Goal: Task Accomplishment & Management: Use online tool/utility

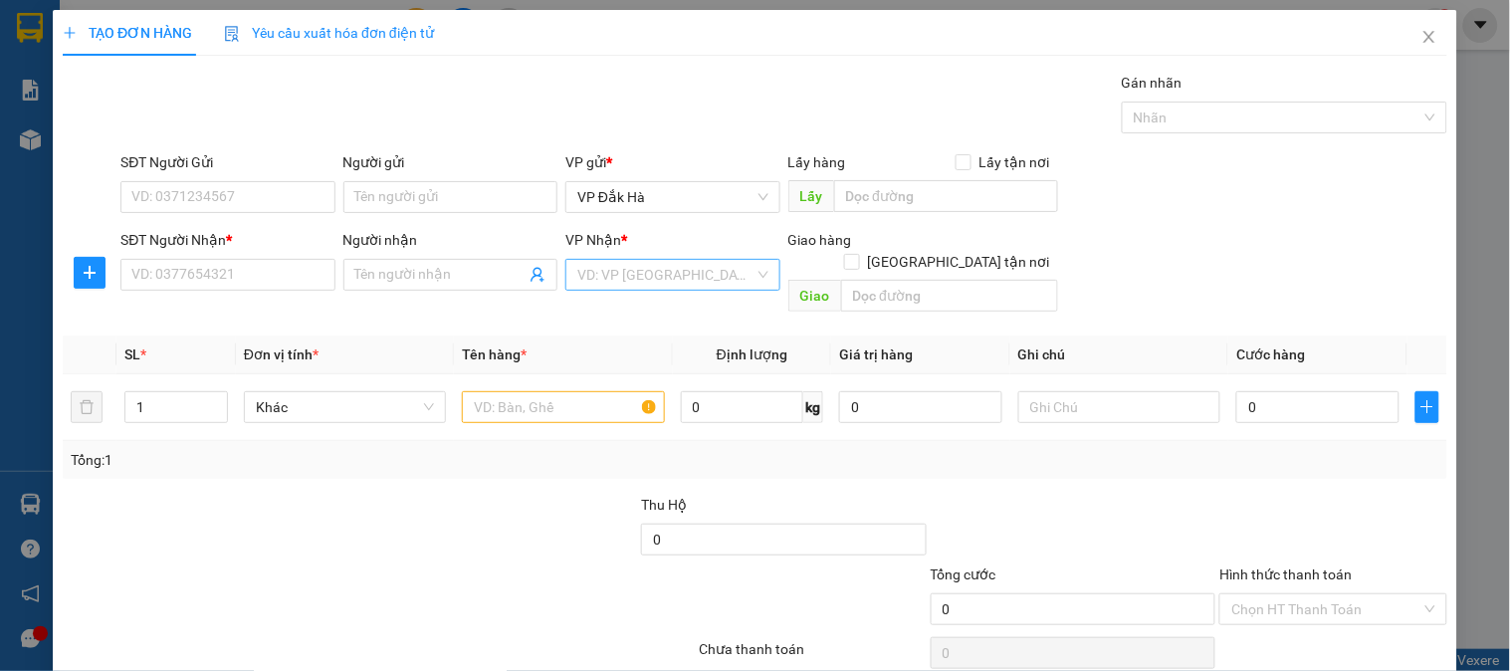
click at [674, 271] on input "search" at bounding box center [665, 275] width 176 height 30
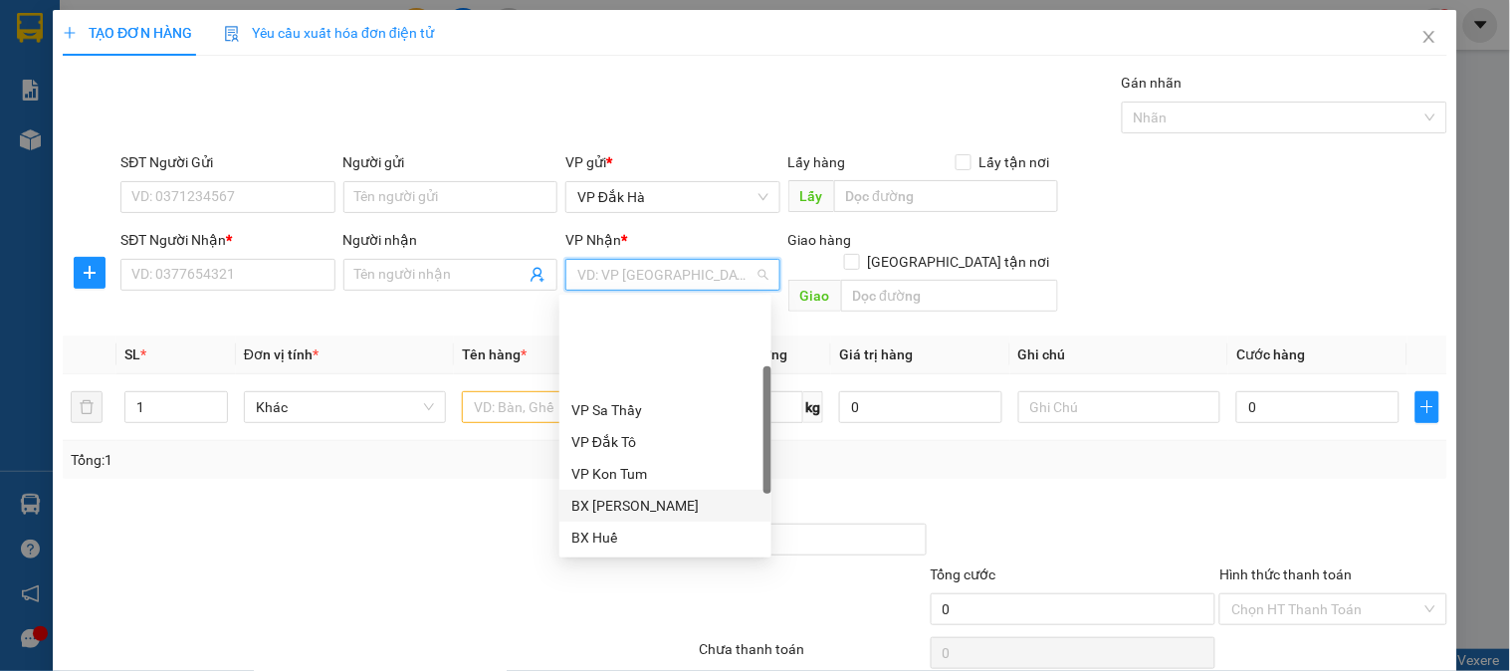
scroll to position [110, 0]
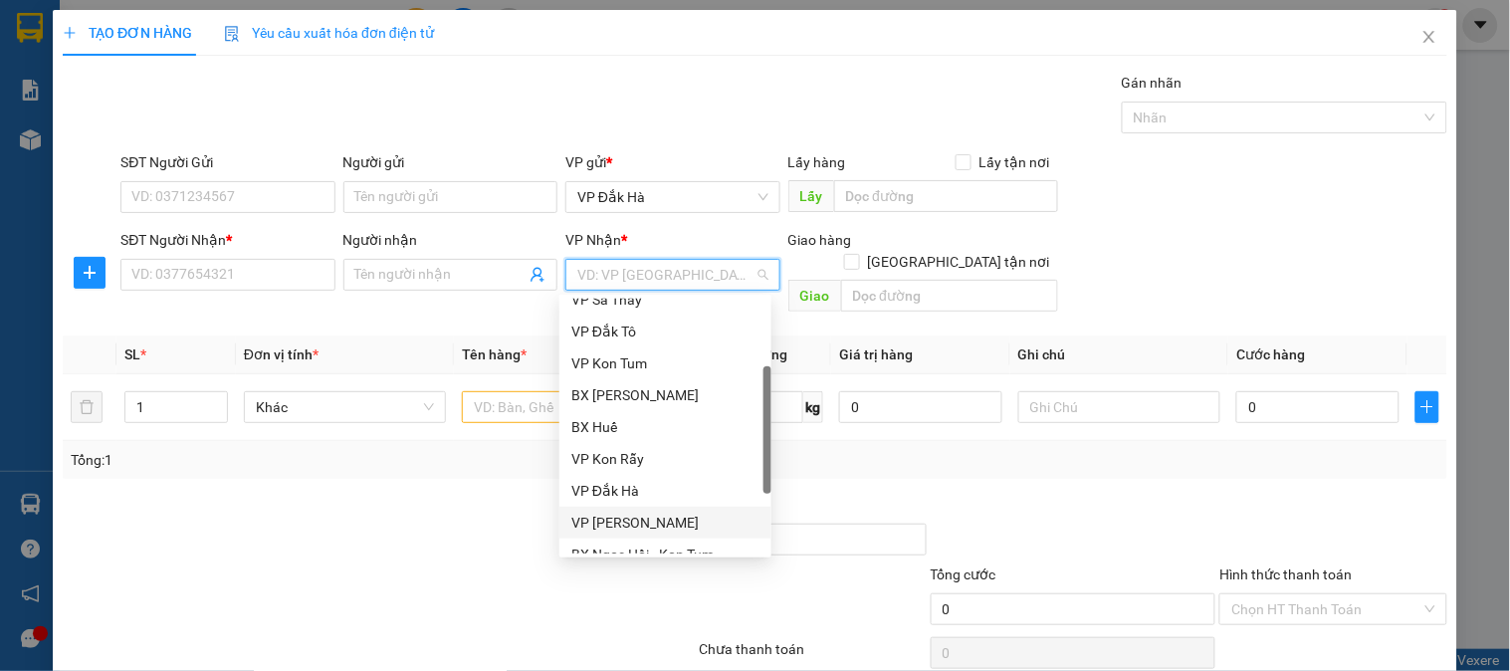
click at [642, 516] on div "VP [PERSON_NAME]" at bounding box center [665, 523] width 188 height 22
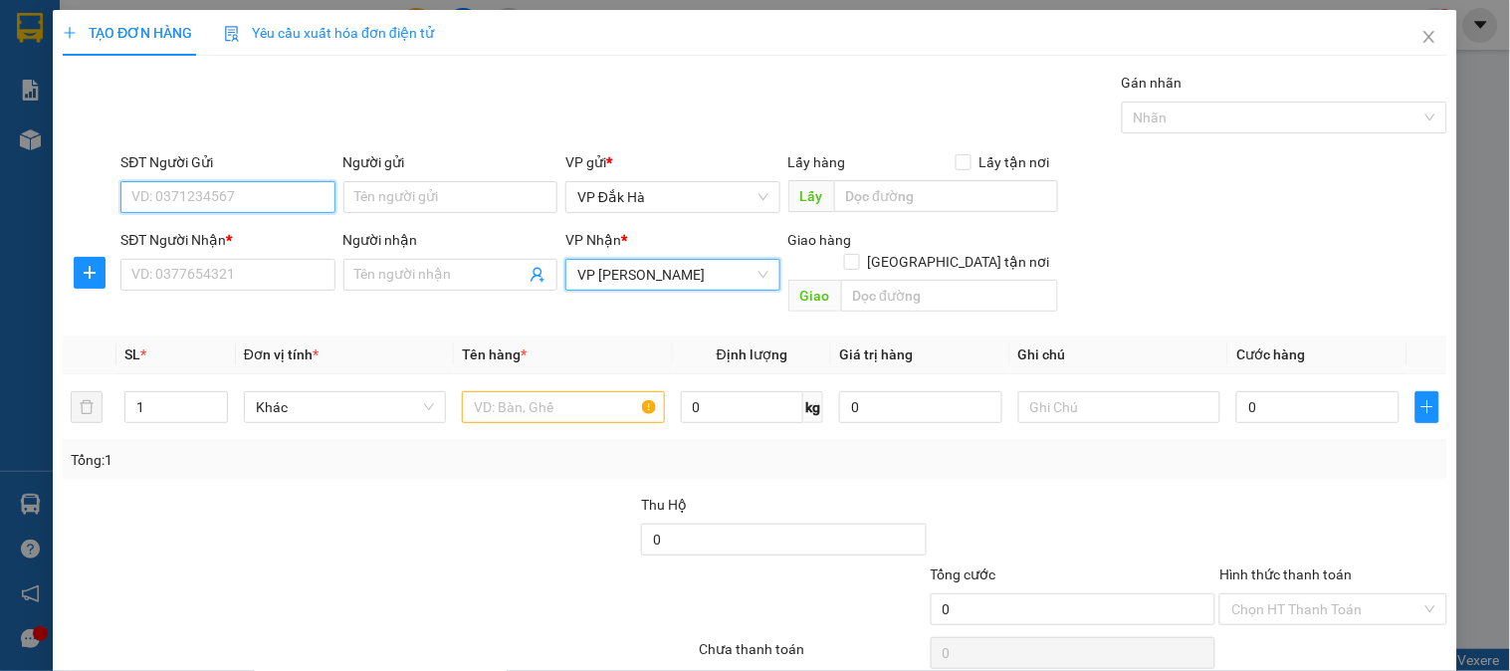
click at [202, 205] on input "SĐT Người Gửi" at bounding box center [227, 197] width 214 height 32
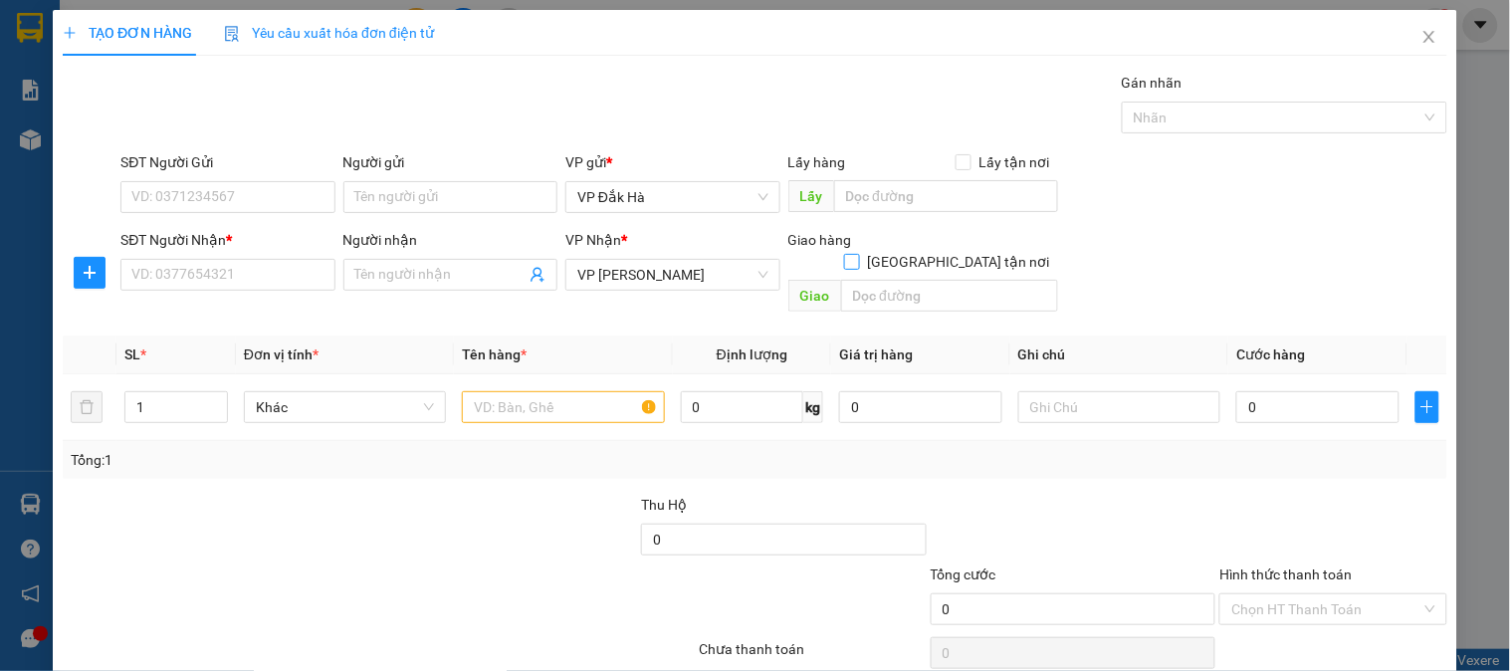
click at [957, 251] on span "[GEOGRAPHIC_DATA] tận nơi" at bounding box center [959, 262] width 198 height 22
click at [858, 254] on input "[GEOGRAPHIC_DATA] tận nơi" at bounding box center [851, 261] width 14 height 14
checkbox input "true"
click at [180, 191] on input "SĐT Người Gửi" at bounding box center [227, 197] width 214 height 32
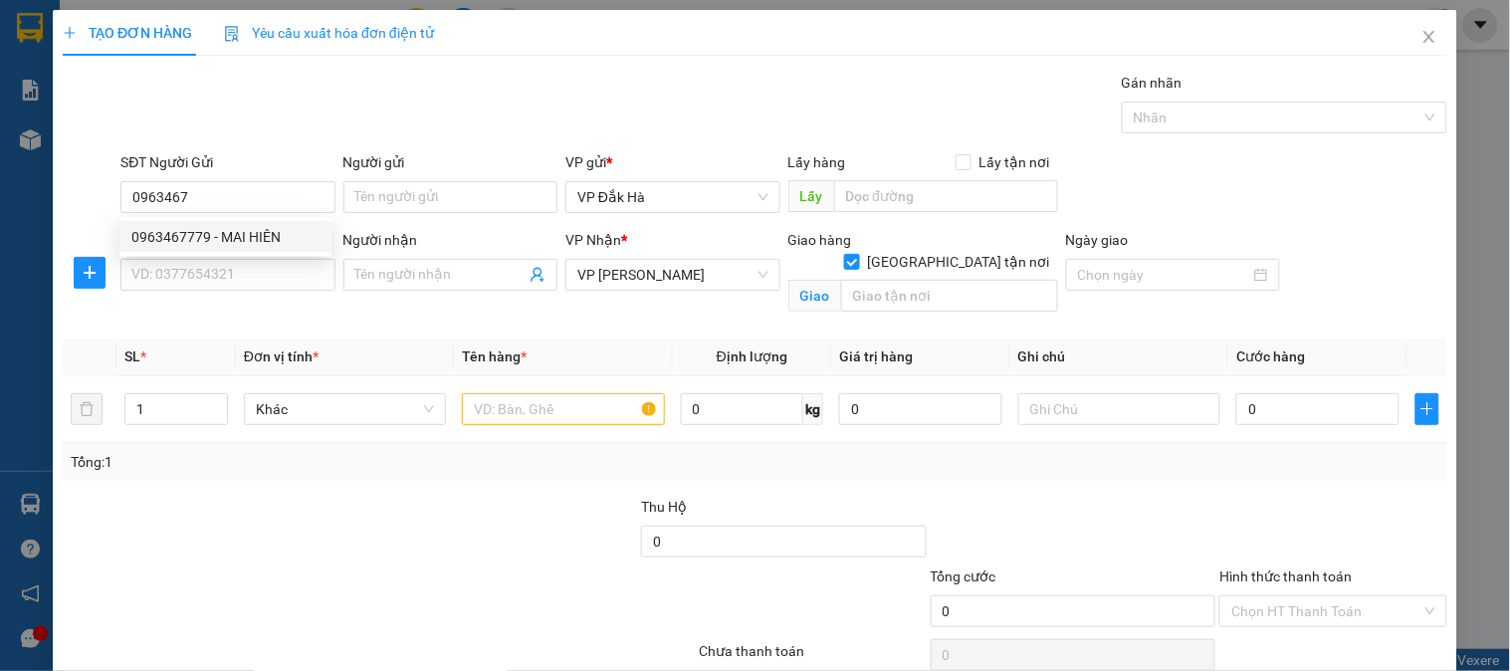
click at [225, 254] on div "0963467779 0963467779 - MAI HIÊN" at bounding box center [225, 237] width 212 height 40
click at [234, 246] on div "SĐT Người Nhận *" at bounding box center [227, 240] width 214 height 22
click at [234, 259] on input "SĐT Người Nhận *" at bounding box center [227, 275] width 214 height 32
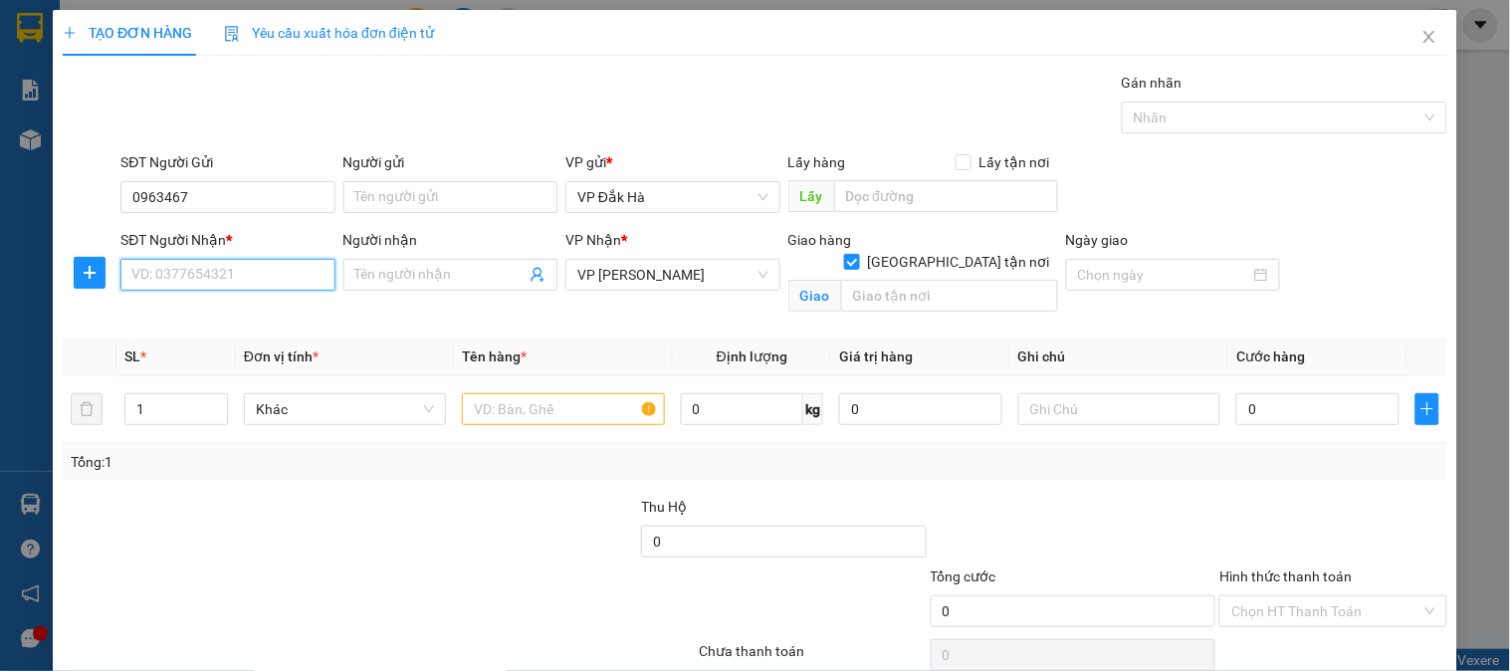
click at [270, 277] on input "SĐT Người Nhận *" at bounding box center [227, 275] width 214 height 32
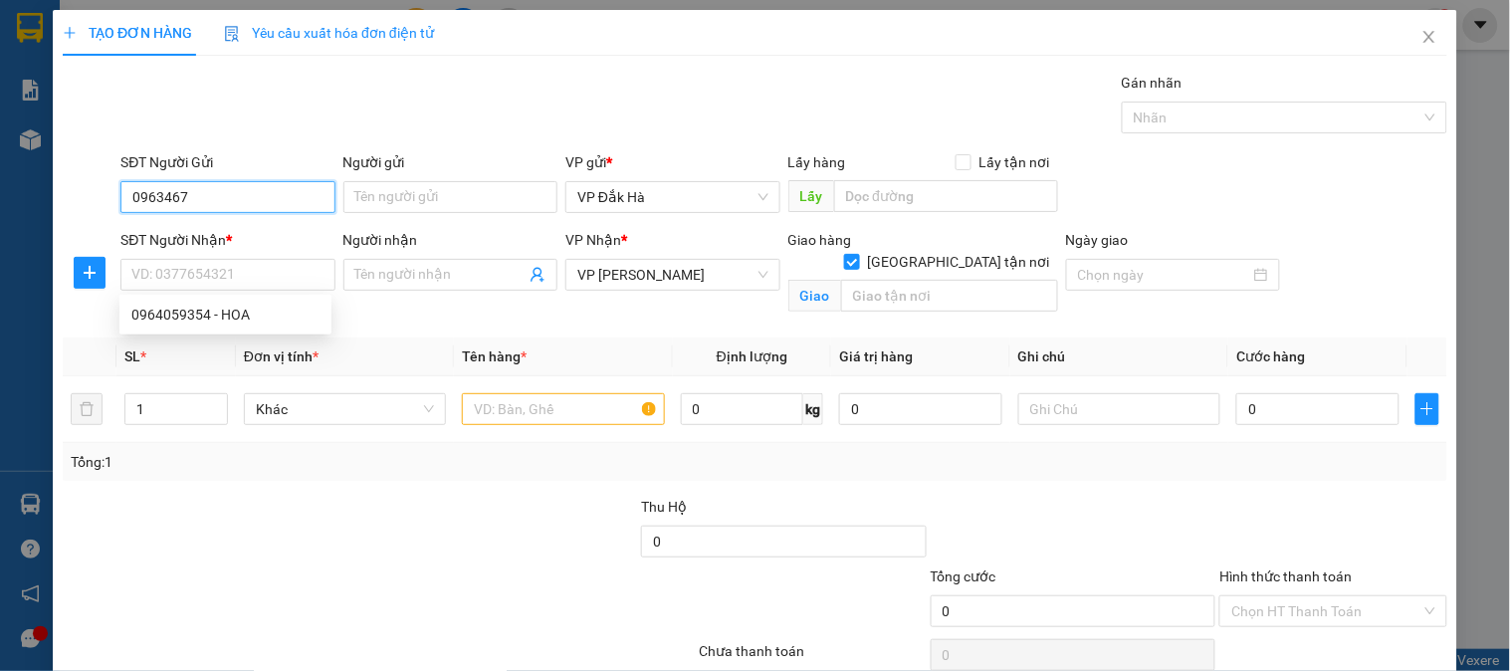
click at [231, 201] on input "0963467" at bounding box center [227, 197] width 214 height 32
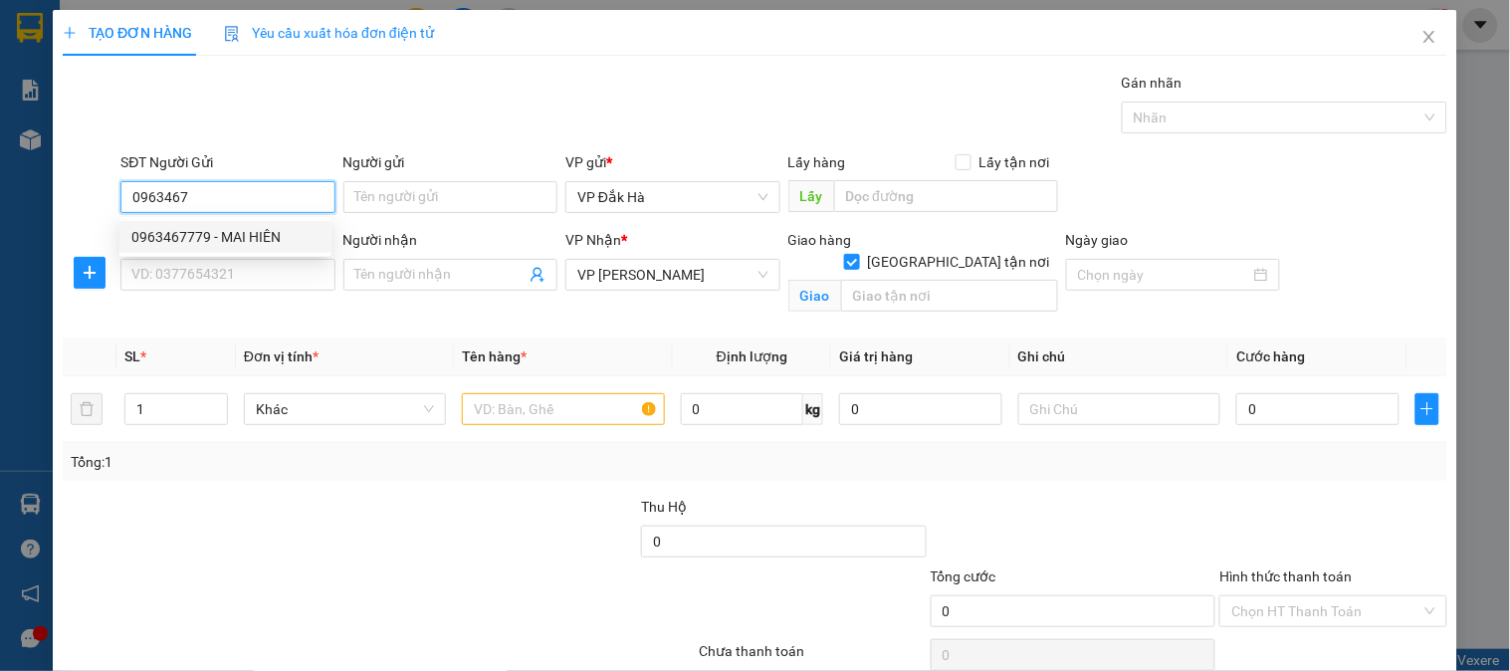
click at [217, 230] on div "0963467779 - MAI HIÊN" at bounding box center [225, 237] width 188 height 22
type input "0963467779"
type input "MAI HIÊN"
type input "50.000"
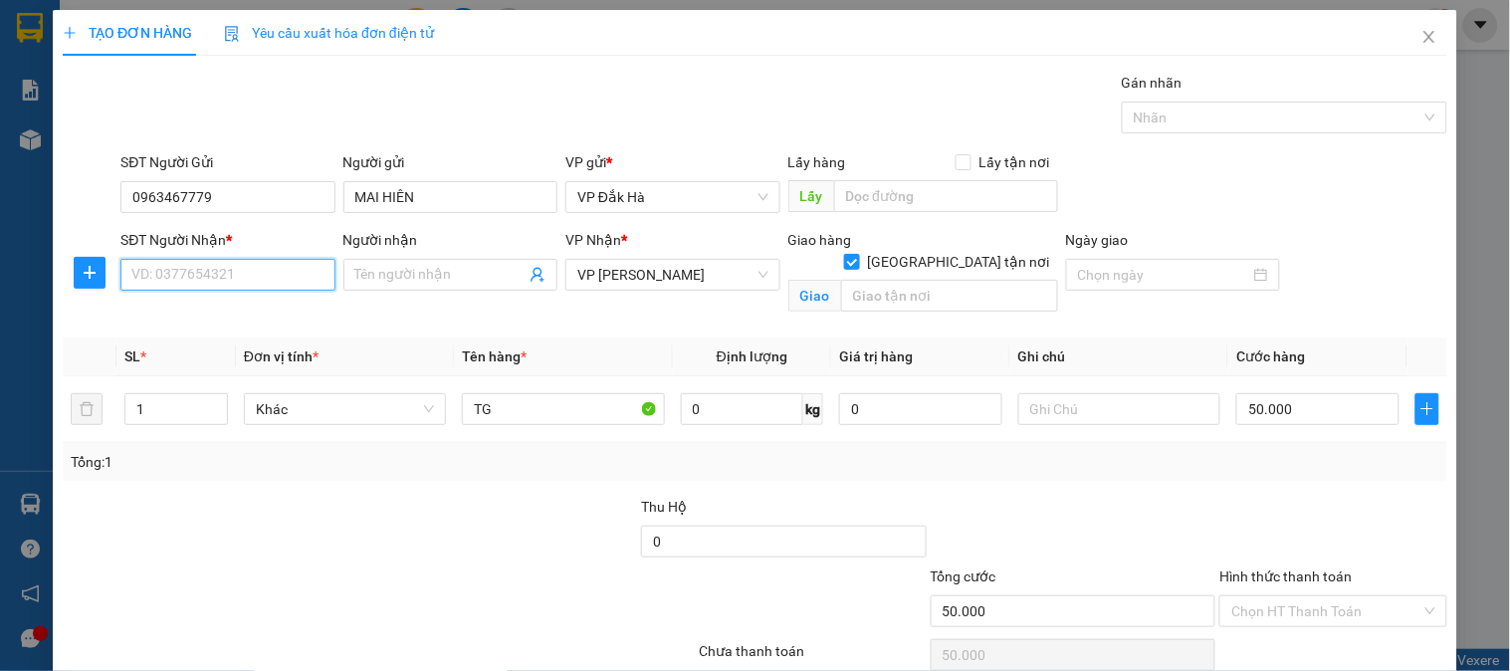
click at [259, 275] on input "SĐT Người Nhận *" at bounding box center [227, 275] width 214 height 32
click at [273, 312] on div "0964059354 - HOA" at bounding box center [225, 315] width 188 height 22
type input "0964059354"
type input "HOA"
type input "GHTN/[GEOGRAPHIC_DATA]/CC"
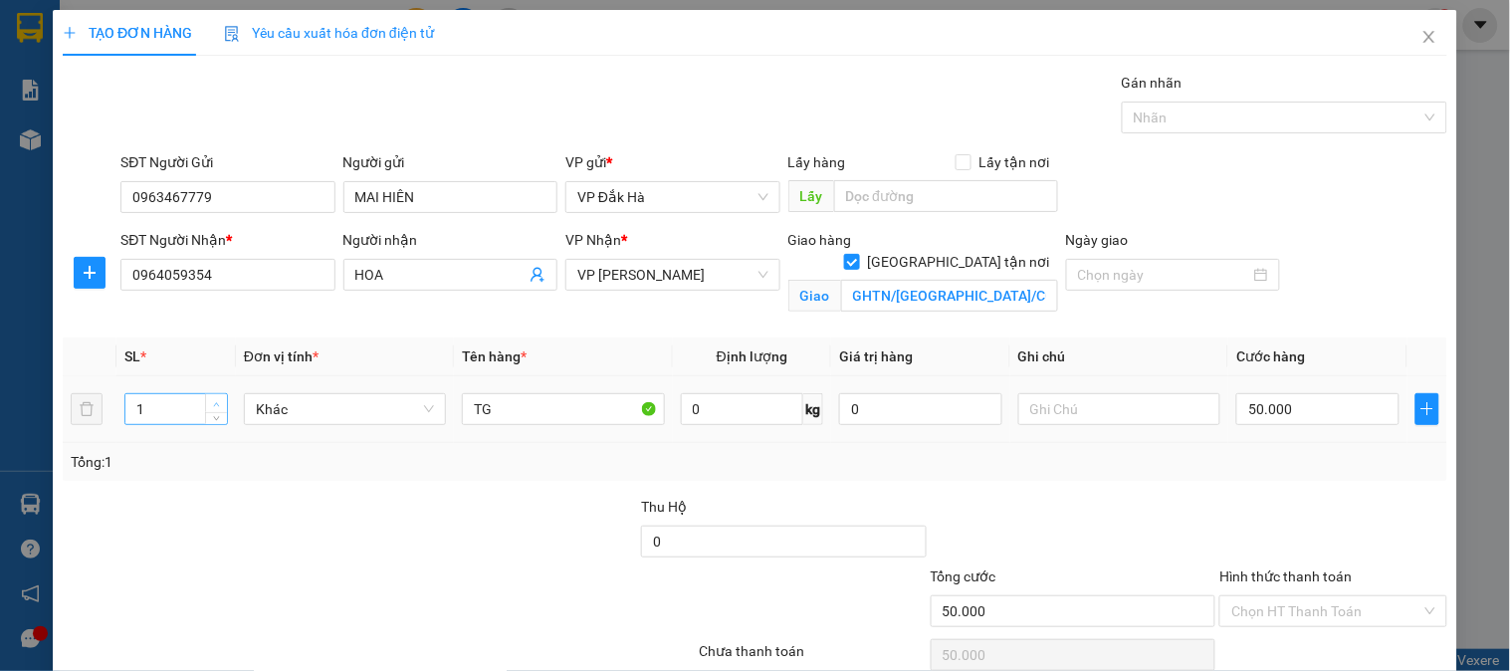
type input "2"
click at [211, 399] on span "up" at bounding box center [217, 404] width 12 height 12
click at [1282, 409] on input "50.000" at bounding box center [1317, 409] width 163 height 32
type input "1"
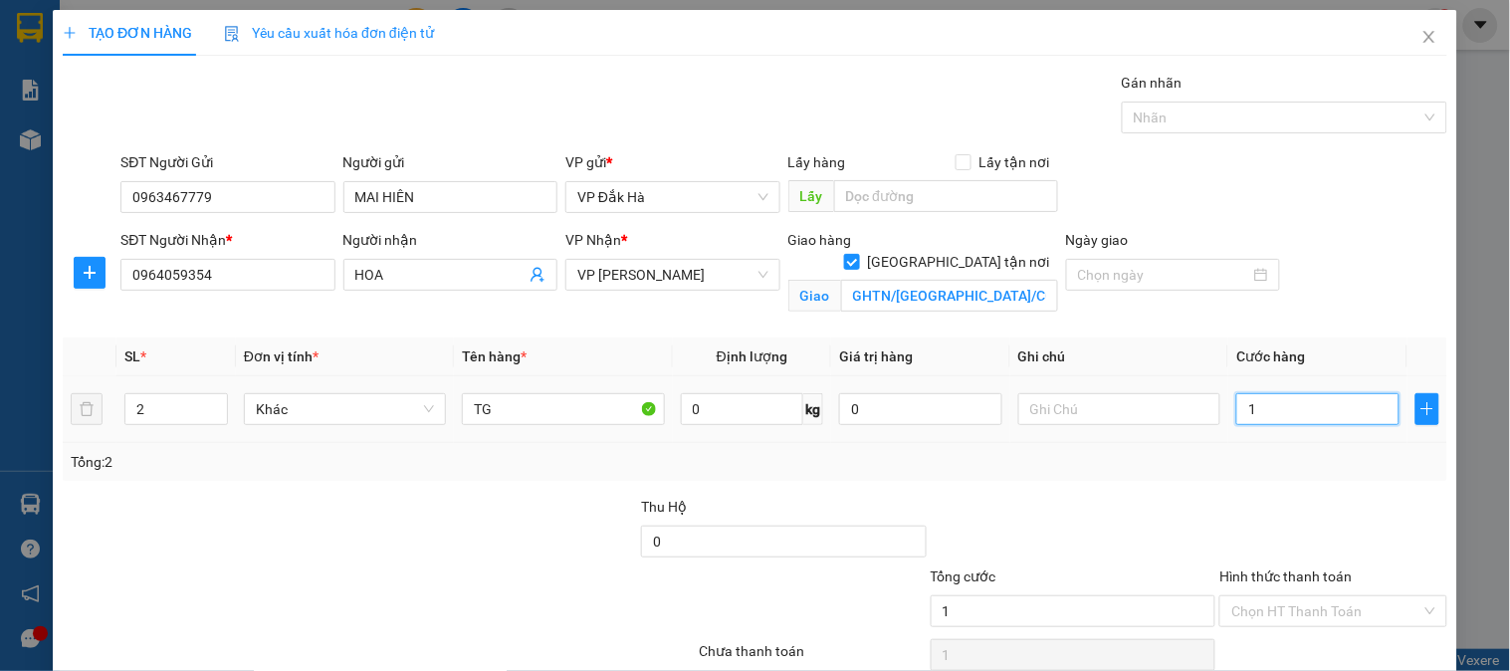
type input "10"
type input "100"
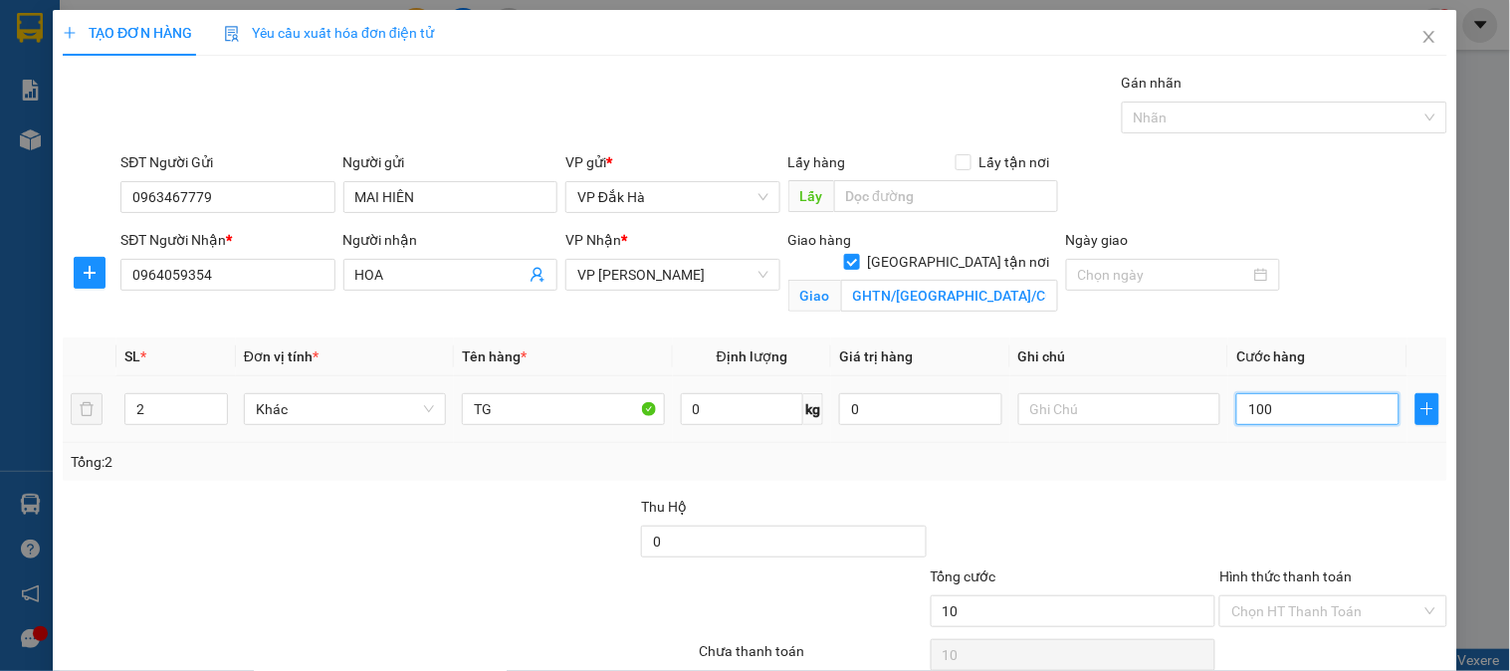
type input "100"
type input "100.000"
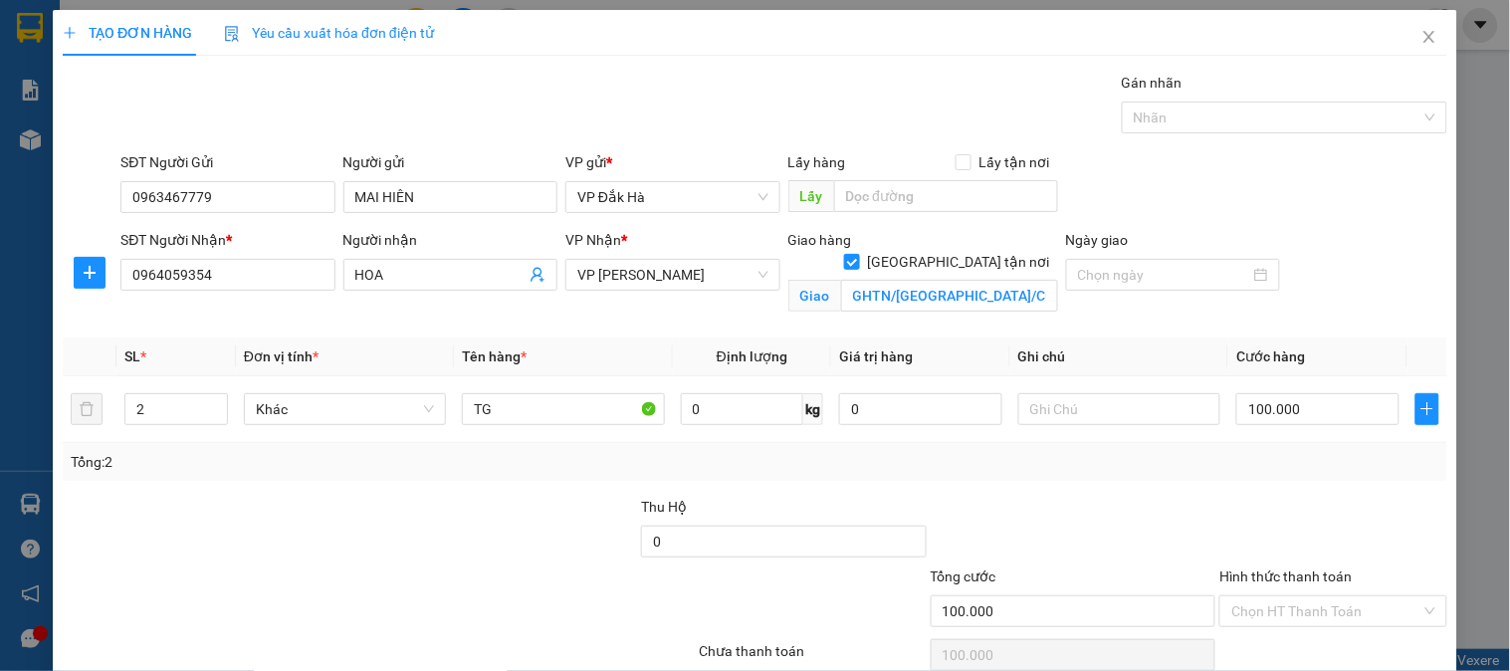
click at [1246, 455] on div "Tổng: 2" at bounding box center [755, 462] width 1368 height 22
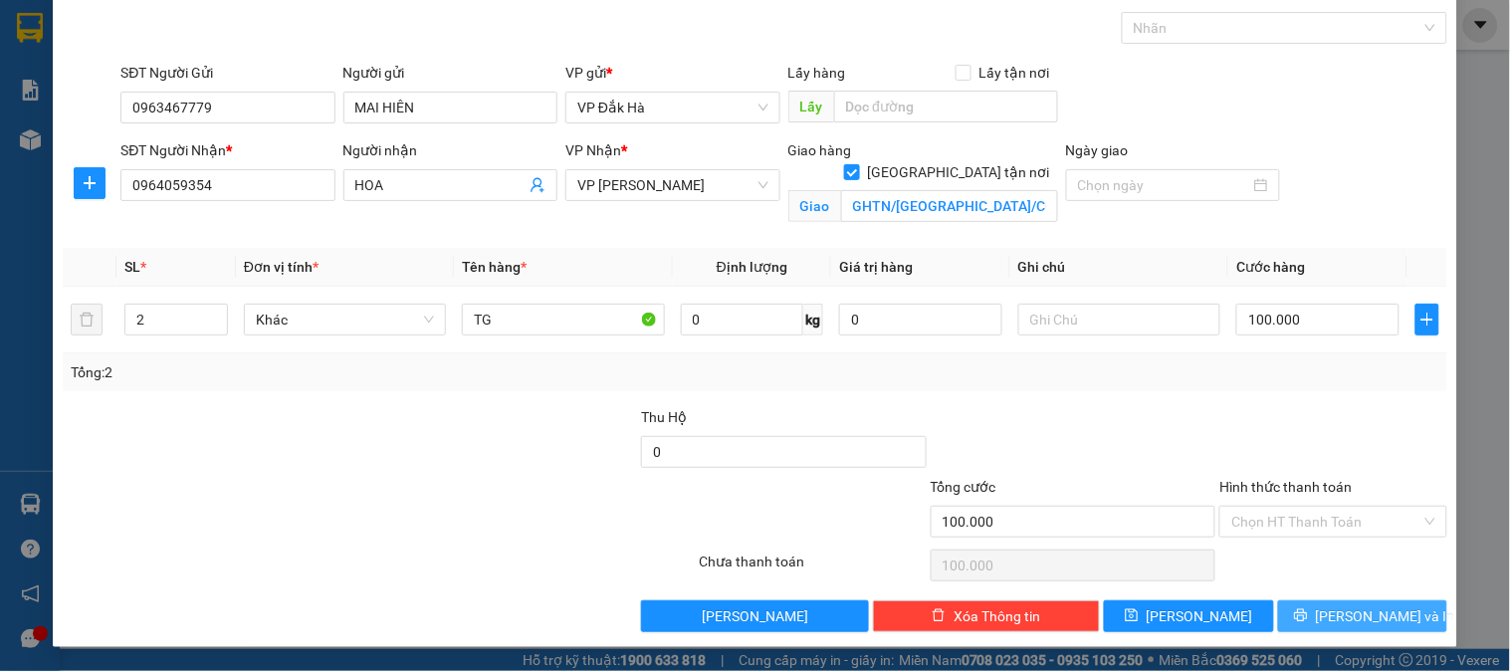
click at [1359, 614] on span "[PERSON_NAME] và In" at bounding box center [1385, 616] width 139 height 22
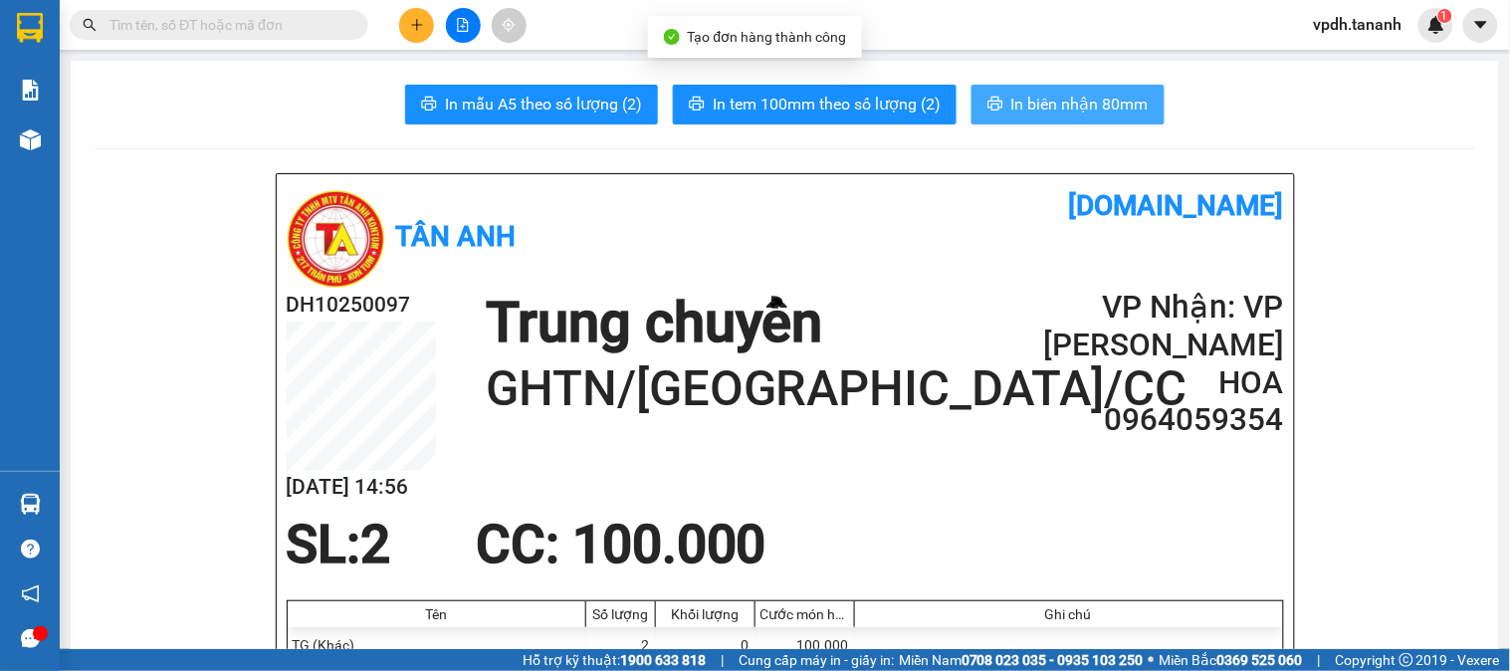
click at [1038, 93] on span "In biên nhận 80mm" at bounding box center [1079, 104] width 137 height 25
click at [1072, 100] on span "In biên nhận 80mm" at bounding box center [1079, 104] width 137 height 25
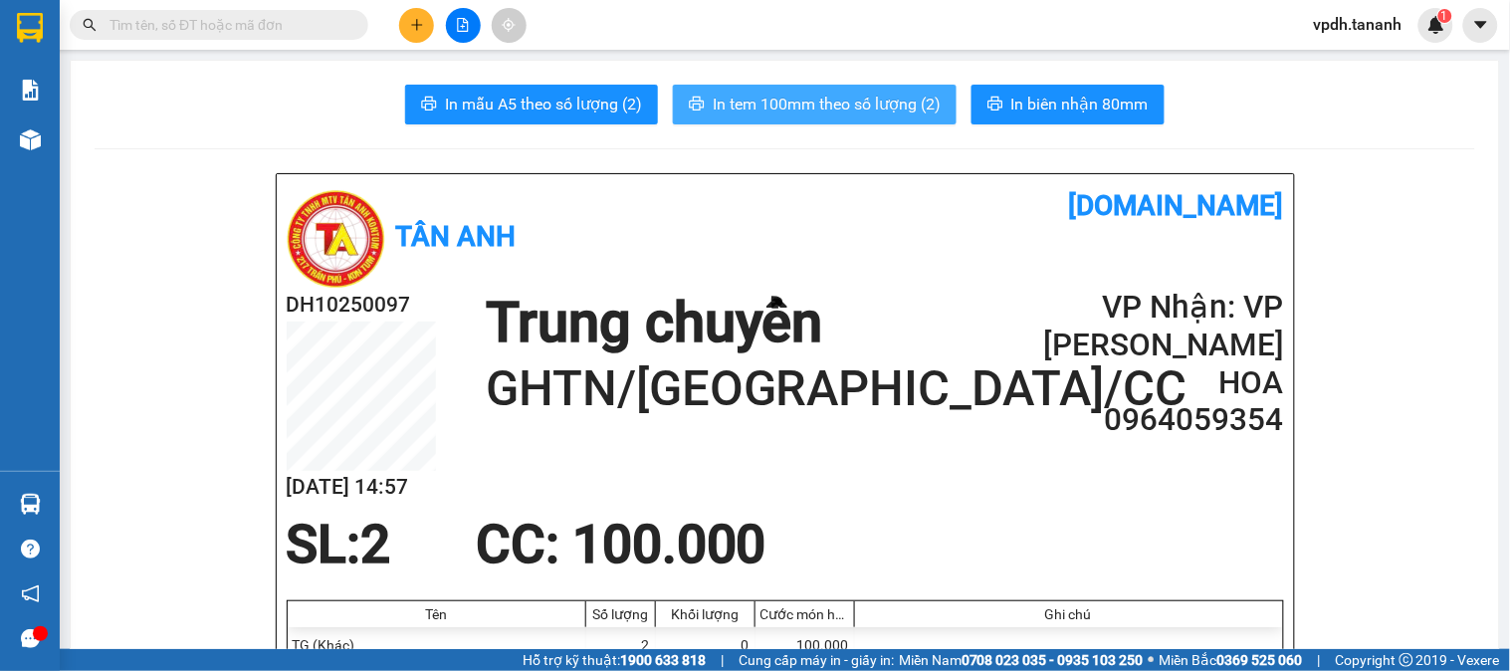
click at [828, 85] on button "In tem 100mm theo số lượng (2)" at bounding box center [815, 105] width 284 height 40
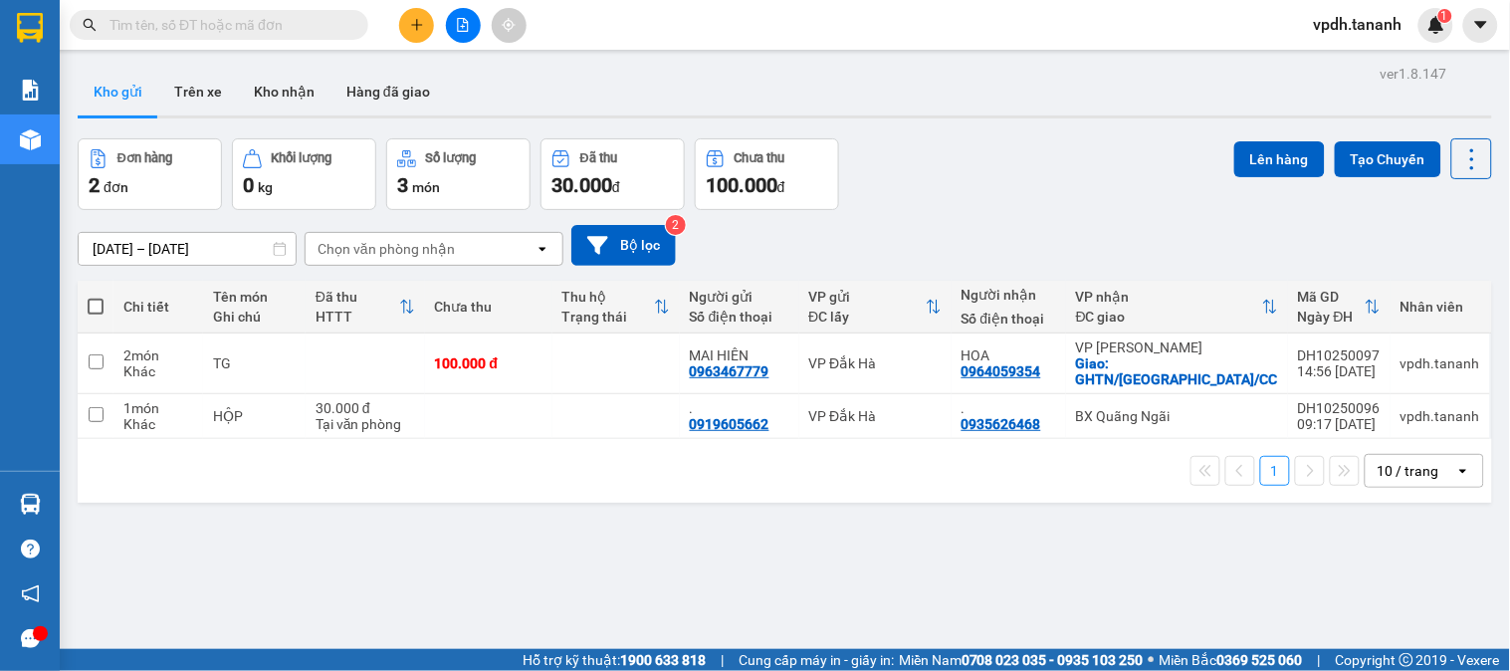
click at [281, 32] on input "text" at bounding box center [226, 25] width 235 height 22
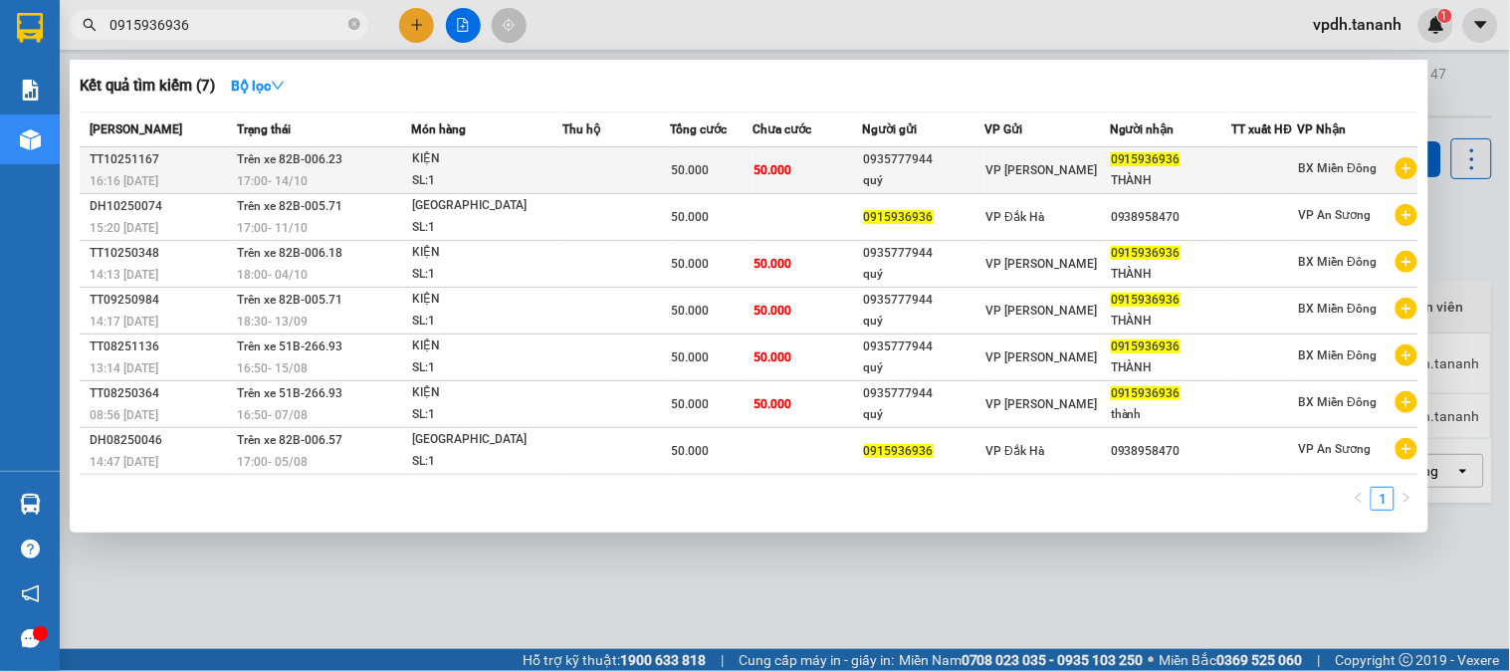
type input "0915936936"
click at [575, 172] on td at bounding box center [615, 170] width 107 height 47
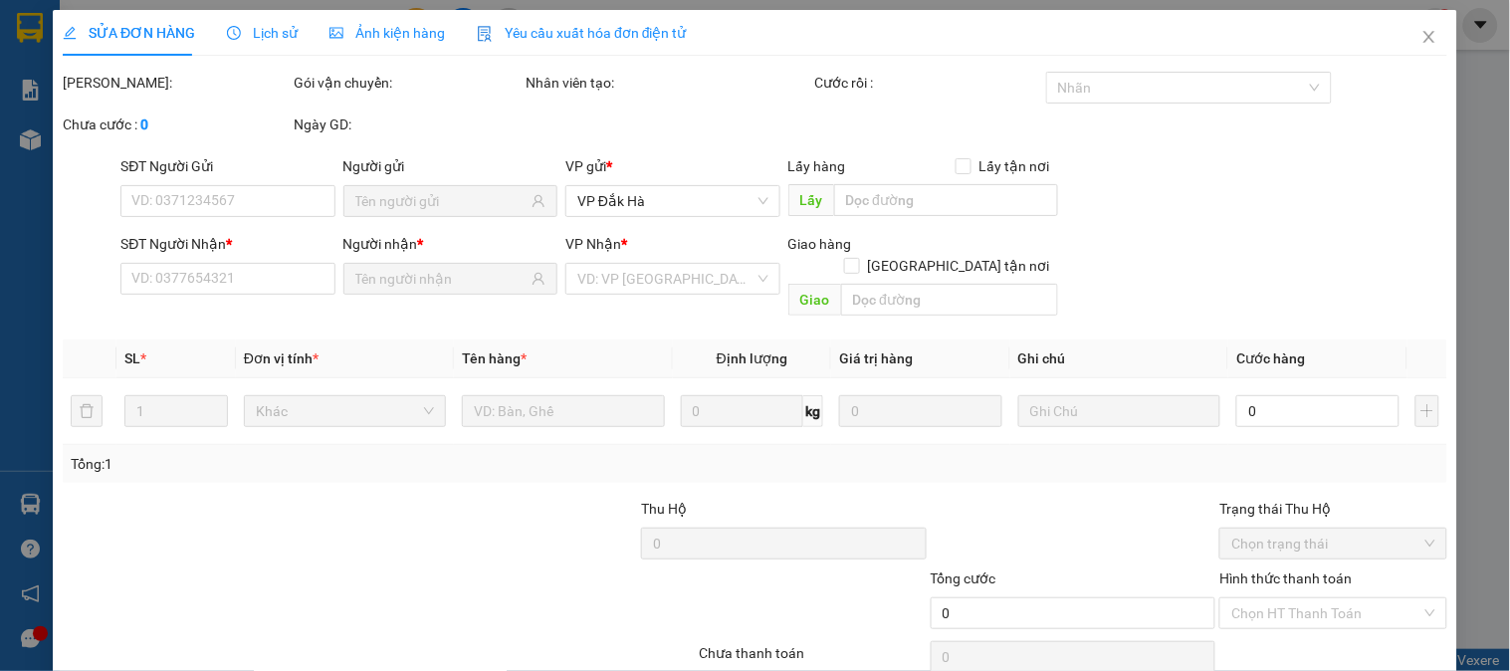
type input "0935777944"
type input "quý"
type input "0915936936"
type input "THÀNH"
type input "50.000"
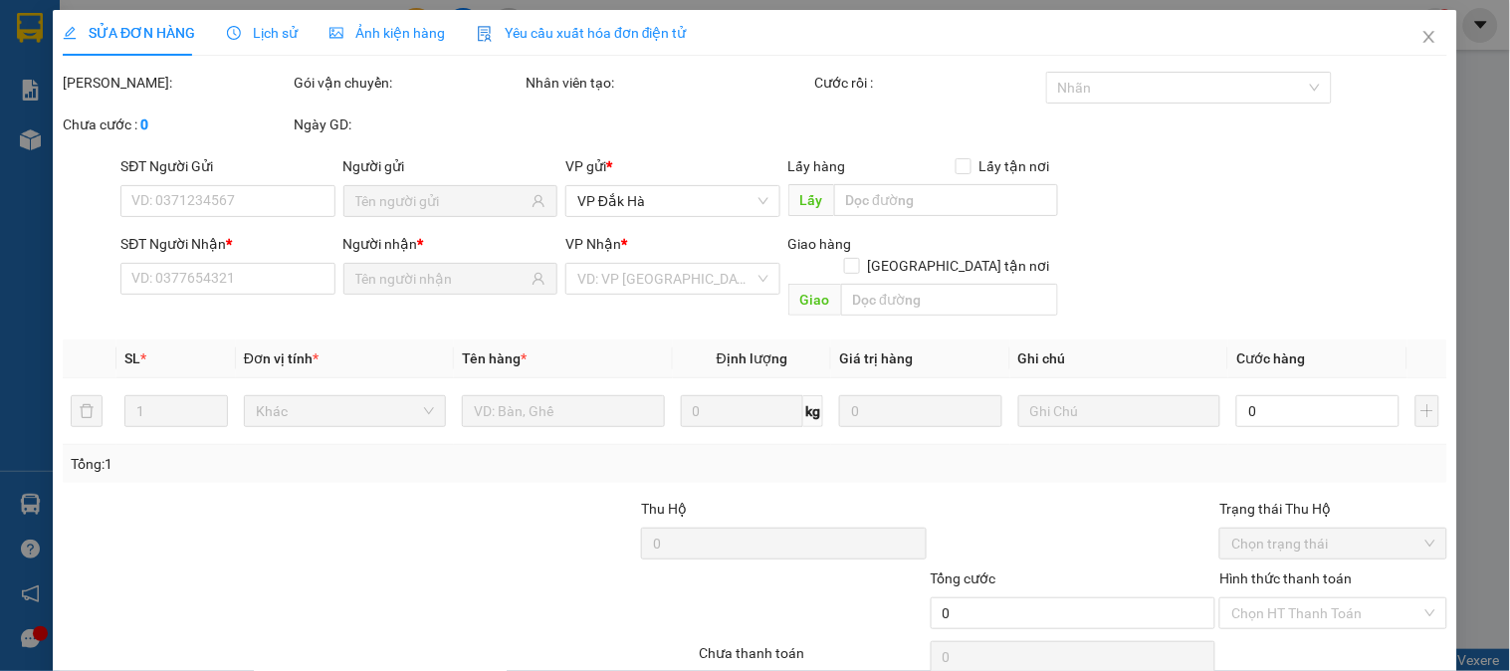
type input "50.000"
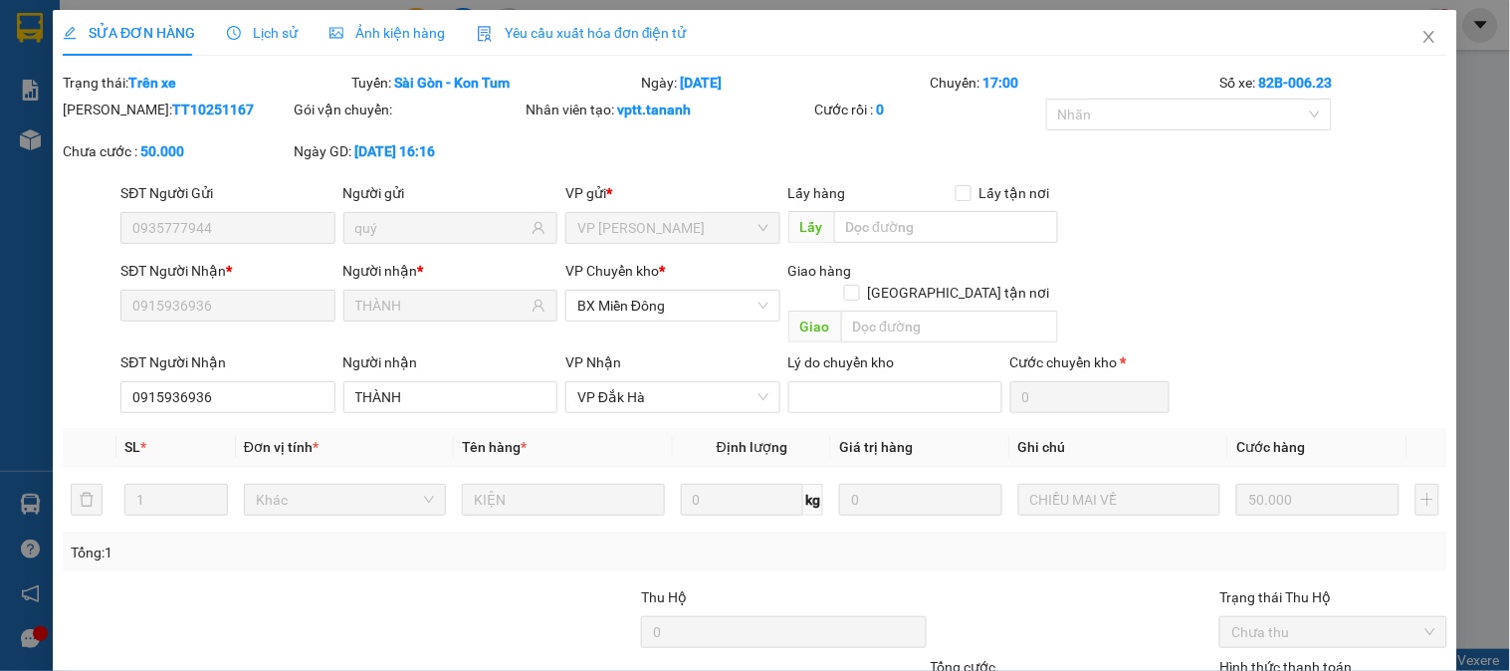
click at [1197, 230] on div "SĐT Người Gửi 0935777944 Người gửi quý VP gửi * VP Thành Thái Lấy hàng Lấy tận …" at bounding box center [783, 217] width 1335 height 70
click at [1421, 32] on icon "close" at bounding box center [1429, 37] width 16 height 16
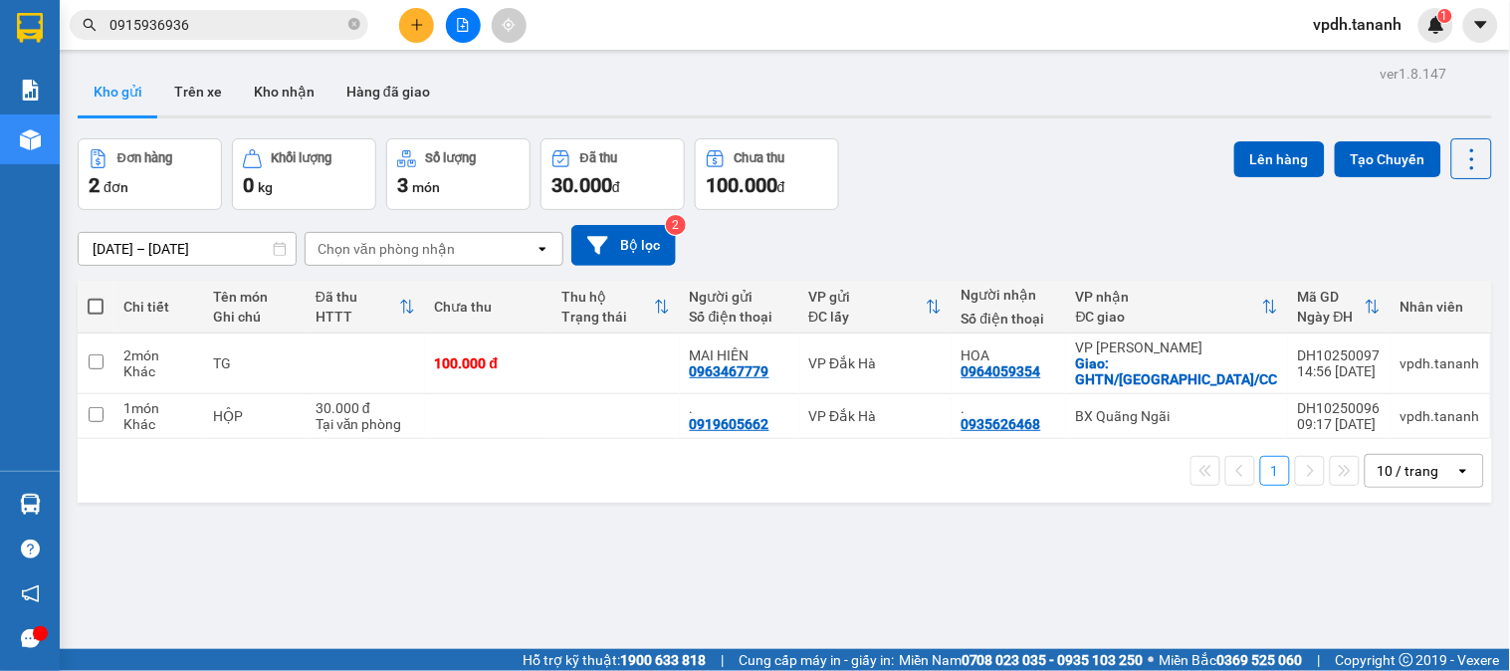
click at [438, 3] on div "Kết quả tìm kiếm ( 7 ) Bộ lọc Mã ĐH Trạng thái Món hàng Thu hộ Tổng cước Chưa c…" at bounding box center [755, 25] width 1510 height 50
click at [423, 16] on button at bounding box center [416, 25] width 35 height 35
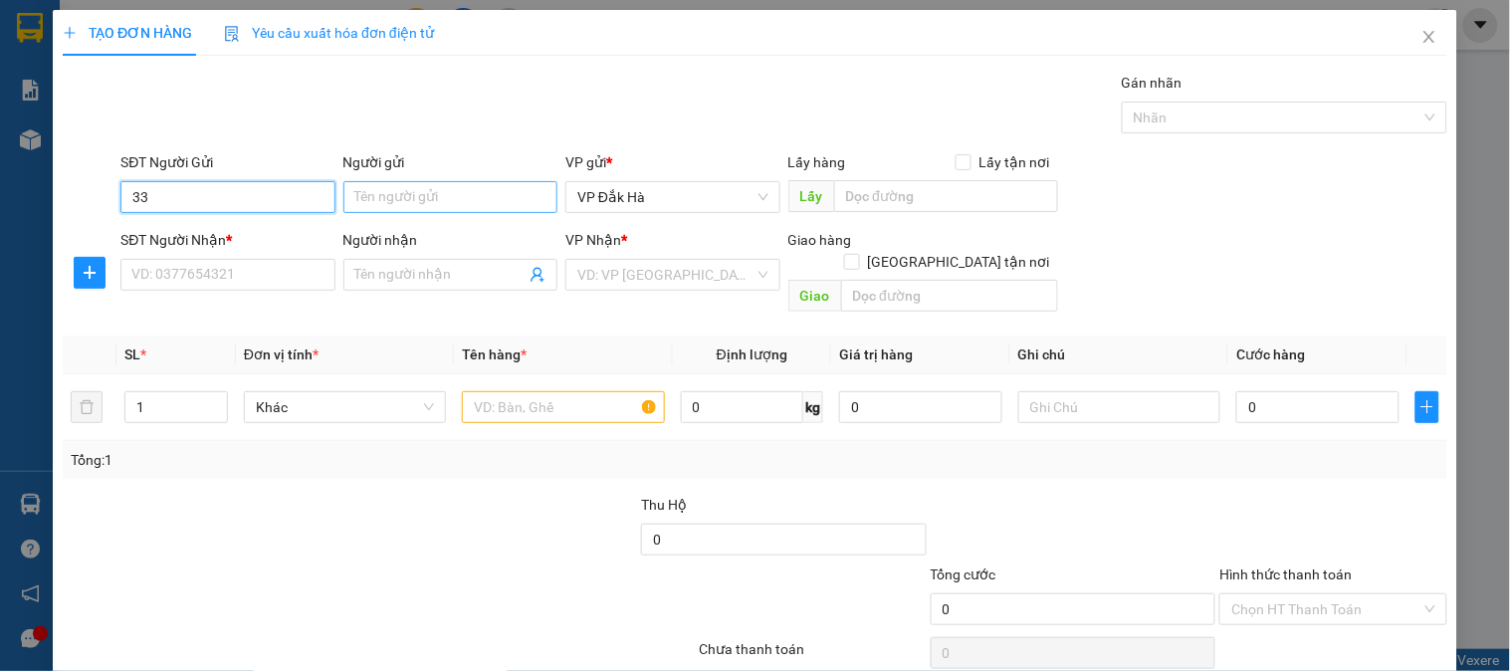
type input "3"
type input "0334379408"
click at [267, 239] on div "0334379408" at bounding box center [225, 237] width 188 height 22
type input "0868294733"
type input "."
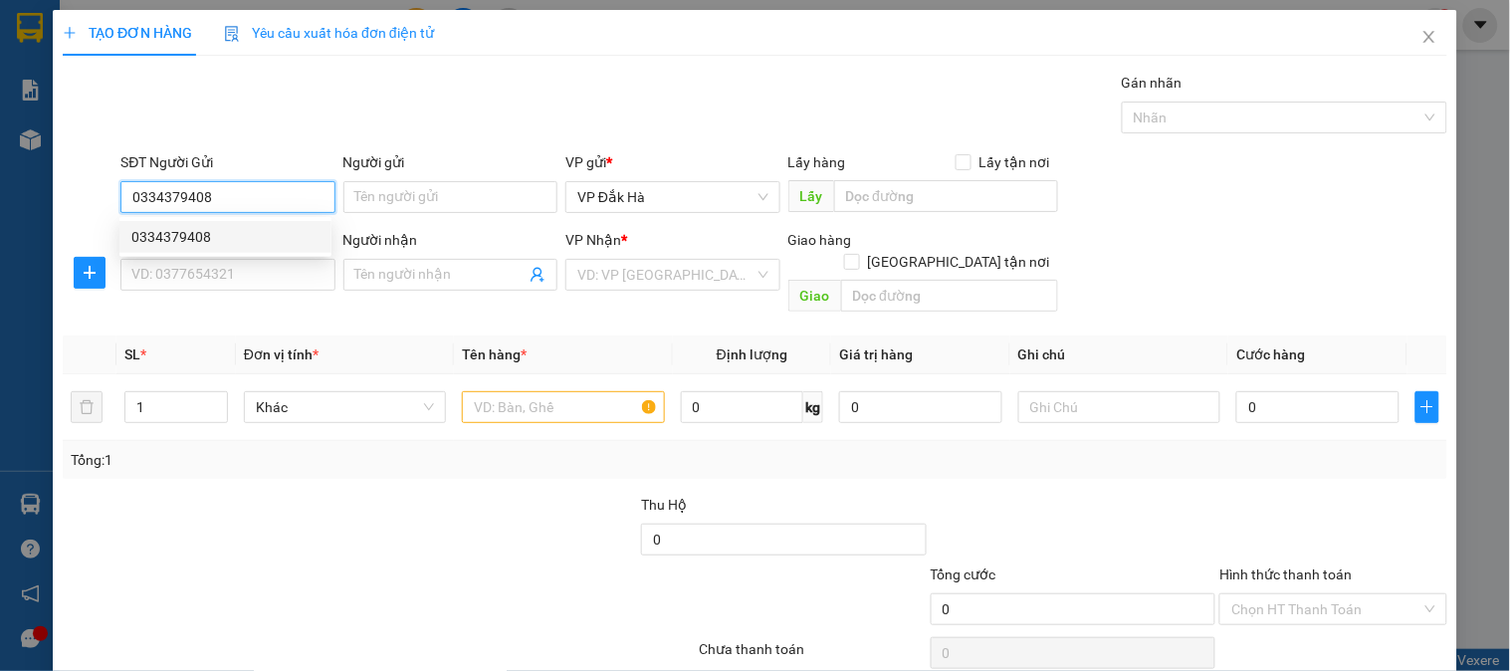
type input "BẾN CÁT"
type input "200.000"
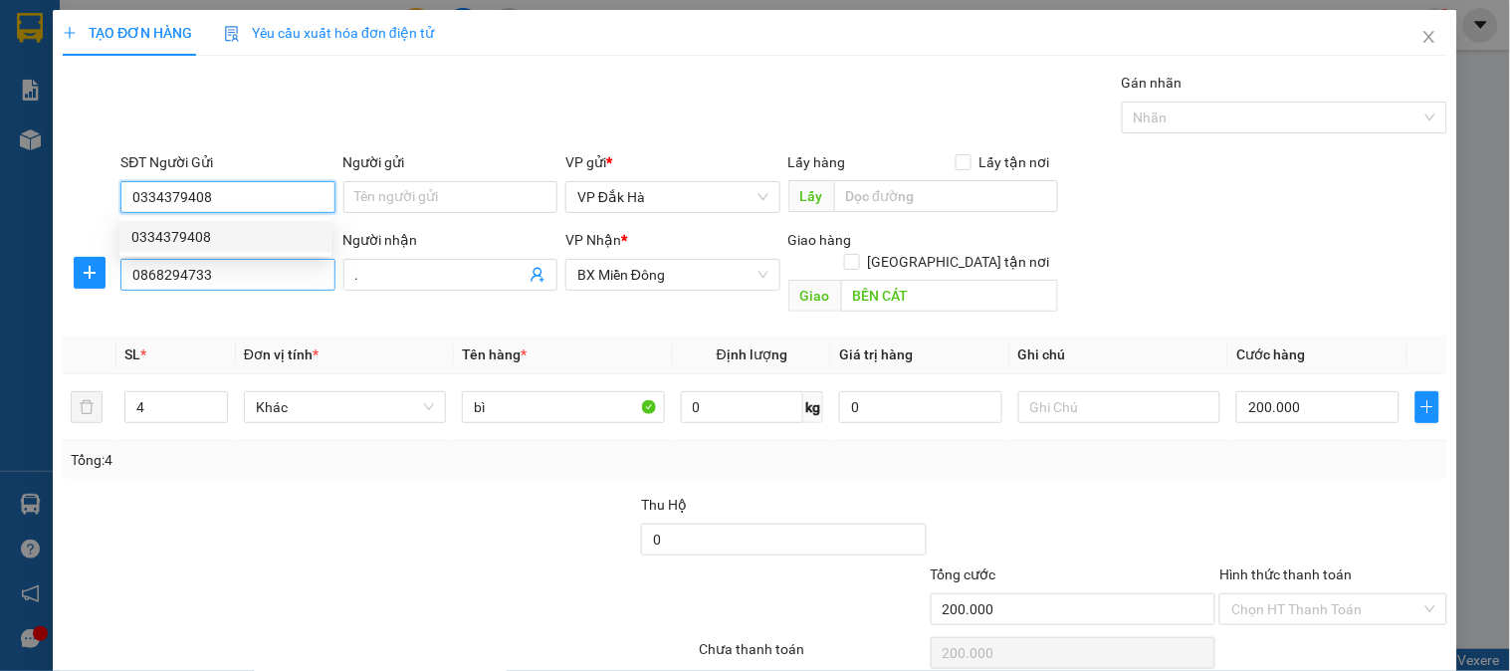
type input "0334379408"
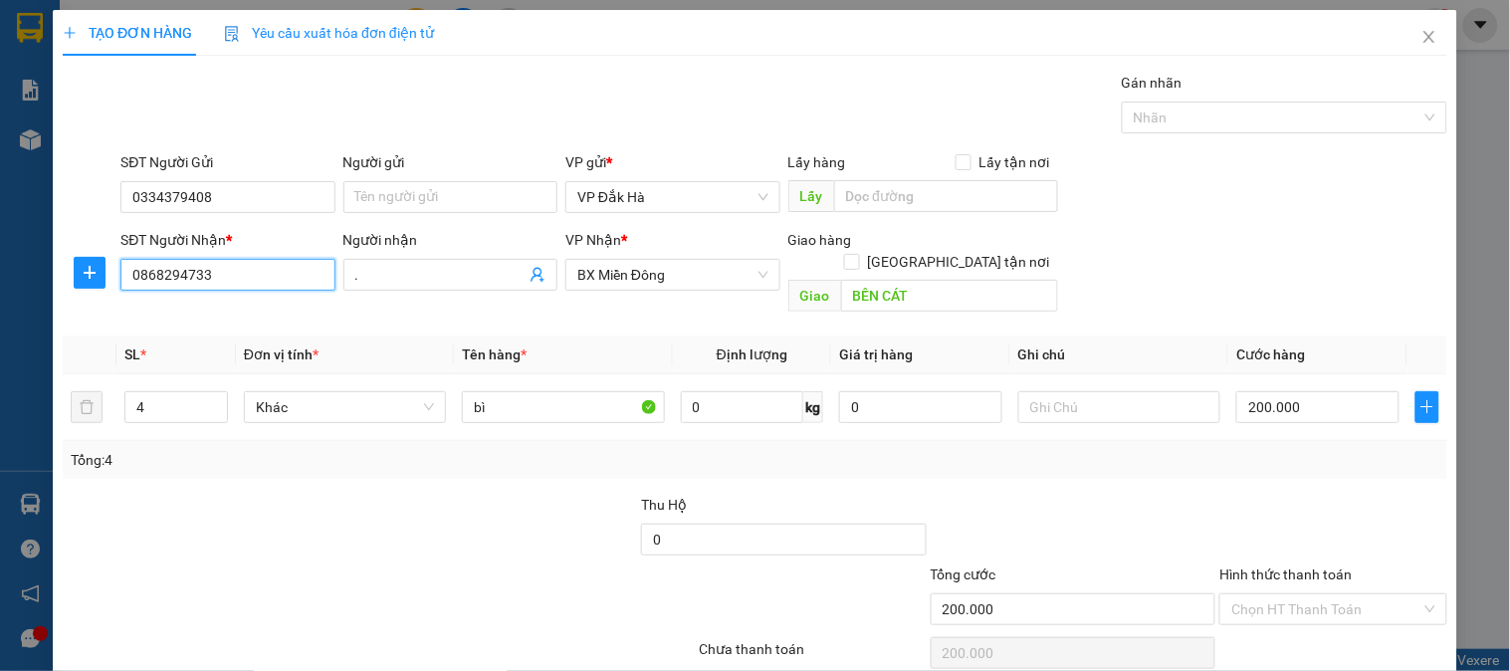
click at [261, 264] on input "0868294733" at bounding box center [227, 275] width 214 height 32
type input "0"
click at [232, 345] on div "0985923596 - ." at bounding box center [225, 346] width 188 height 22
type input "0985923596"
type input "TTP CHƠN THÀNH"
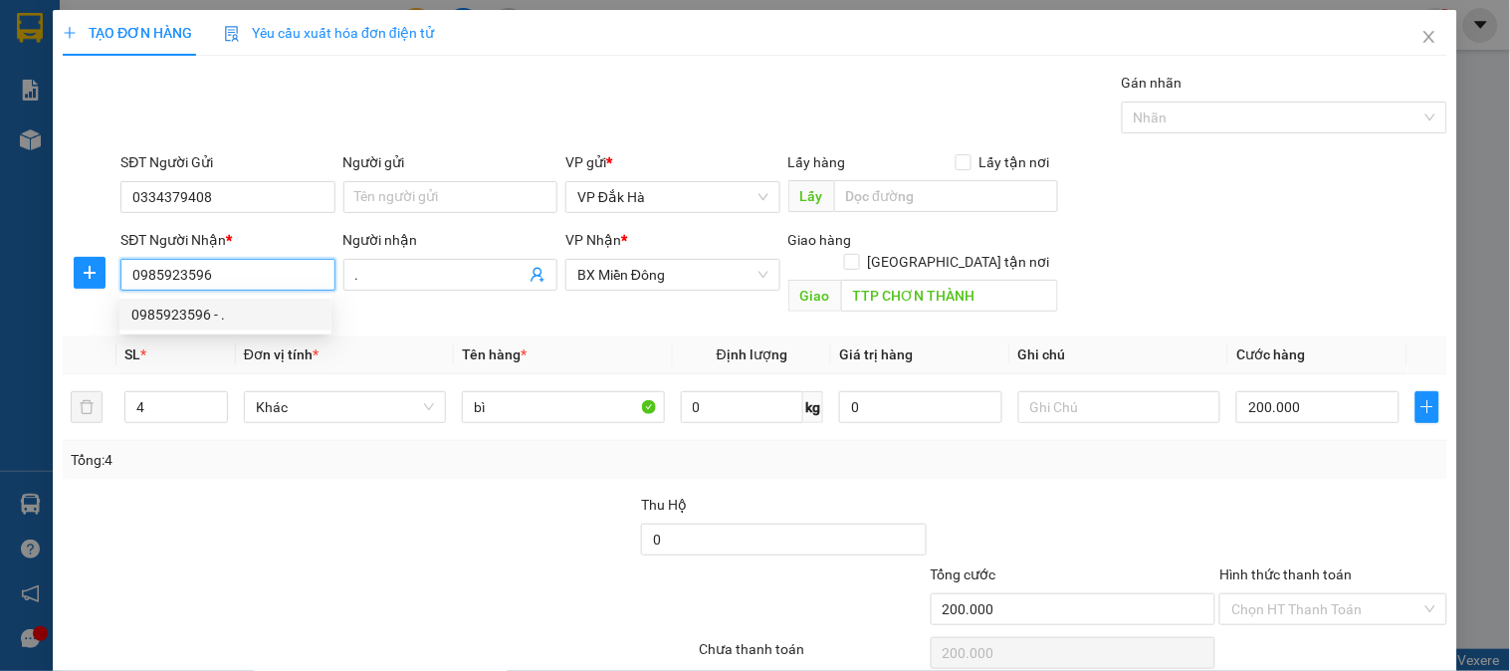
type input "50.000"
type input "0985923596"
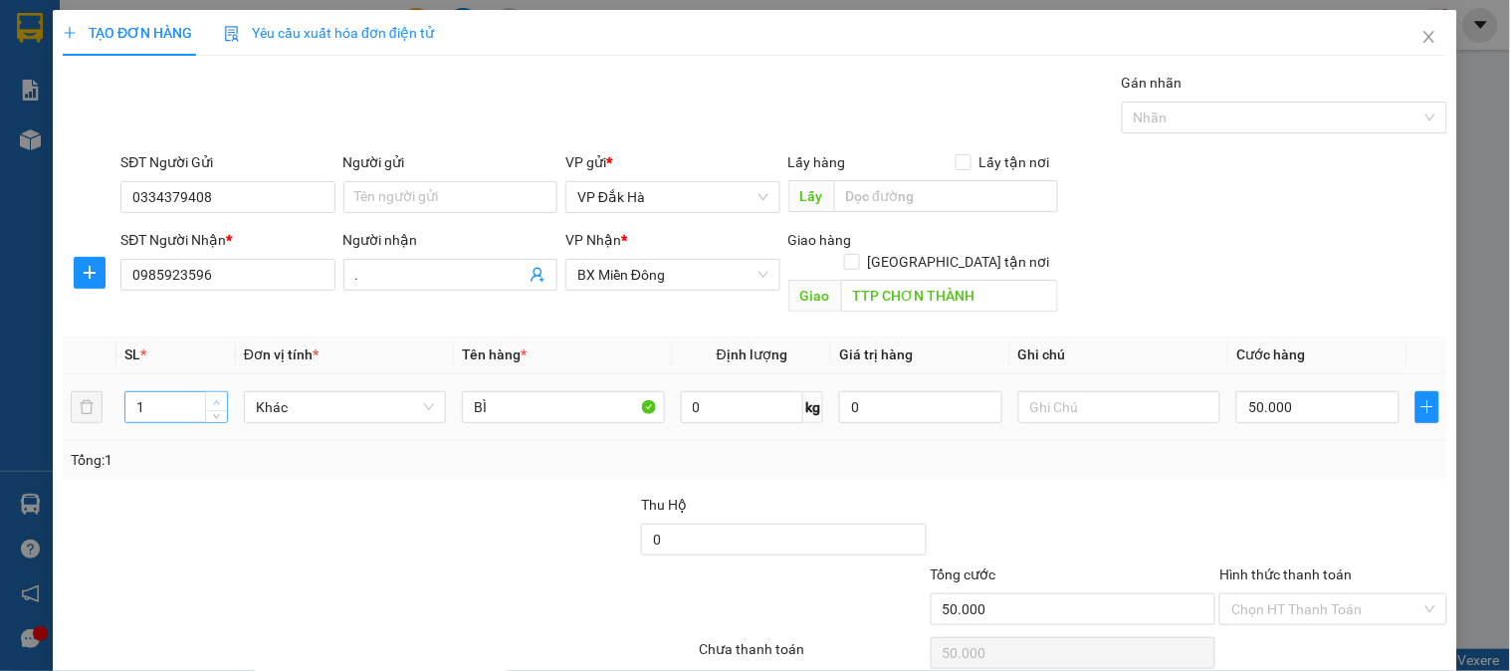
type input "2"
click at [213, 399] on icon "up" at bounding box center [216, 402] width 7 height 7
click at [1289, 391] on input "50.000" at bounding box center [1317, 407] width 163 height 32
type input "1"
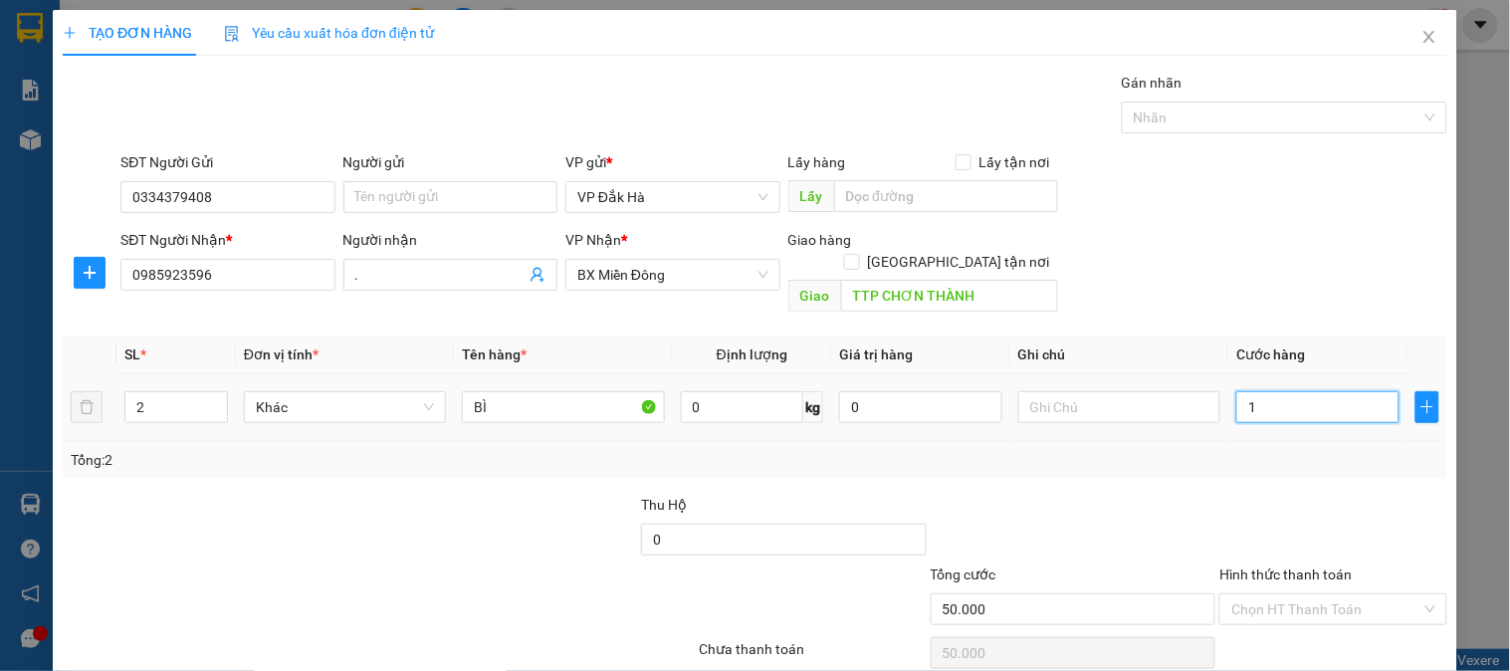
type input "1"
type input "10"
type input "100"
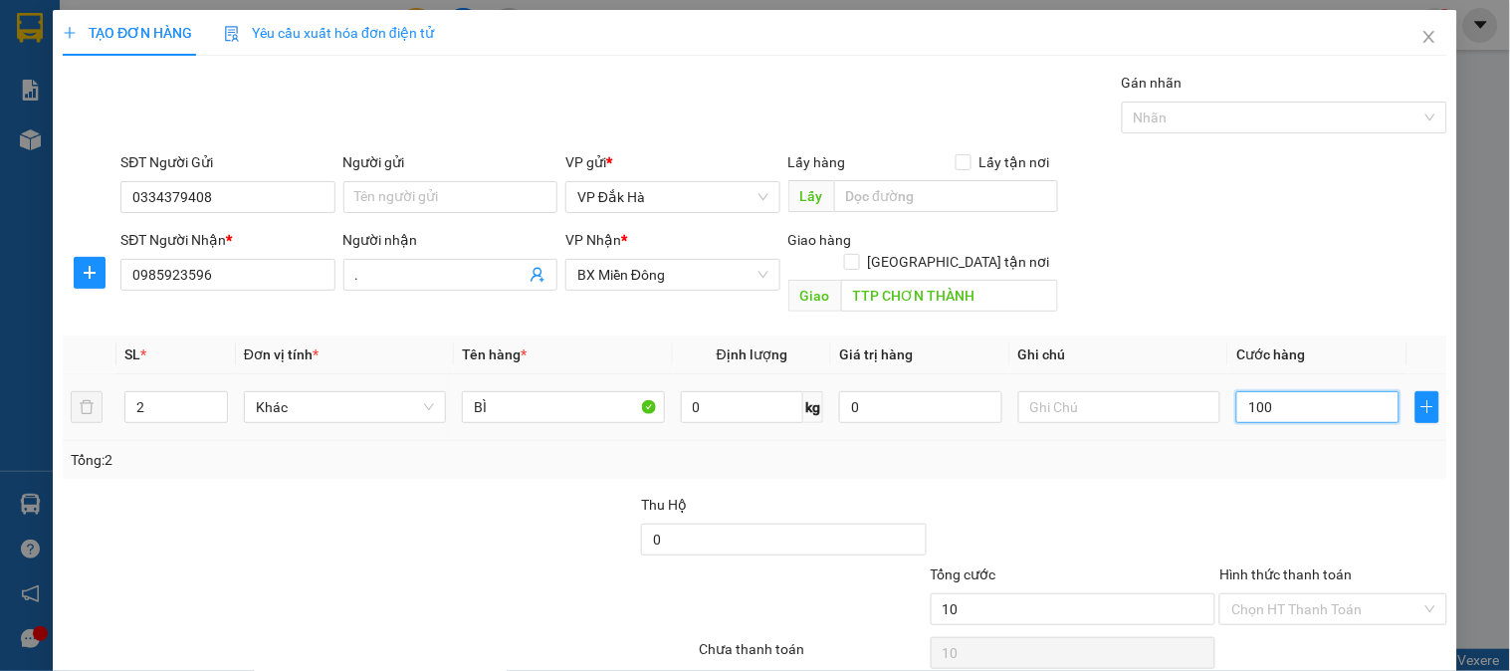
type input "100"
type input "100.000"
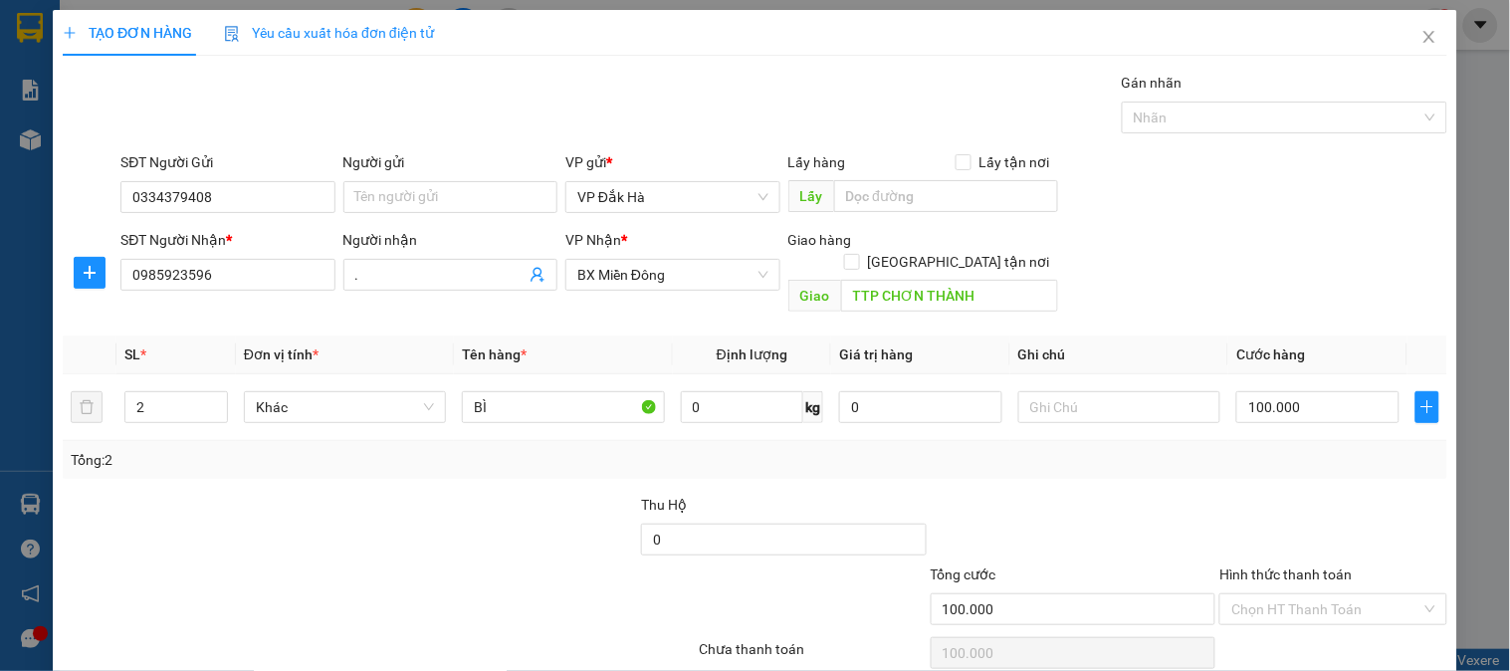
click at [1242, 494] on div at bounding box center [1332, 529] width 231 height 70
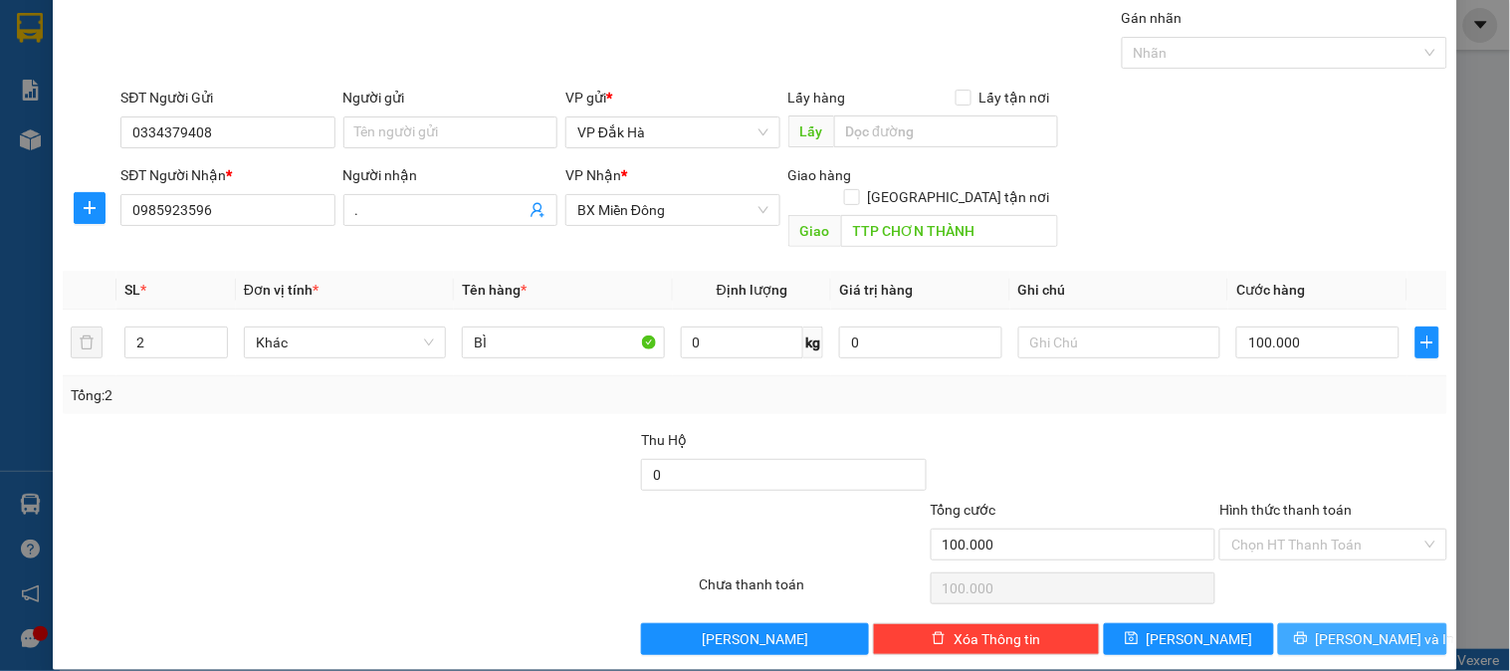
click at [1370, 628] on span "[PERSON_NAME] và In" at bounding box center [1385, 639] width 139 height 22
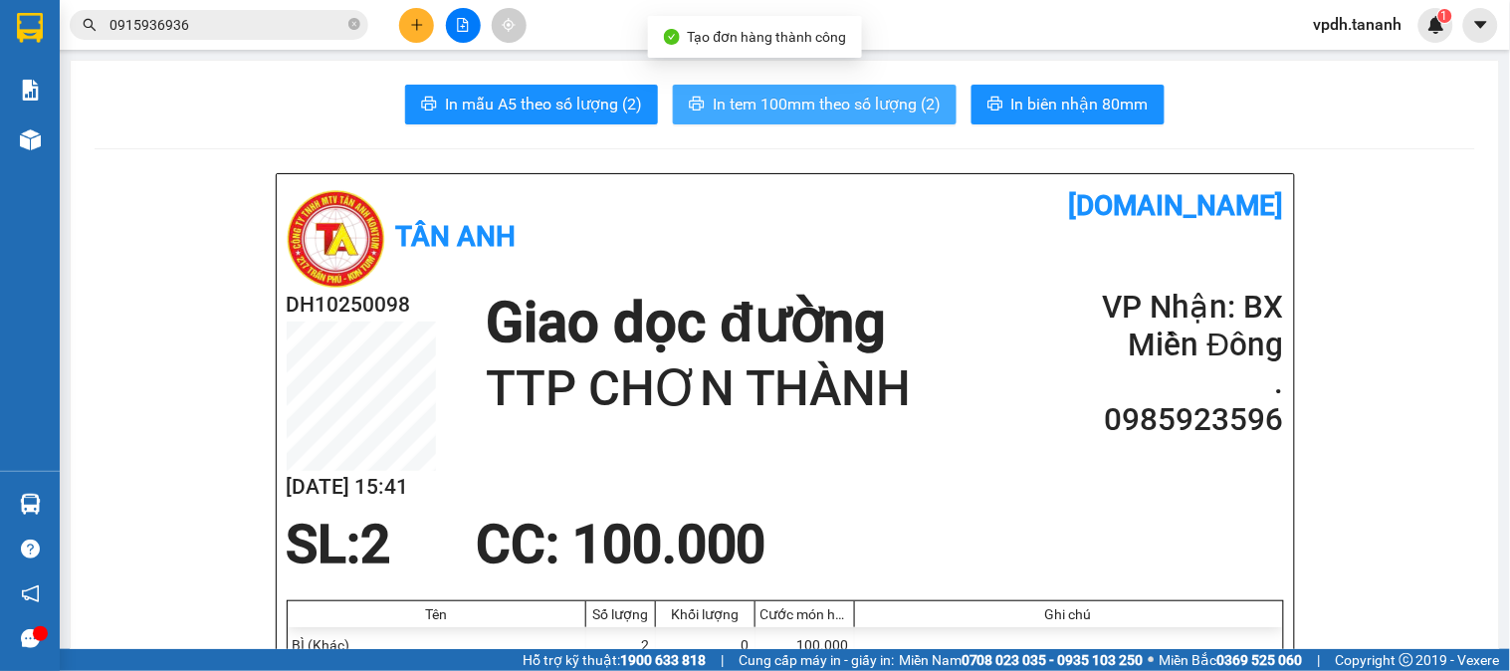
click at [867, 95] on span "In tem 100mm theo số lượng (2)" at bounding box center [827, 104] width 228 height 25
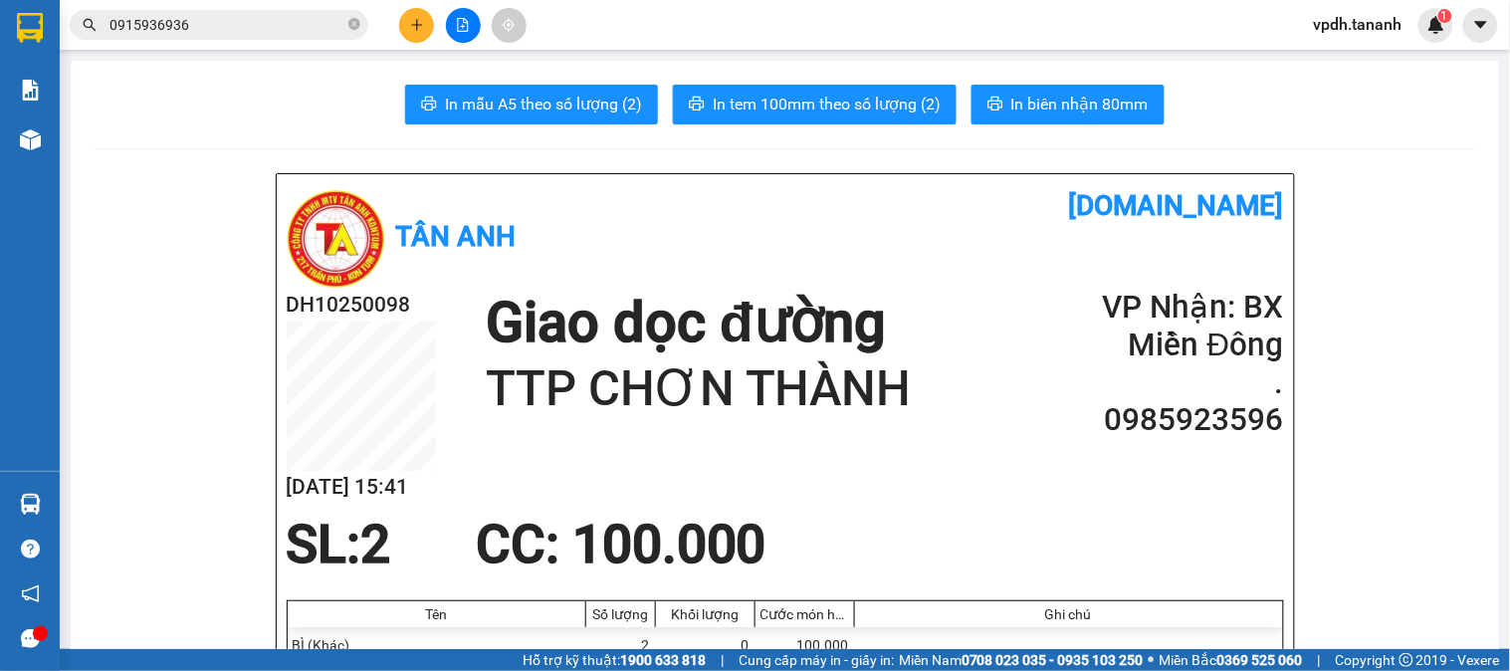
click at [426, 16] on div at bounding box center [462, 25] width 149 height 35
click at [426, 16] on button at bounding box center [416, 25] width 35 height 35
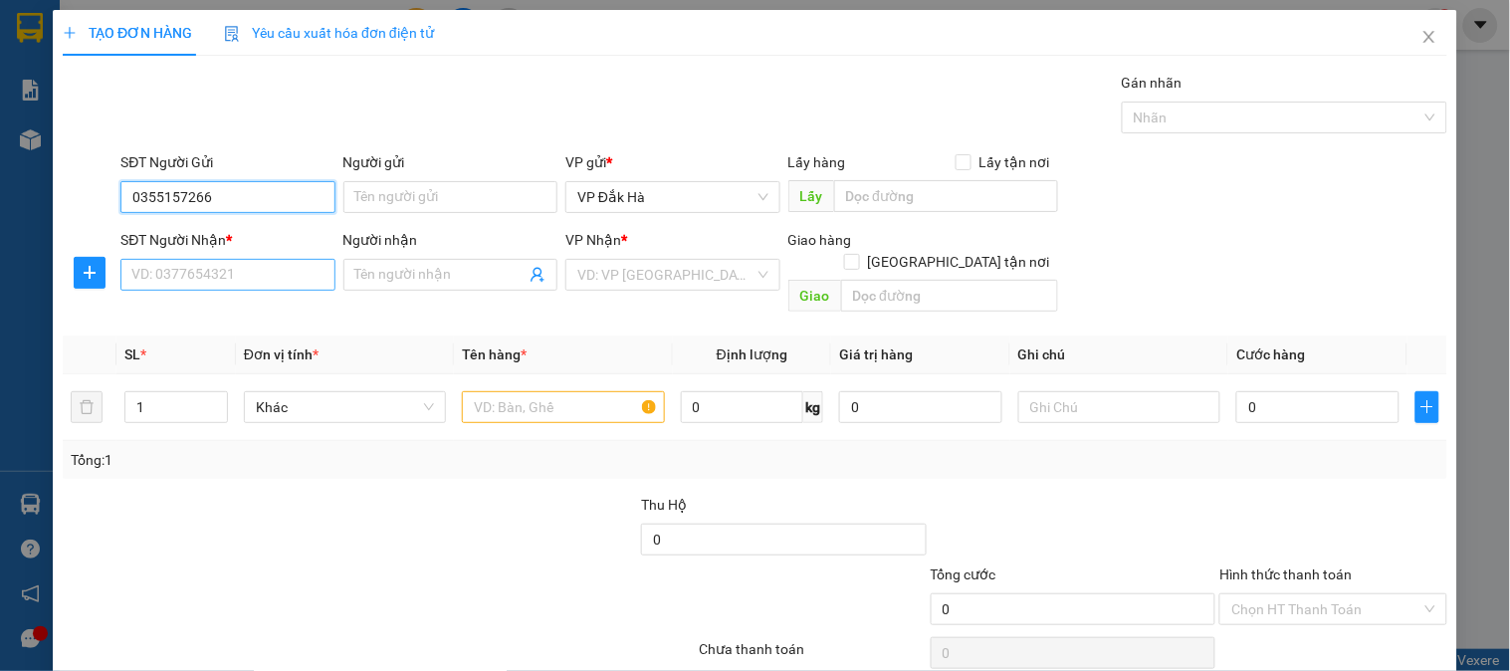
type input "0355157266"
click at [245, 267] on input "SĐT Người Nhận *" at bounding box center [227, 275] width 214 height 32
type input "0979068275"
click at [589, 296] on div "Transit Pickup Surcharge Ids Transit Deliver Surcharge Ids Transit Deliver Surc…" at bounding box center [755, 396] width 1384 height 648
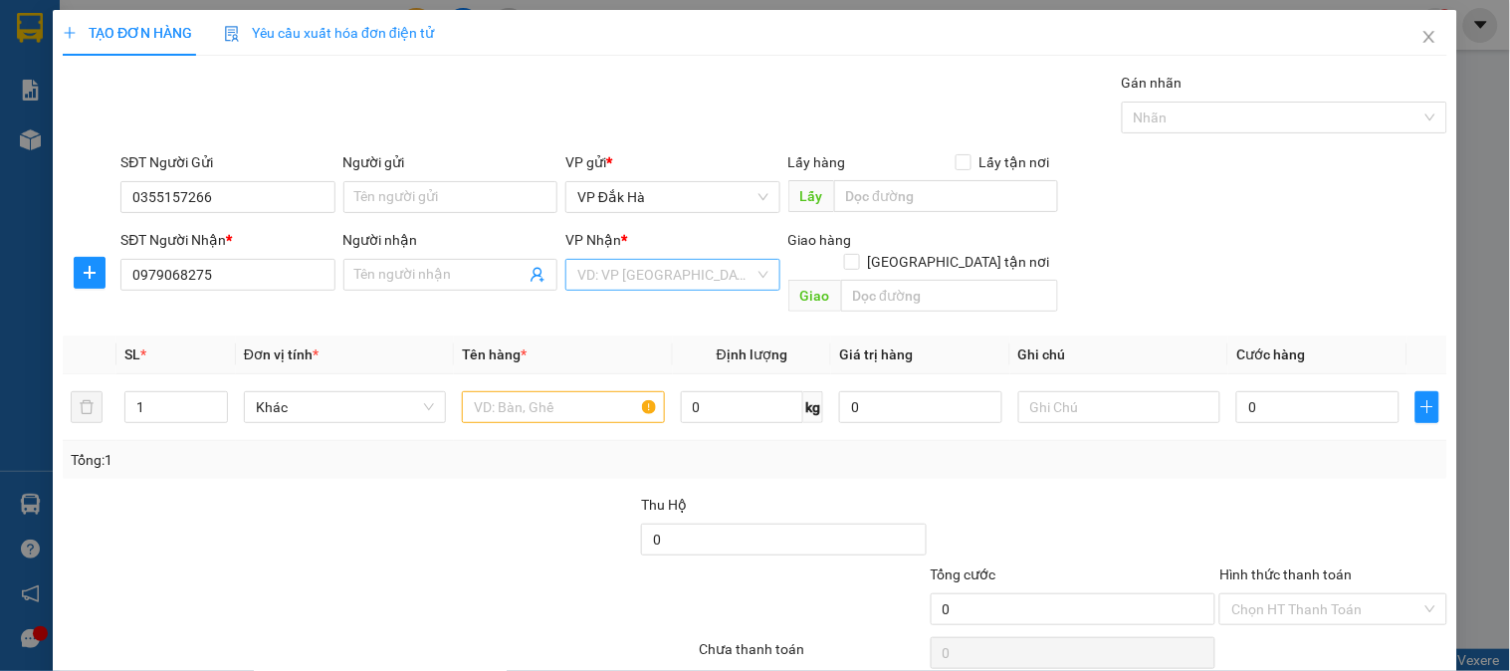
click at [591, 280] on input "search" at bounding box center [665, 275] width 176 height 30
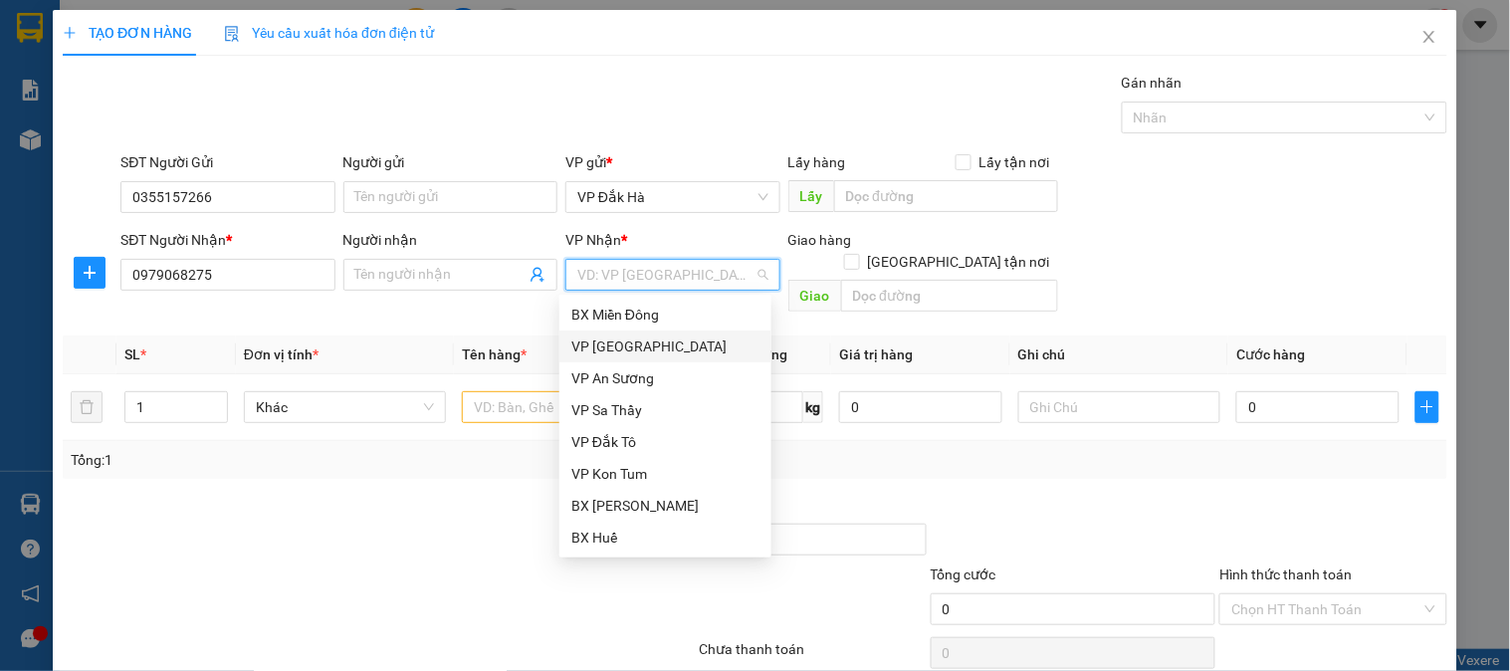
click at [650, 341] on div "VP [GEOGRAPHIC_DATA]" at bounding box center [665, 346] width 188 height 22
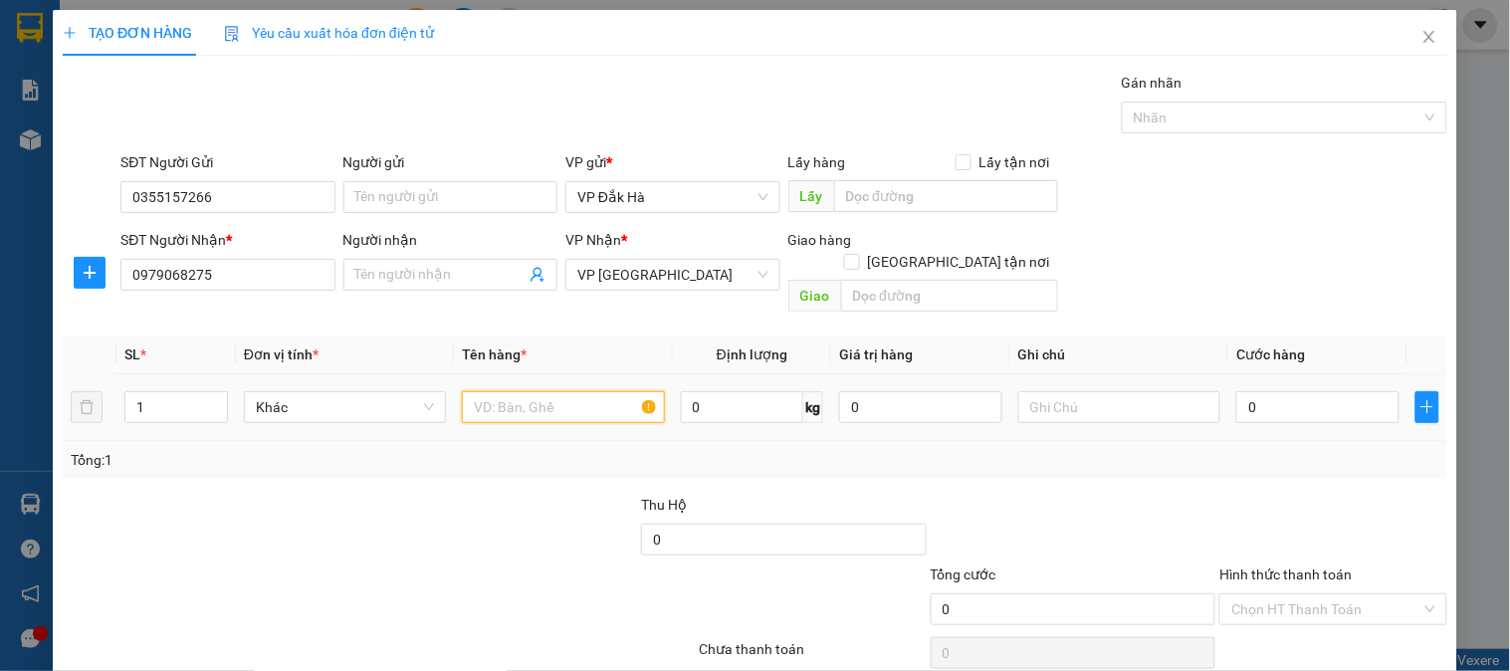
click at [512, 391] on input "text" at bounding box center [563, 407] width 202 height 32
type input "thùng giấy"
click at [1279, 391] on input "0" at bounding box center [1317, 407] width 163 height 32
type input "1"
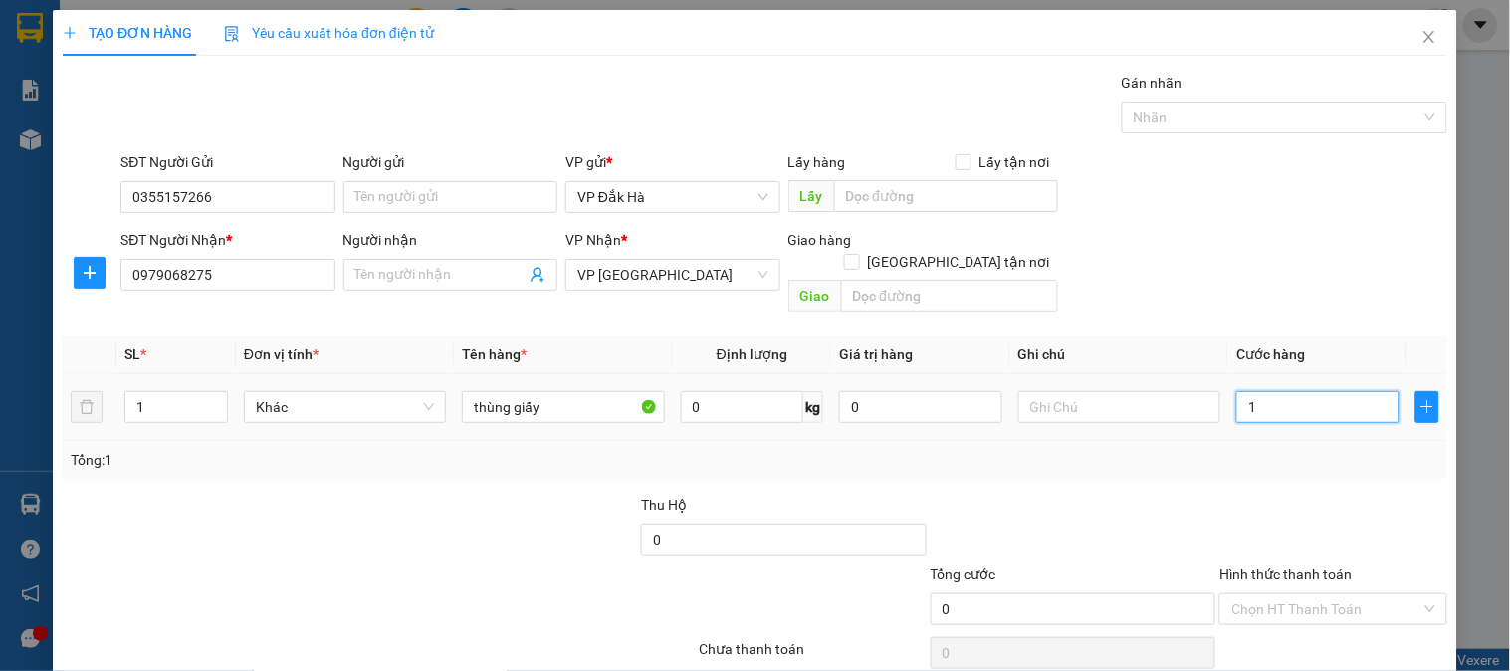
type input "1"
type input "0"
type input "05"
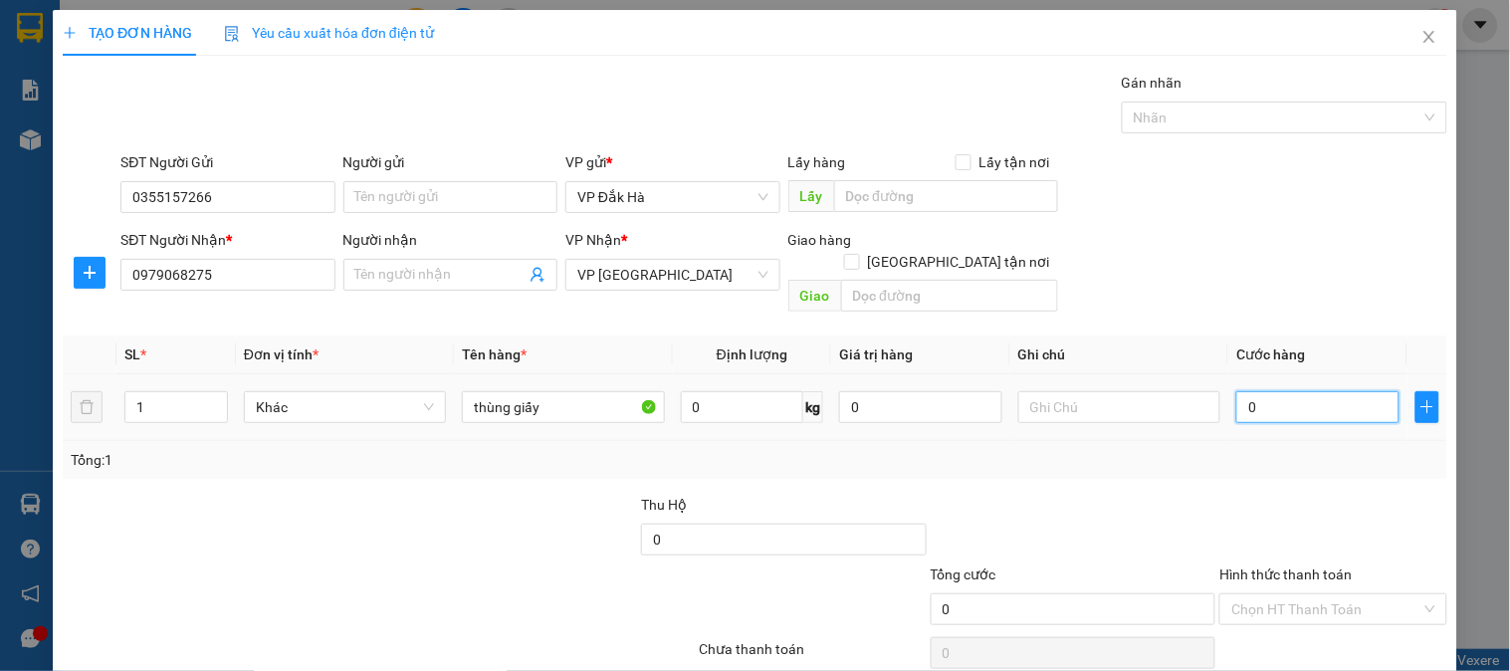
type input "5"
type input "050"
type input "50"
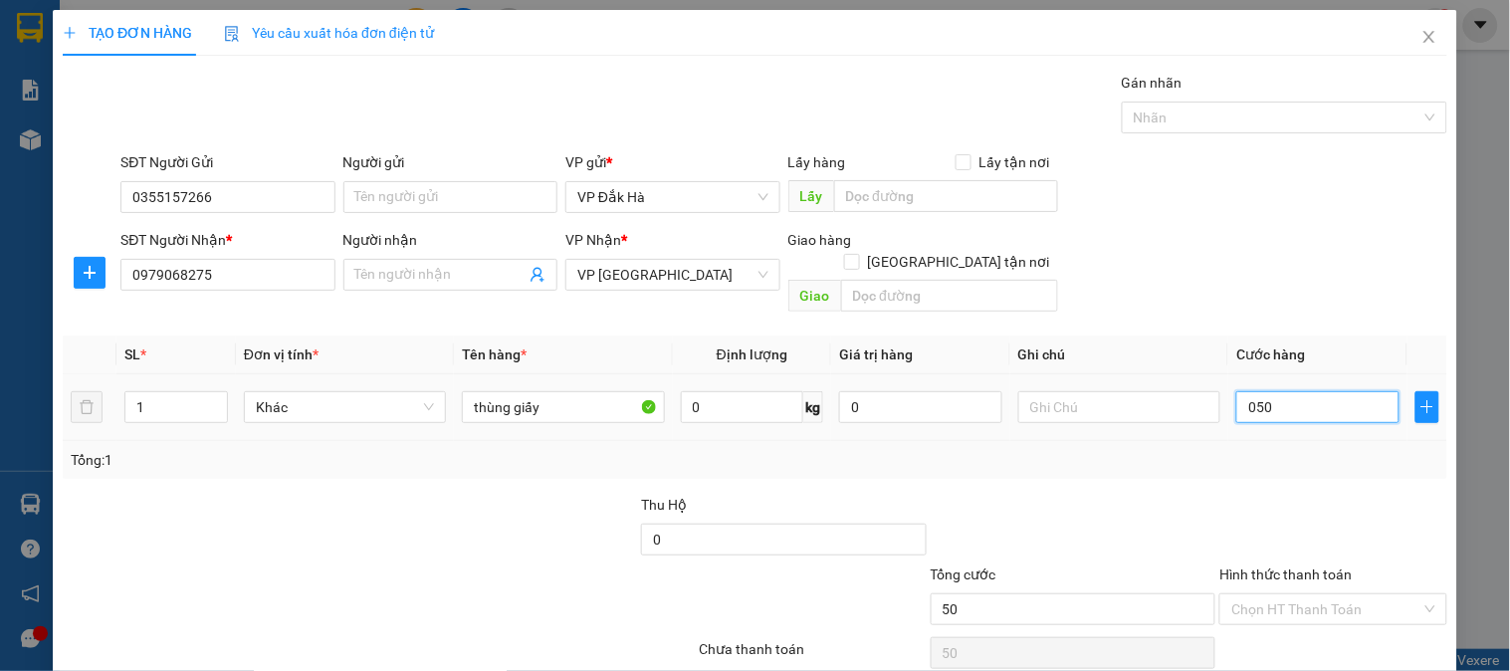
click at [1286, 391] on input "050" at bounding box center [1317, 407] width 163 height 32
type input "05"
type input "5"
type input "0"
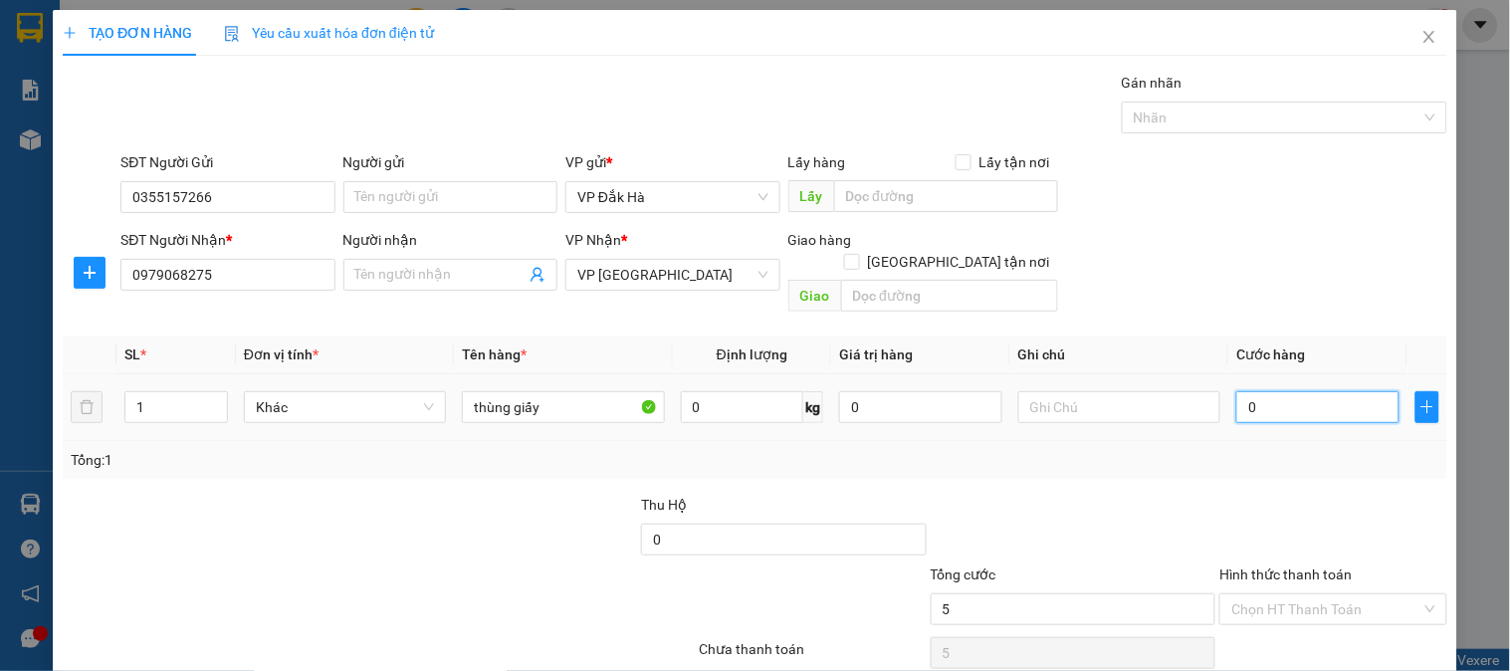
type input "0"
click at [1236, 392] on input "0" at bounding box center [1317, 407] width 163 height 32
type input "50"
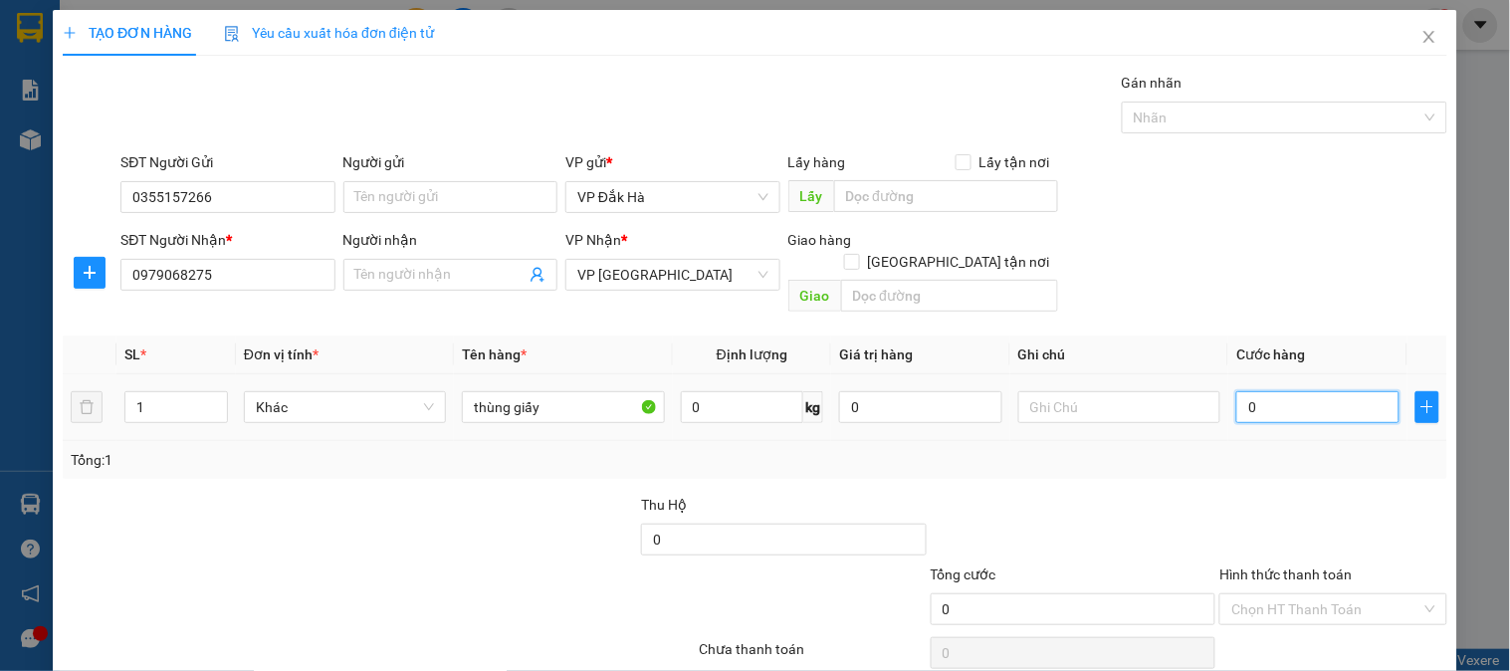
type input "50"
type input "50.000"
click at [1286, 504] on div at bounding box center [1332, 529] width 231 height 70
click at [1290, 594] on input "Hình thức thanh toán" at bounding box center [1325, 609] width 189 height 30
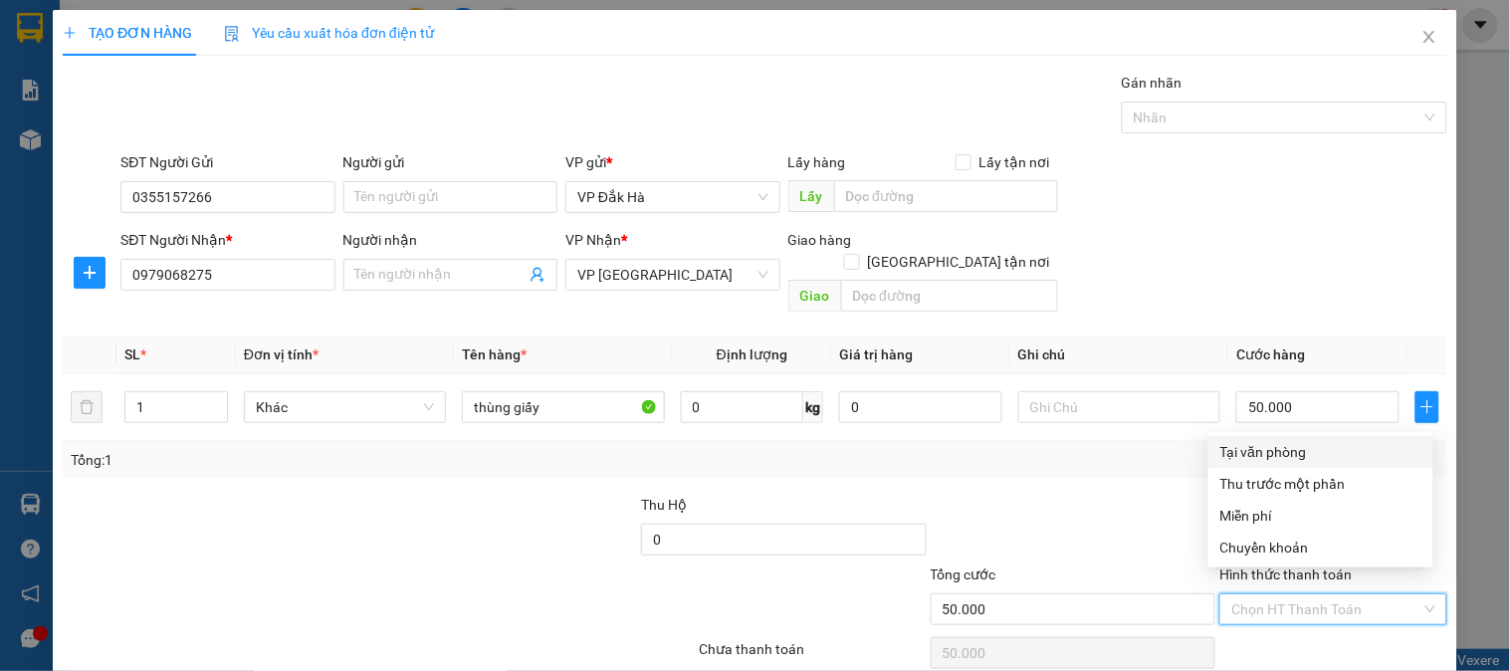
click at [1276, 444] on div "Tại văn phòng" at bounding box center [1320, 452] width 201 height 22
type input "0"
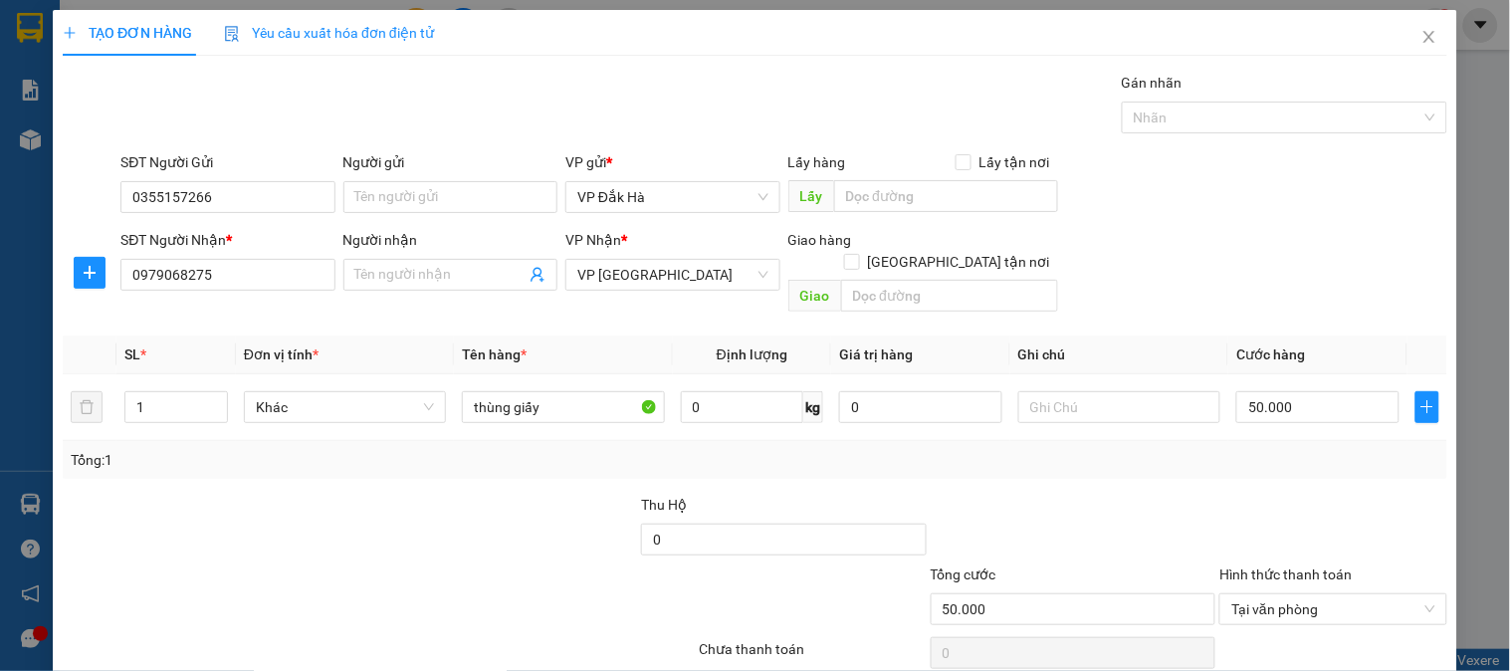
click at [1089, 449] on div "Tổng: 1" at bounding box center [755, 460] width 1368 height 22
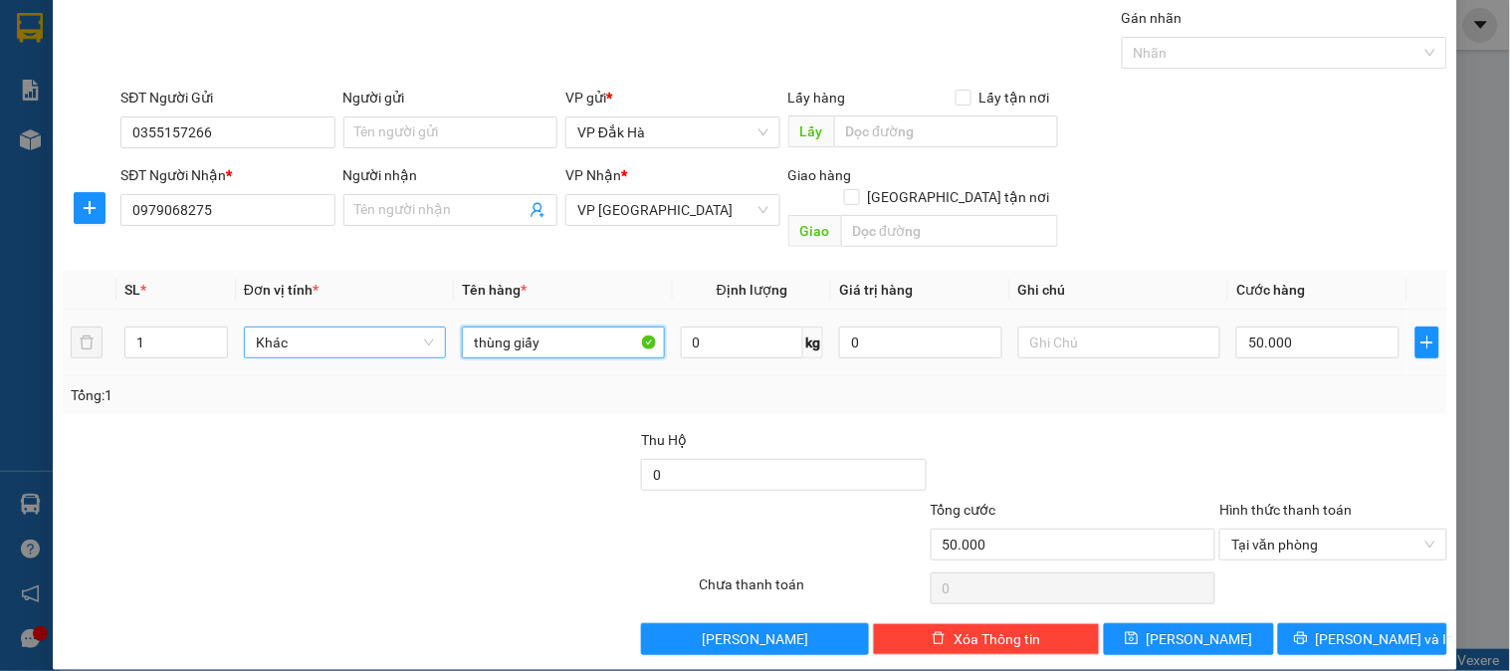
drag, startPoint x: 573, startPoint y: 312, endPoint x: 412, endPoint y: 328, distance: 162.0
click at [412, 328] on tr "1 Khác thùng giấy 0 kg 0 50.000" at bounding box center [755, 343] width 1384 height 67
type input "H"
type input "THÙNG GIẤY"
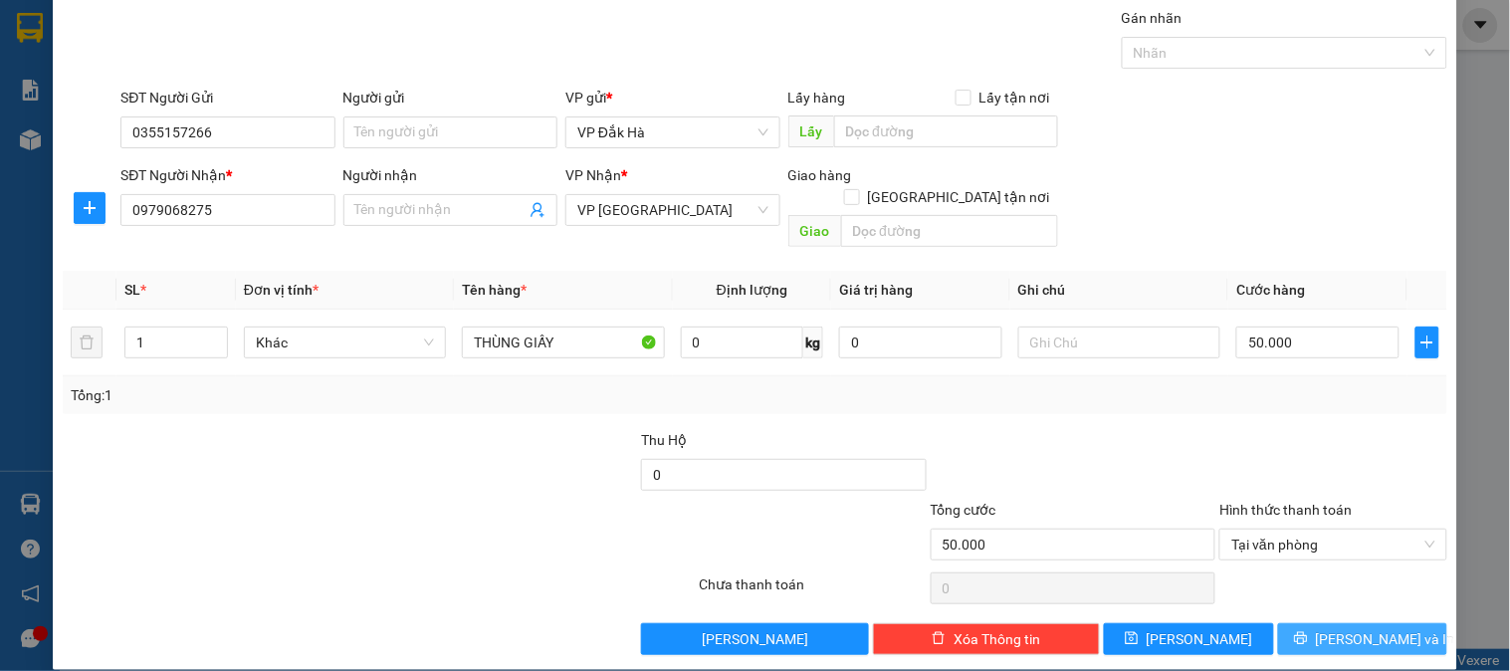
click at [1331, 628] on span "[PERSON_NAME] và In" at bounding box center [1385, 639] width 139 height 22
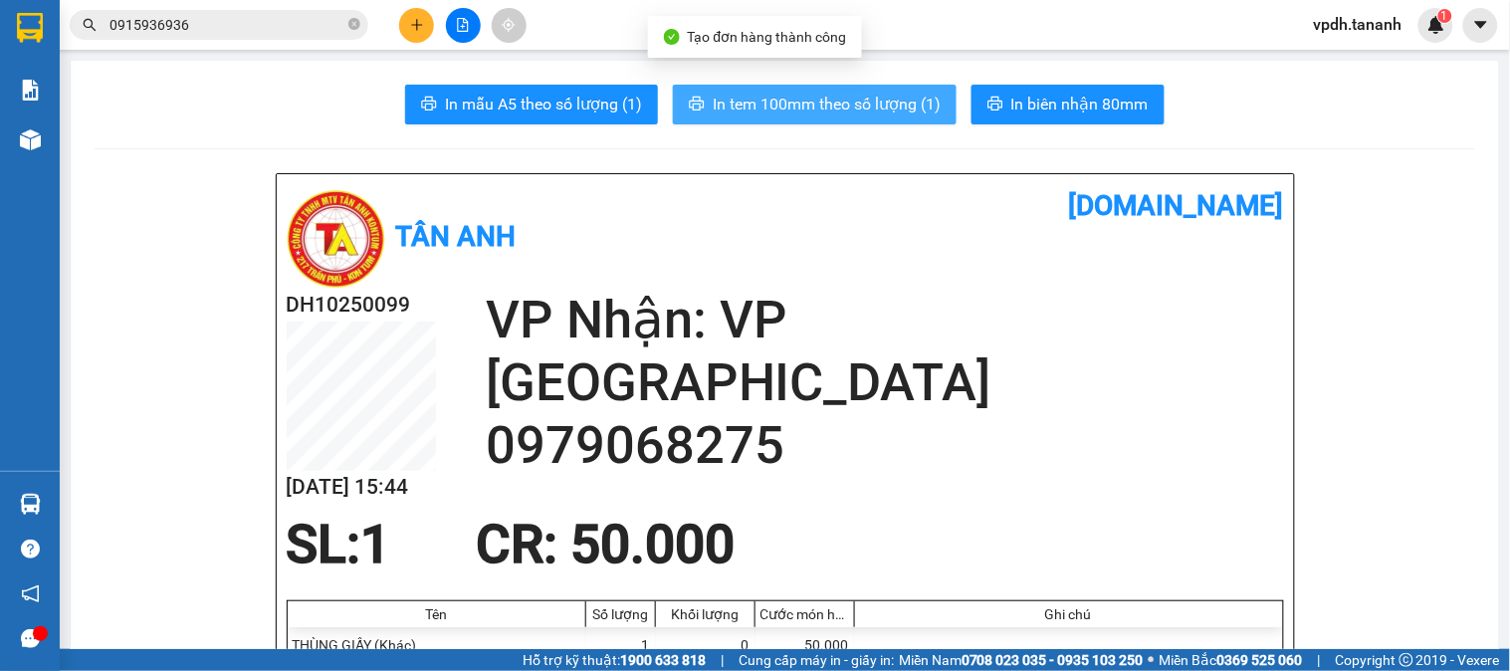
click at [816, 92] on span "In tem 100mm theo số lượng (1)" at bounding box center [827, 104] width 228 height 25
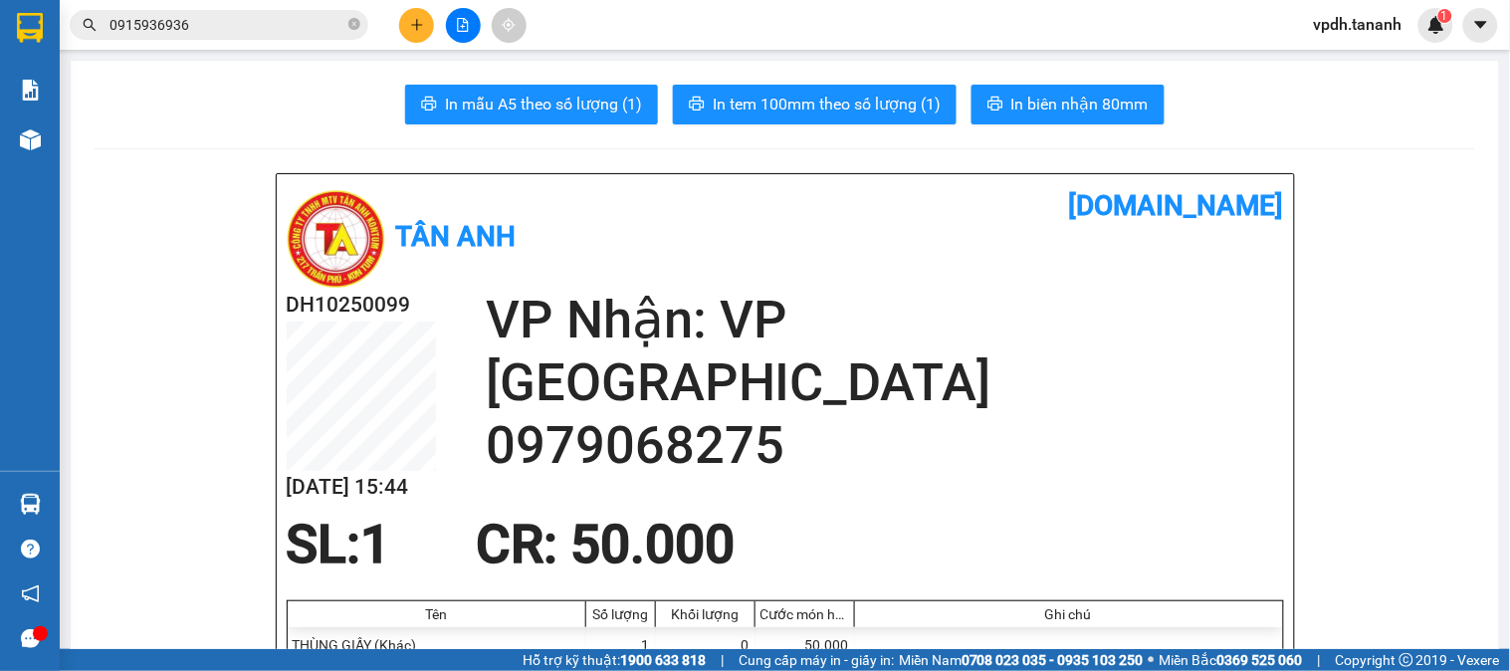
scroll to position [221, 0]
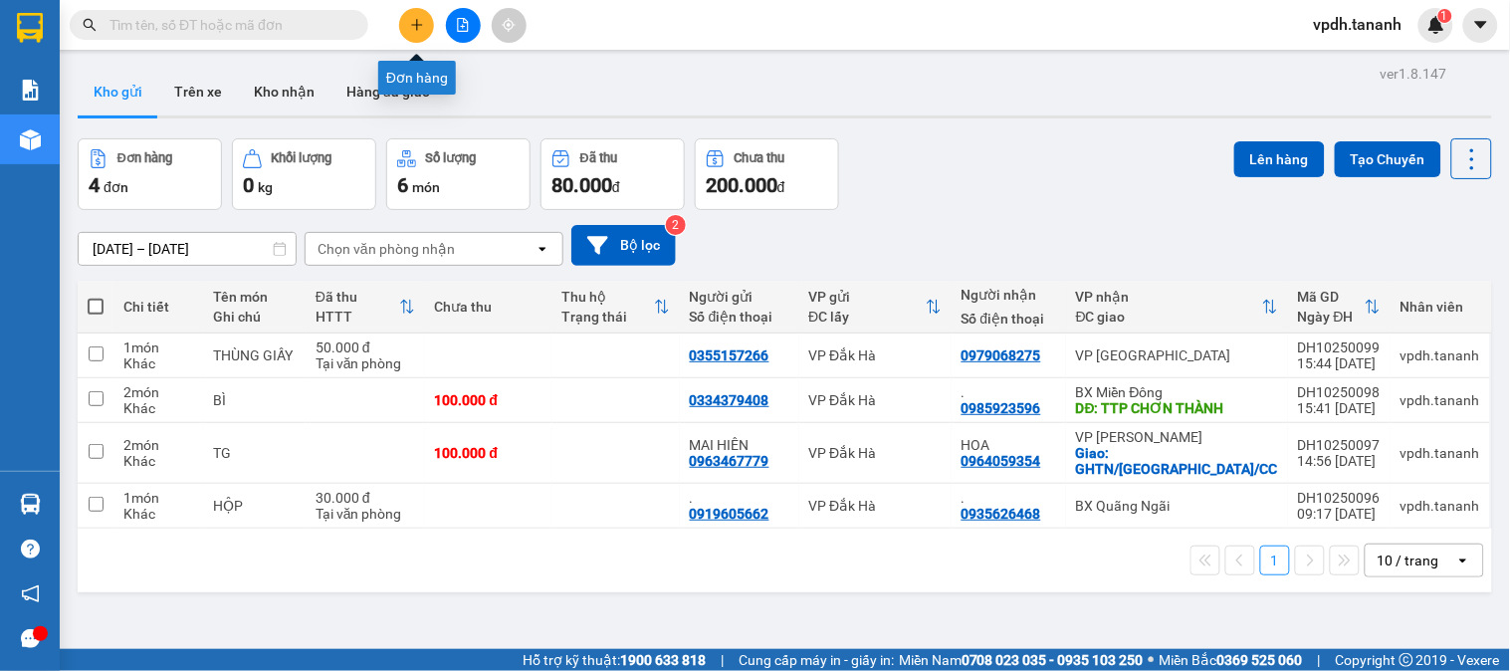
click at [422, 20] on icon "plus" at bounding box center [417, 25] width 14 height 14
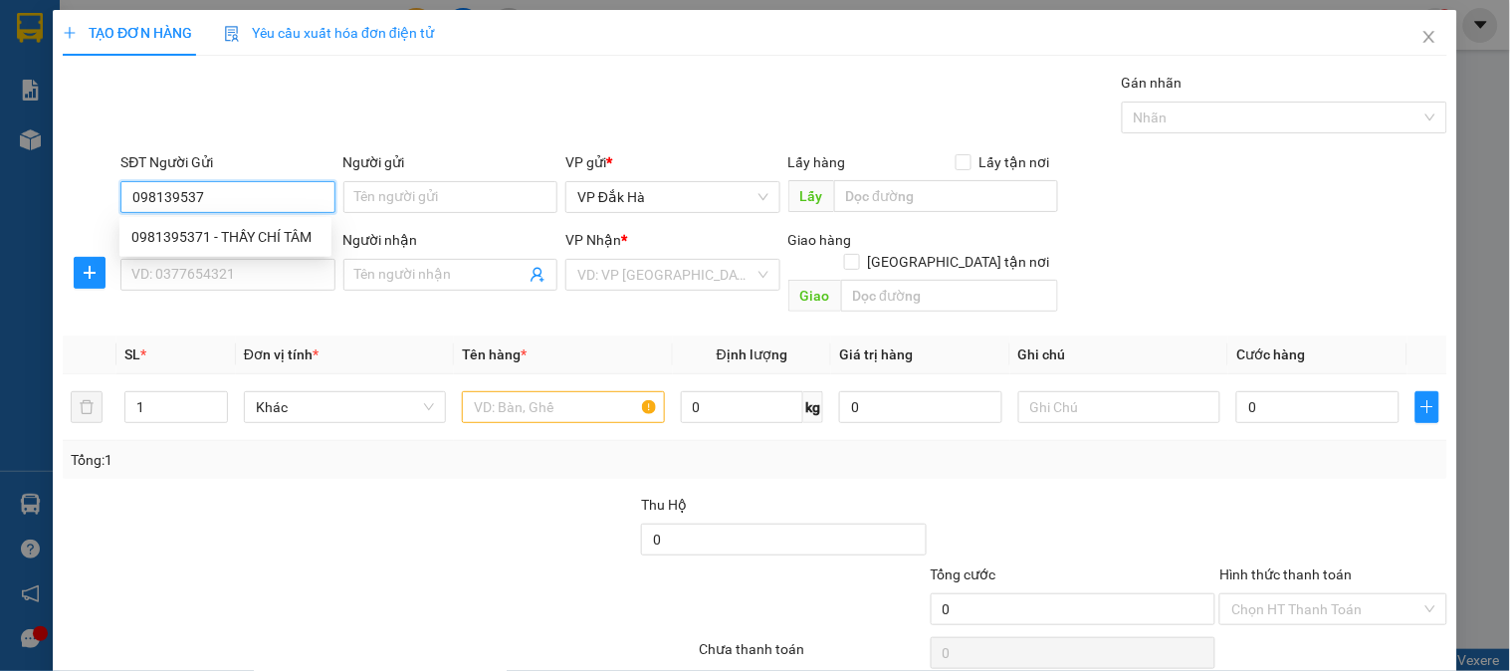
type input "0981395371"
click at [287, 233] on div "0981395371 - THẦY CHÍ TÂM" at bounding box center [225, 237] width 188 height 22
type input "THẦY CHÍ TÂM"
type input "0915844525"
type input "."
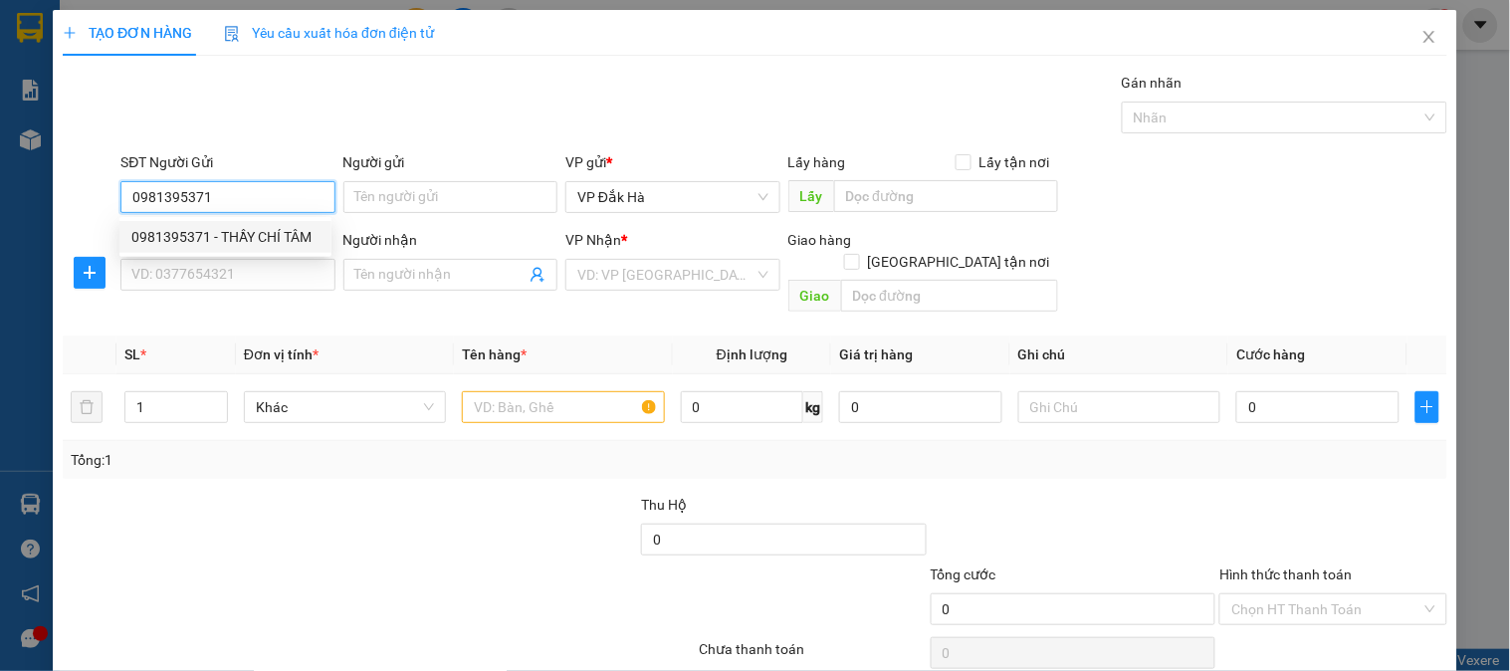
checkbox input "true"
type input "GTN/CC /Q THỦ ĐÚC"
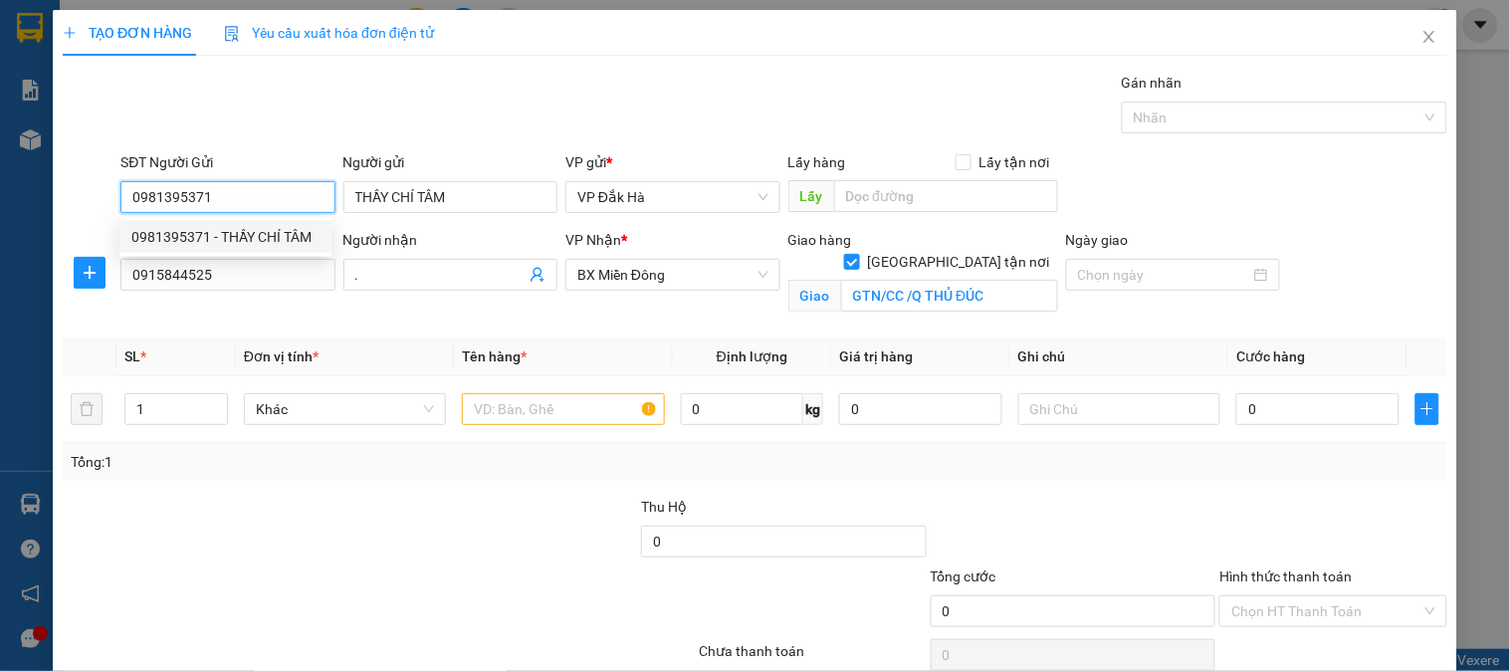
type input "80.000"
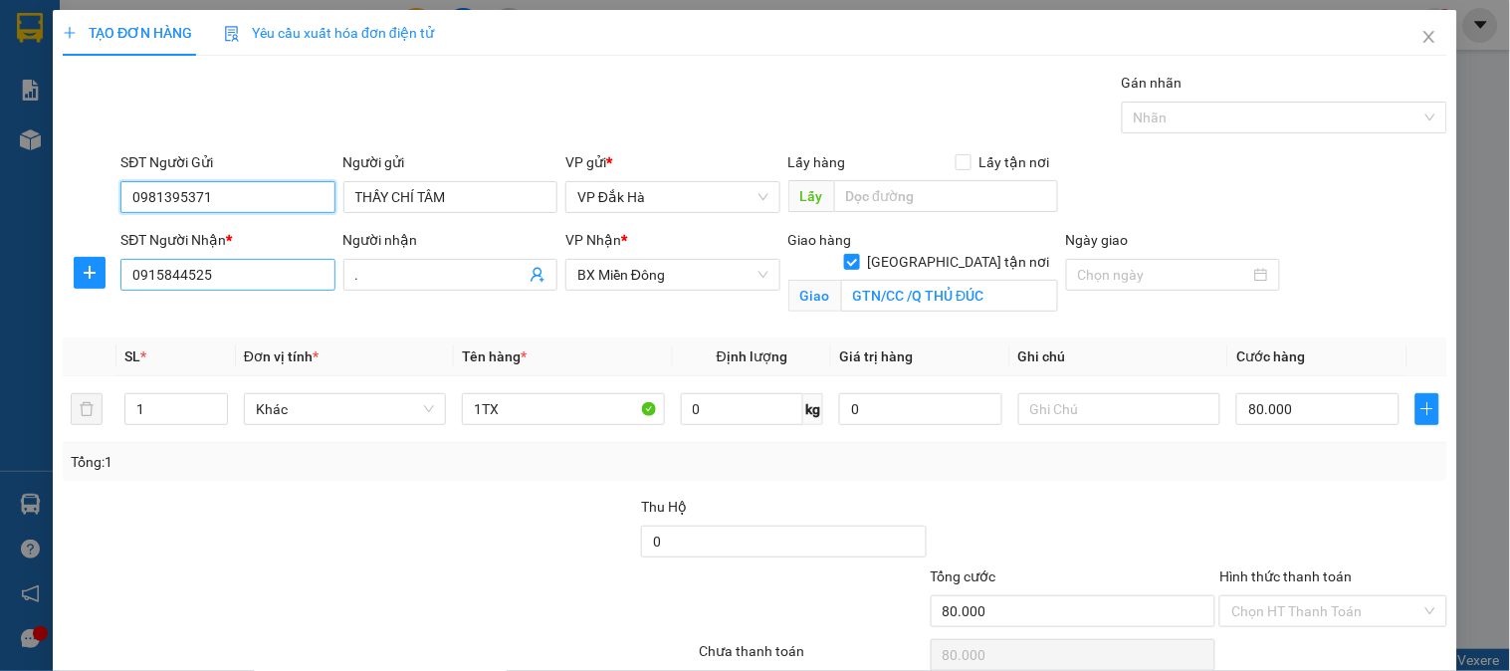
type input "0981395371"
click at [227, 272] on input "0915844525" at bounding box center [227, 275] width 214 height 32
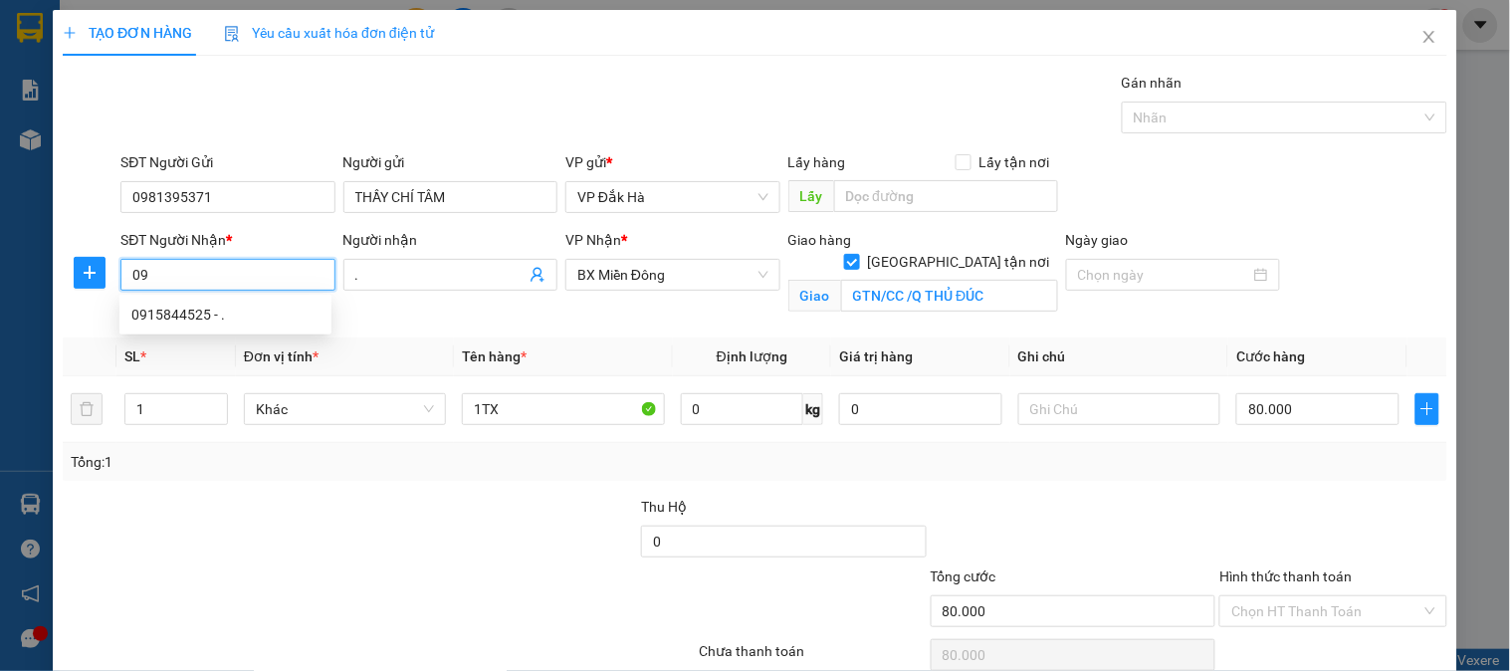
type input "0"
type input "0913698198"
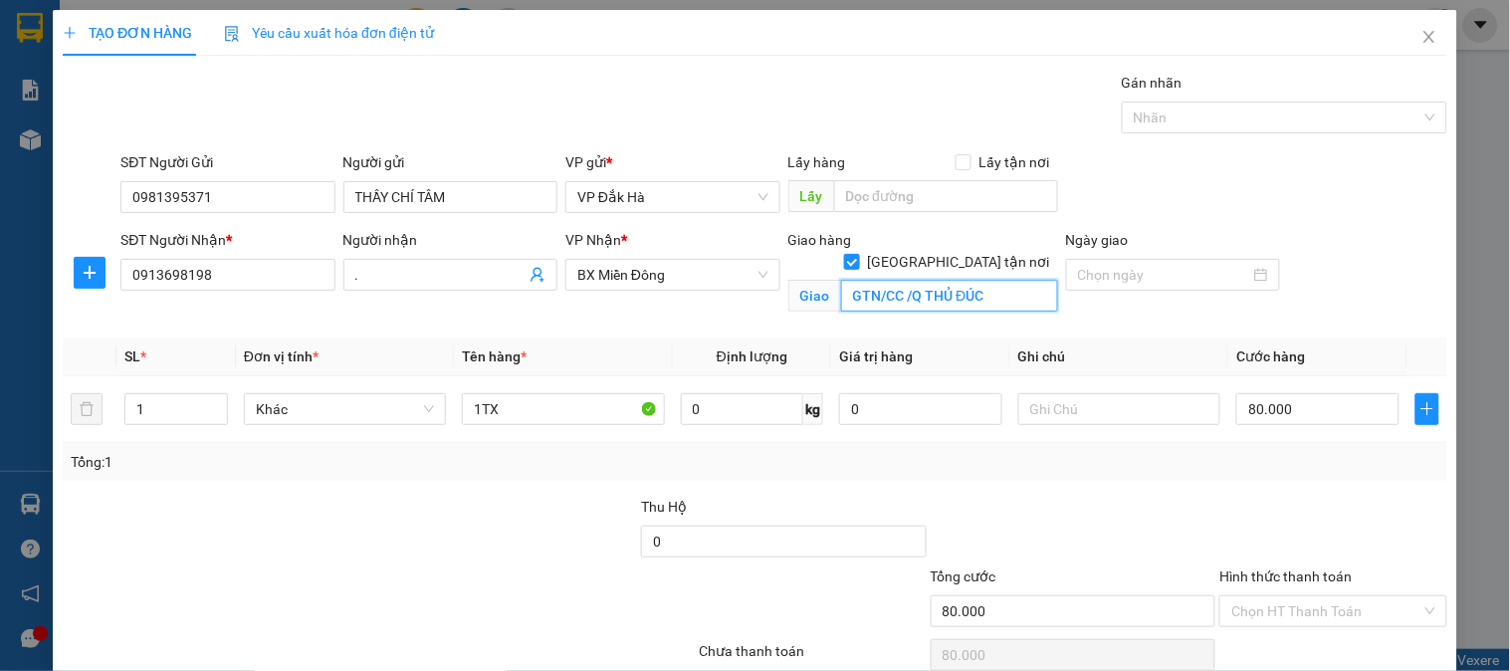
click at [1015, 283] on input "GTN/CC /Q THỦ ĐÚC" at bounding box center [949, 296] width 217 height 32
click at [872, 280] on input "GHT/Q7/CC" at bounding box center [949, 296] width 217 height 32
type input "GHTN/Q7/CC"
click at [1241, 280] on div at bounding box center [1173, 275] width 190 height 22
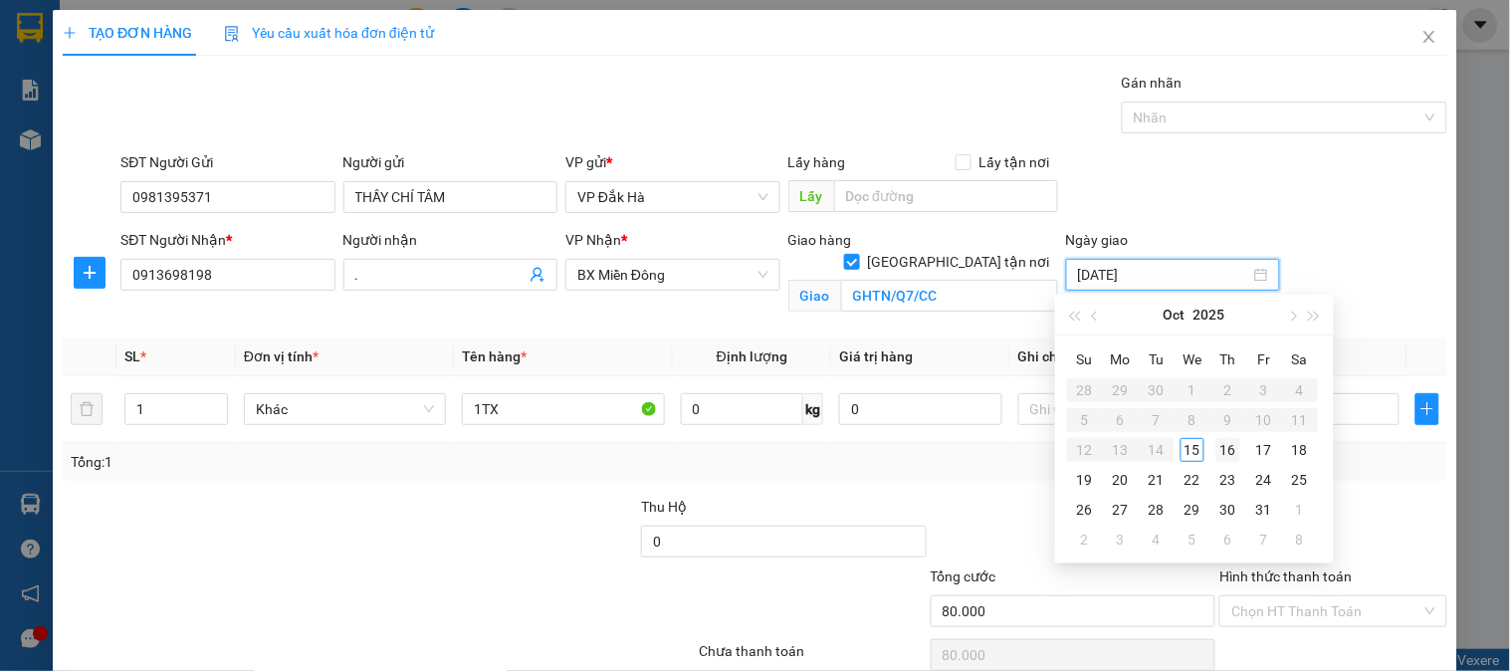
type input "16/10/2025"
click at [1228, 449] on div "16" at bounding box center [1228, 450] width 24 height 24
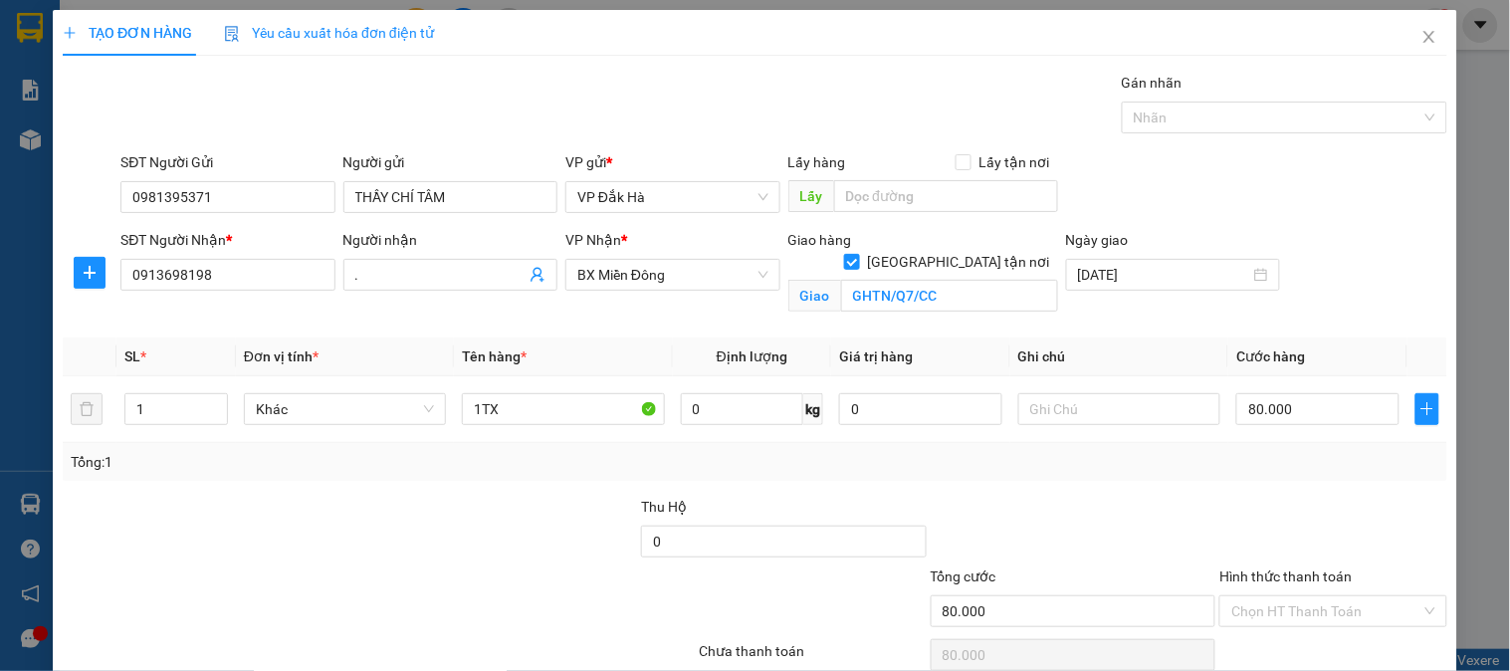
click at [1312, 224] on form "SĐT Người Gửi 0981395371 Người gửi THẦY CHÍ TÂM VP gửi * VP Đắk Hà Lấy hàng Lấy…" at bounding box center [755, 236] width 1384 height 171
click at [1307, 602] on input "Hình thức thanh toán" at bounding box center [1325, 611] width 189 height 30
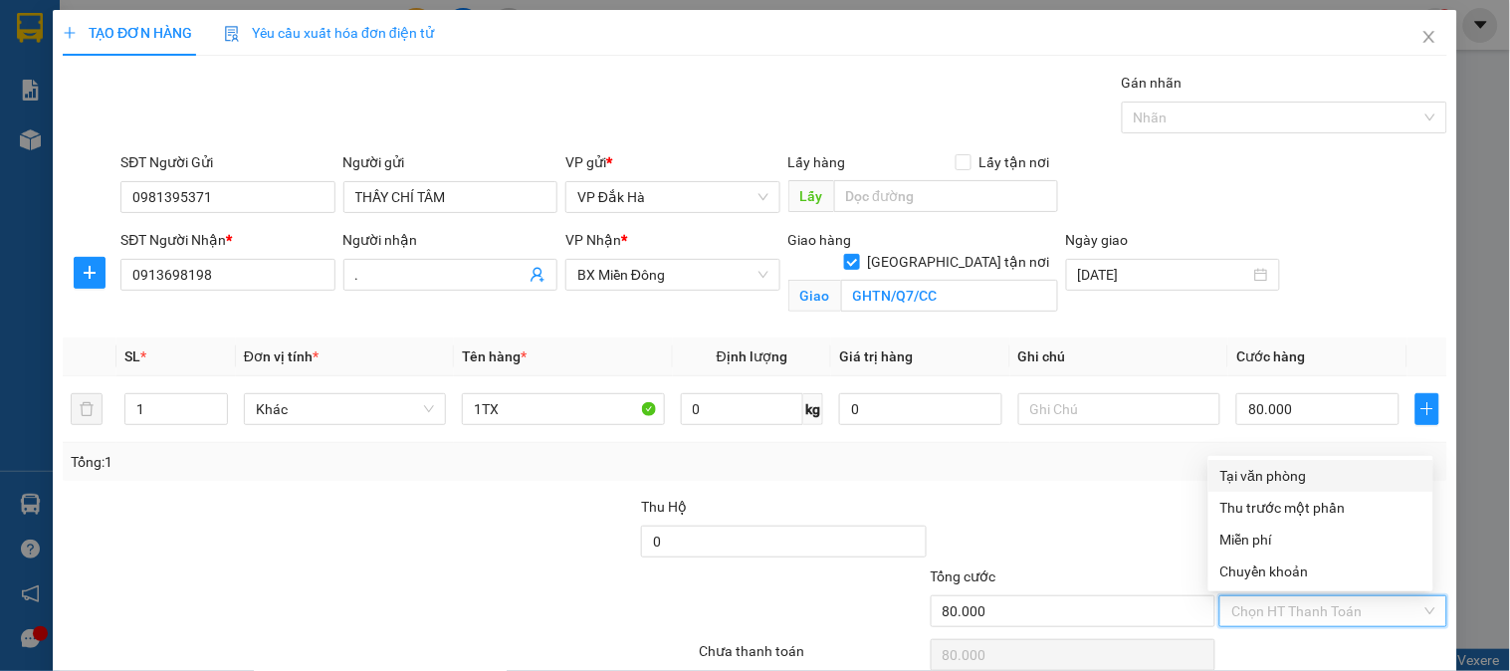
click at [1258, 485] on div "Tại văn phòng" at bounding box center [1320, 476] width 201 height 22
type input "0"
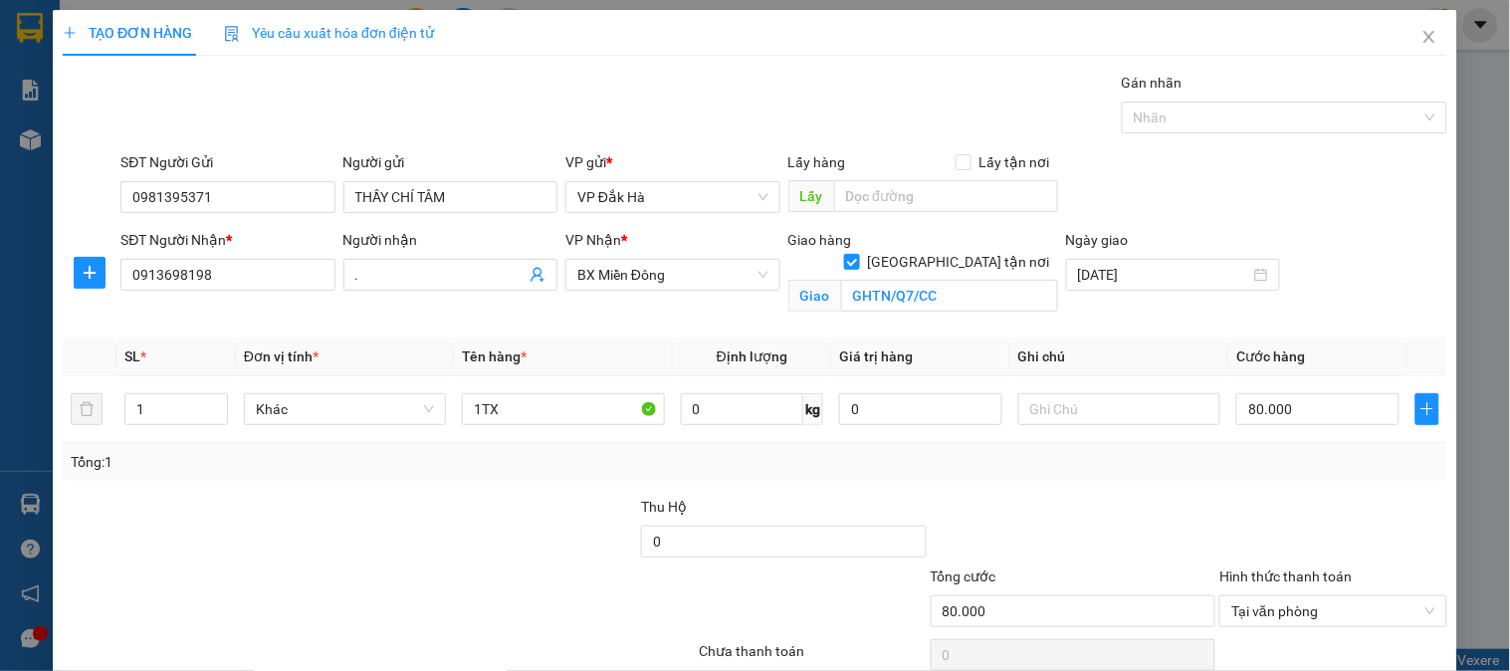
click at [991, 531] on div at bounding box center [1074, 531] width 290 height 70
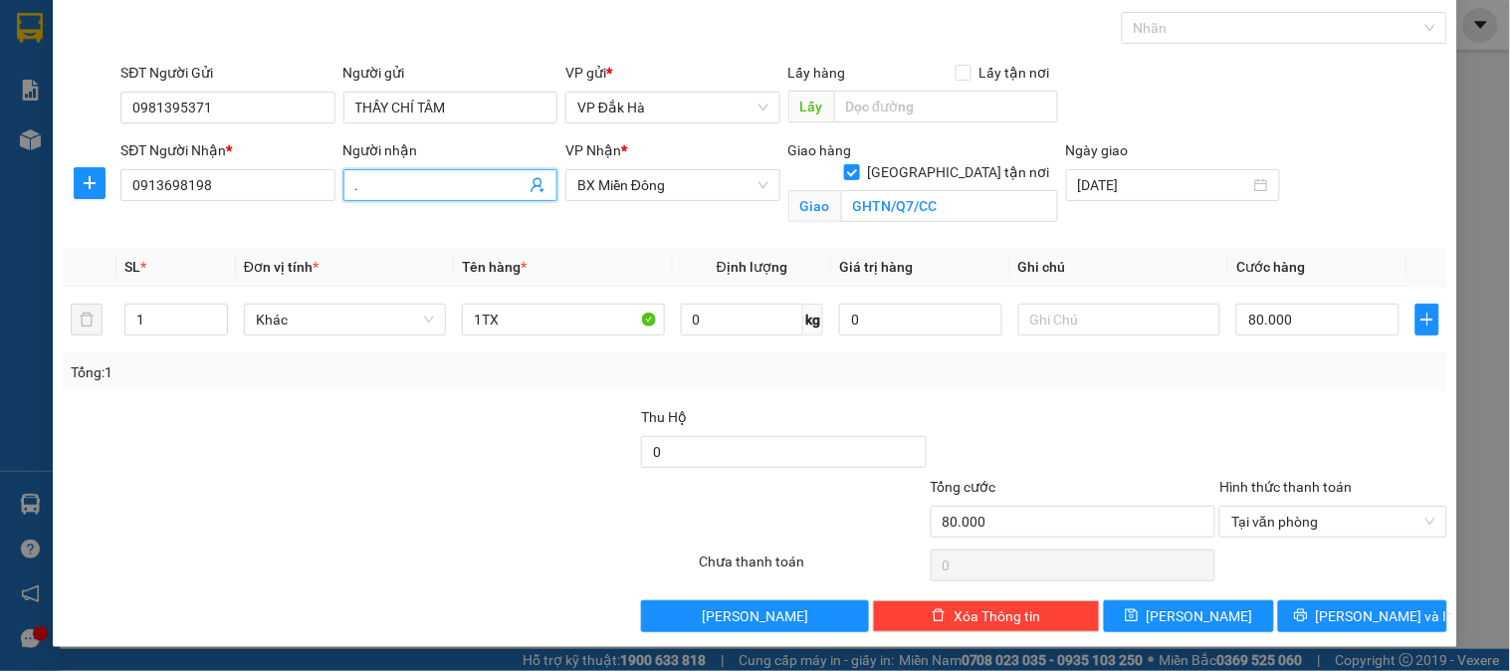
drag, startPoint x: 405, startPoint y: 189, endPoint x: 344, endPoint y: 200, distance: 61.7
click at [344, 200] on span "." at bounding box center [450, 185] width 214 height 32
type input "CÔ NGA"
click at [412, 401] on div "Transit Pickup Surcharge Ids Transit Deliver Surcharge Ids Transit Deliver Surc…" at bounding box center [755, 307] width 1384 height 650
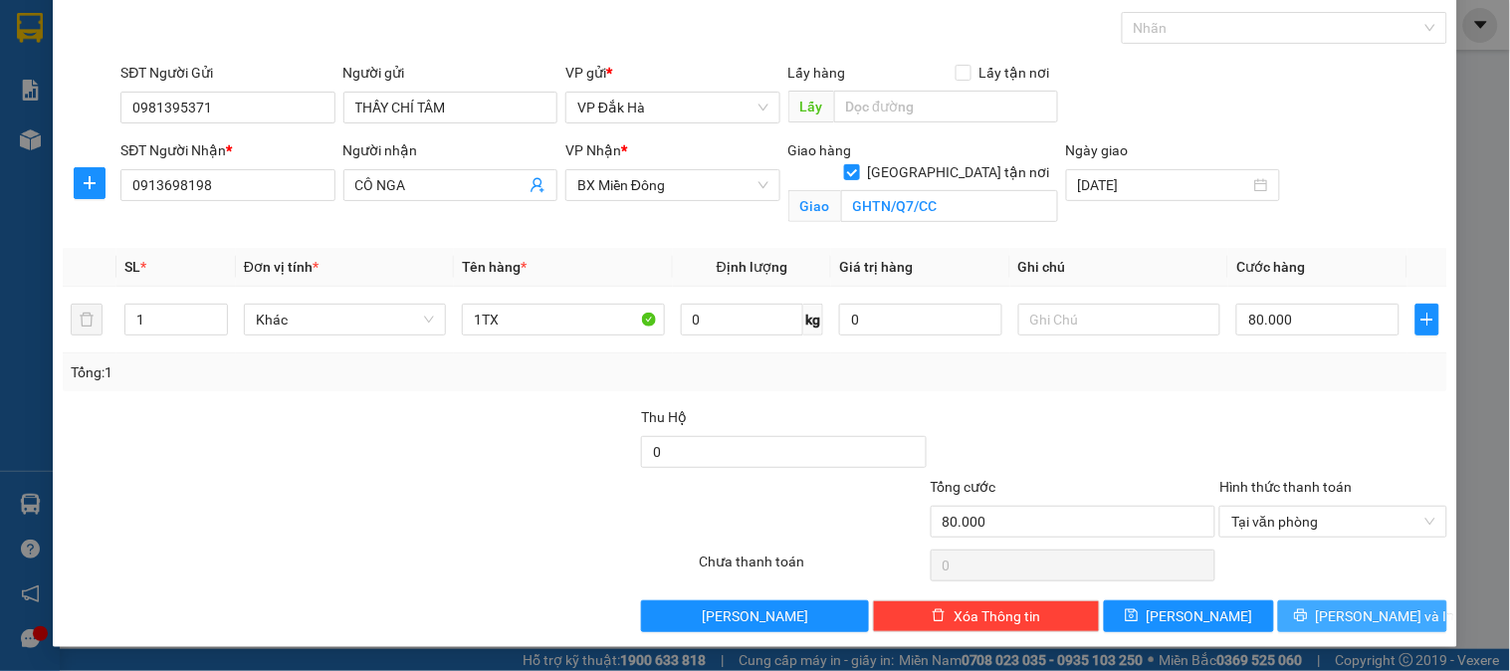
click at [1374, 619] on span "[PERSON_NAME] và In" at bounding box center [1385, 616] width 139 height 22
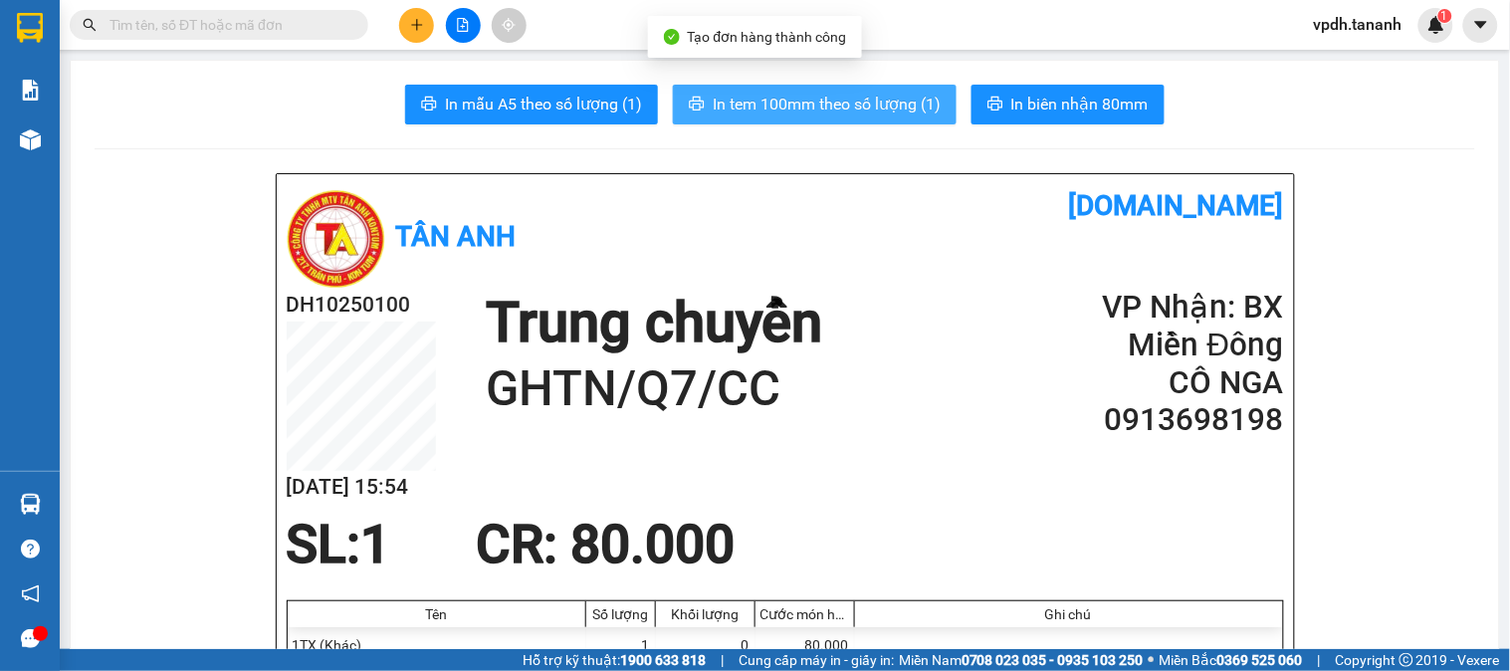
click at [888, 105] on span "In tem 100mm theo số lượng (1)" at bounding box center [827, 104] width 228 height 25
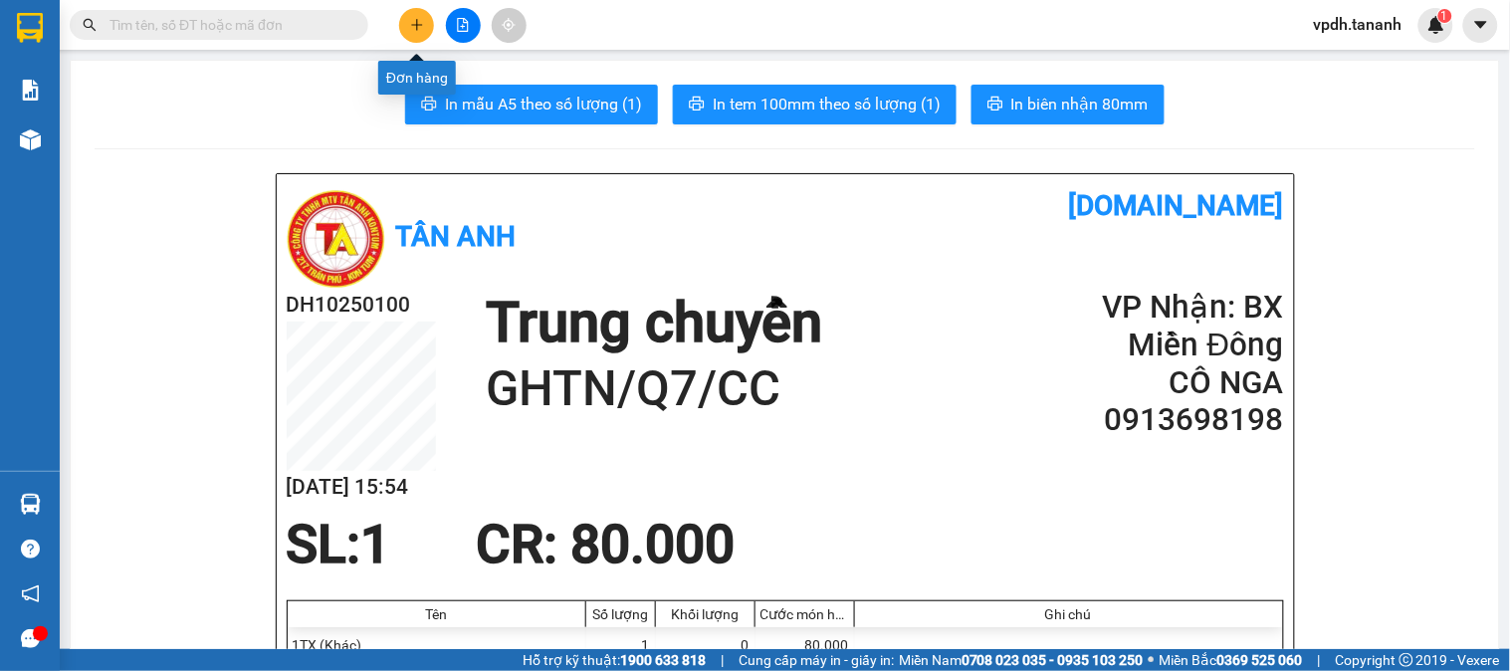
click at [429, 20] on button at bounding box center [416, 25] width 35 height 35
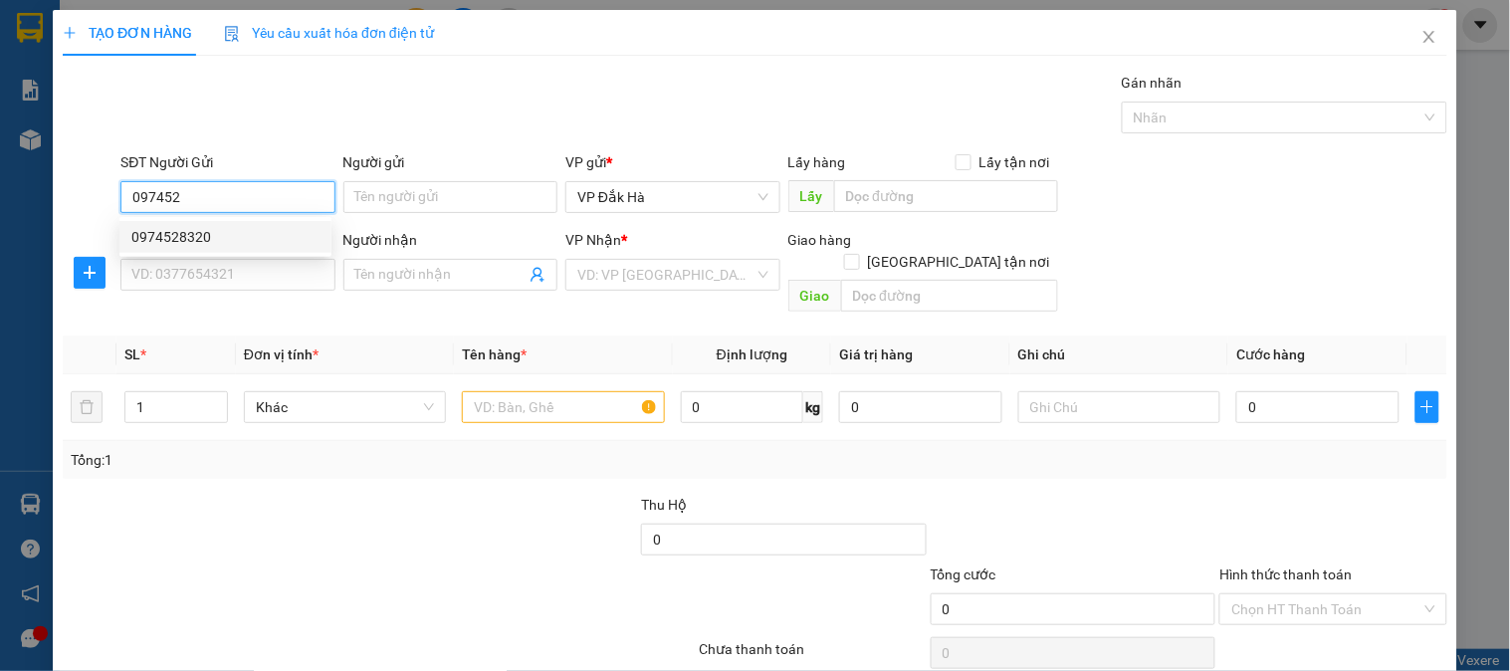
click at [204, 239] on div "0974528320" at bounding box center [225, 237] width 188 height 22
type input "0974528320"
type input "0343234485"
type input "."
type input "50.000"
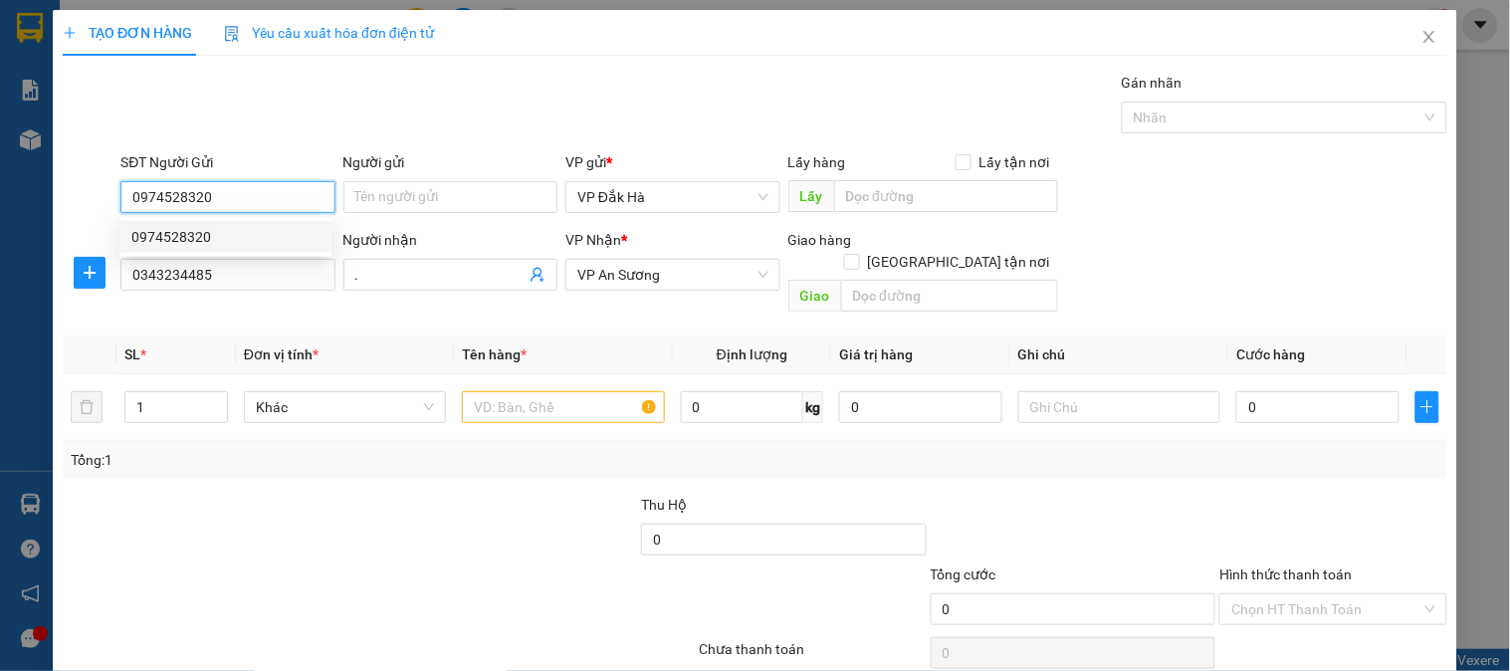
type input "50.000"
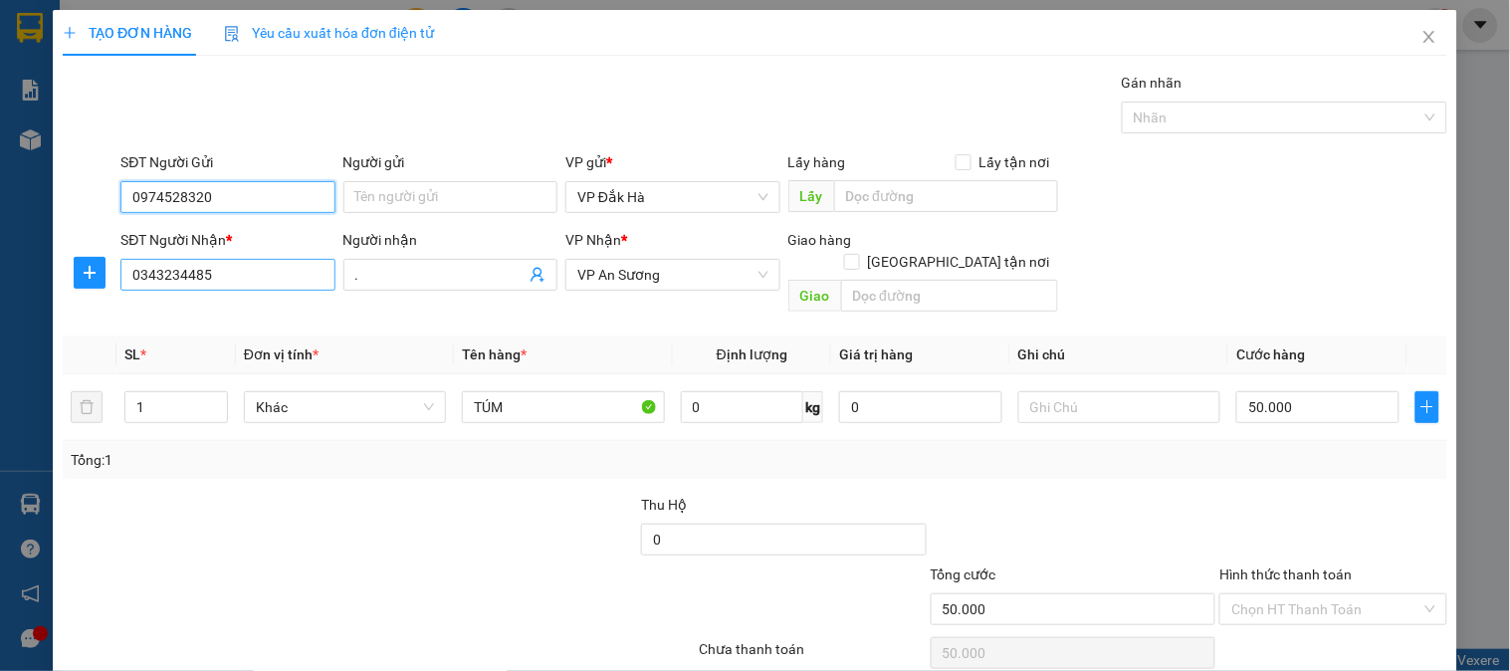
type input "0974528320"
drag, startPoint x: 264, startPoint y: 267, endPoint x: 116, endPoint y: 279, distance: 147.8
click at [116, 279] on div "SĐT Người Nhận * 0343234485" at bounding box center [227, 275] width 222 height 92
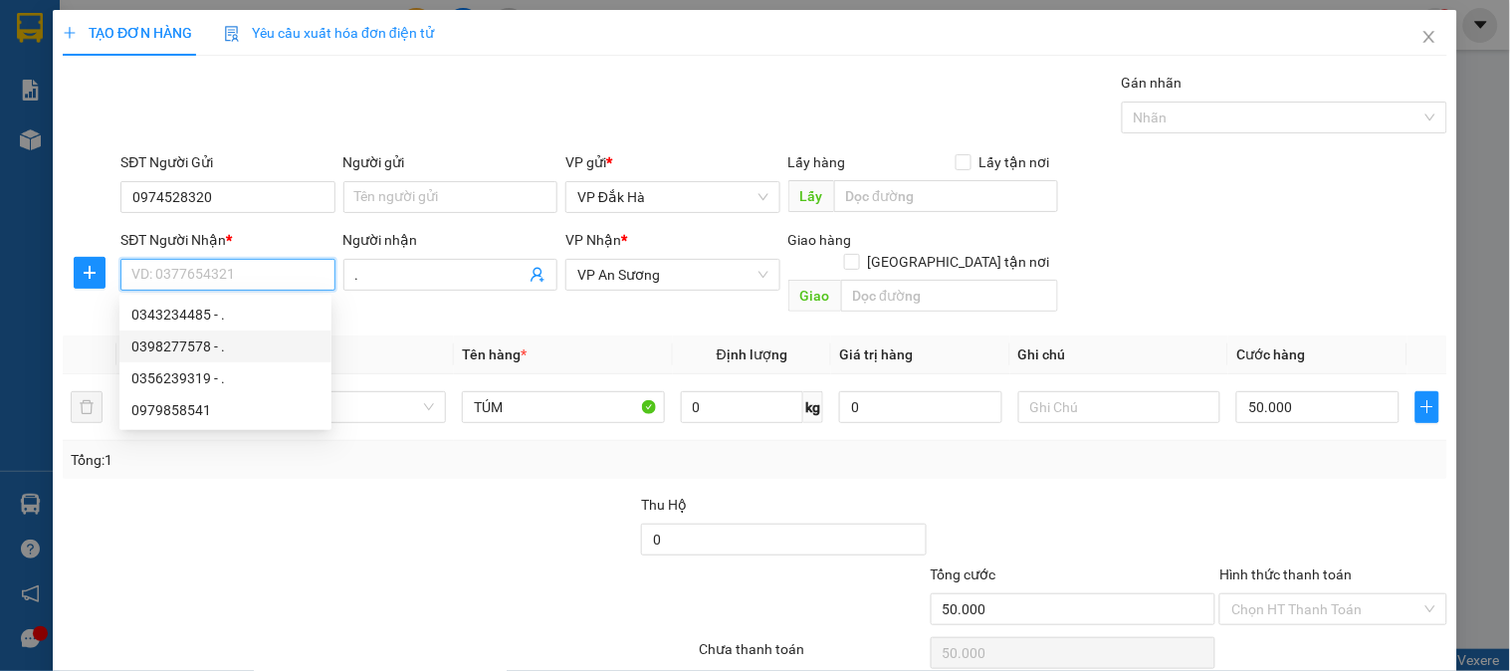
click at [216, 340] on div "0398277578 - ." at bounding box center [225, 346] width 188 height 22
type input "0398277578"
type input "N4 ĐẤT THÁNH"
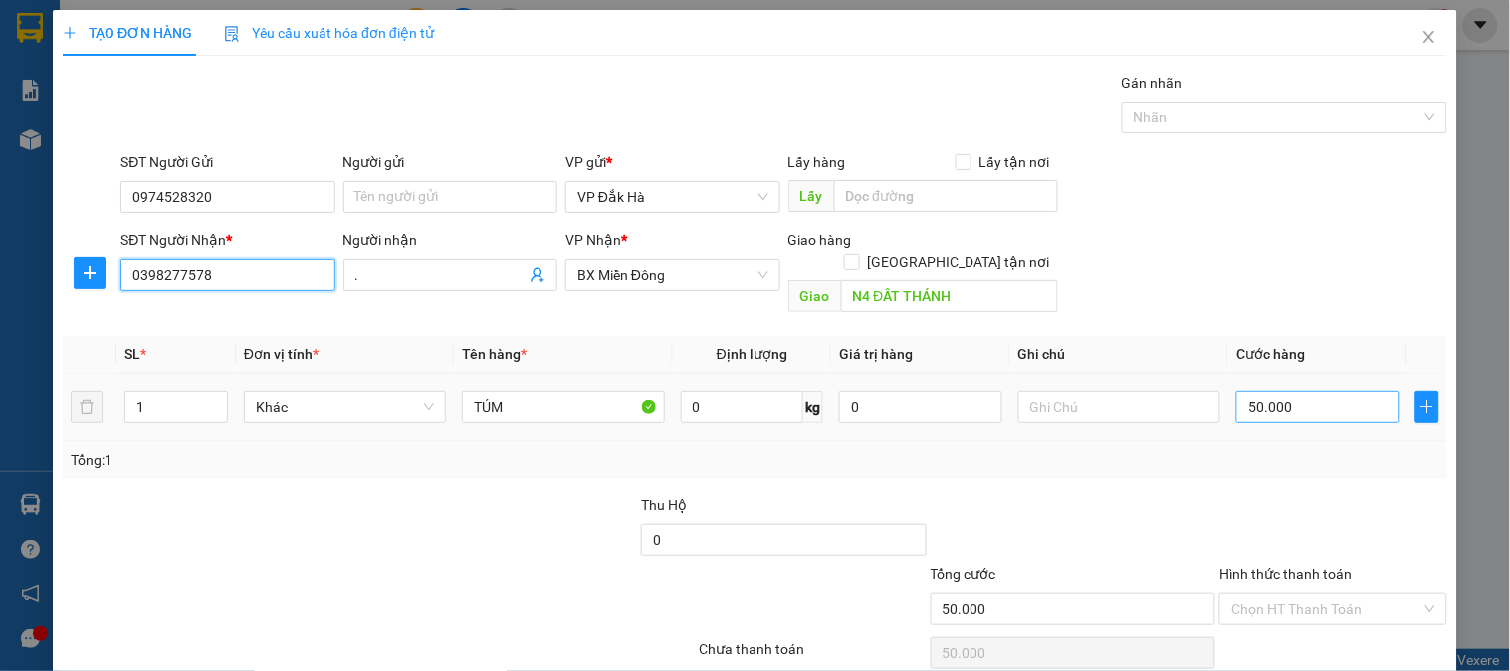
type input "0398277578"
click at [1312, 391] on input "50.000" at bounding box center [1317, 407] width 163 height 32
type input "7"
type input "70"
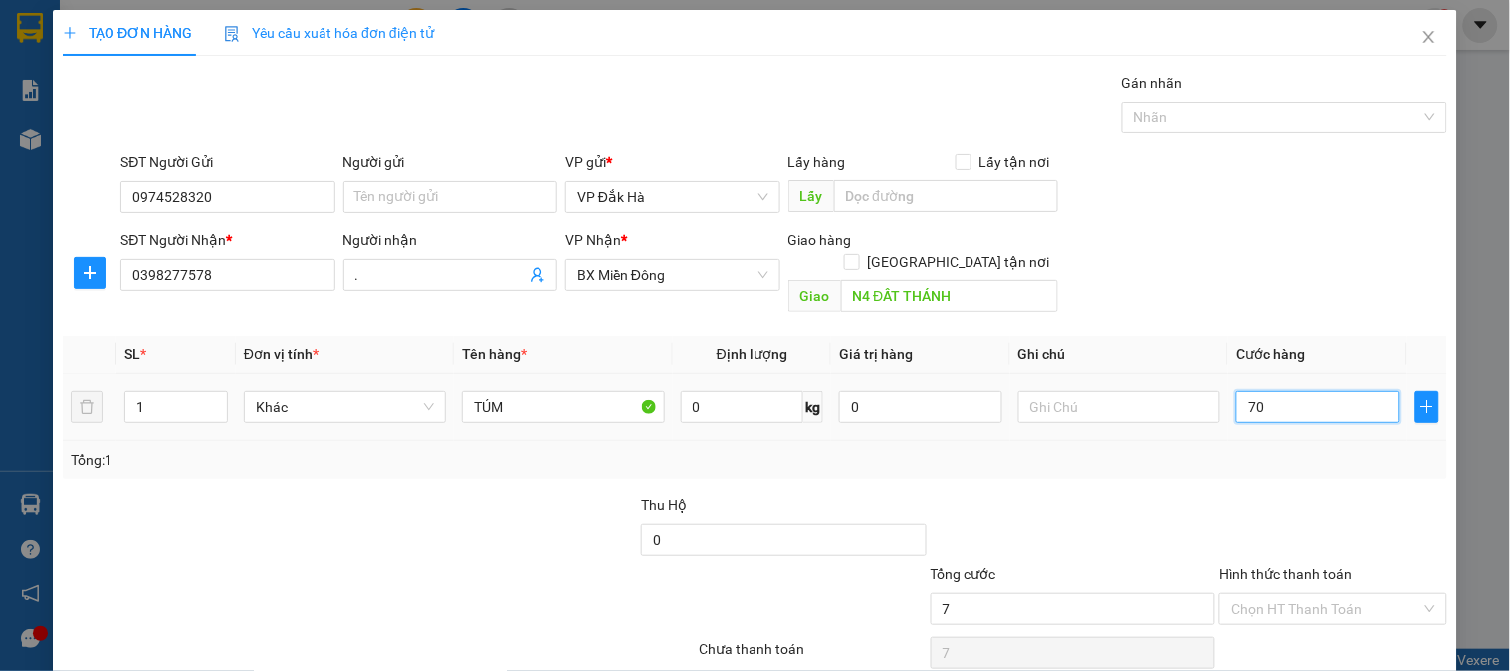
type input "70"
type input "70.000"
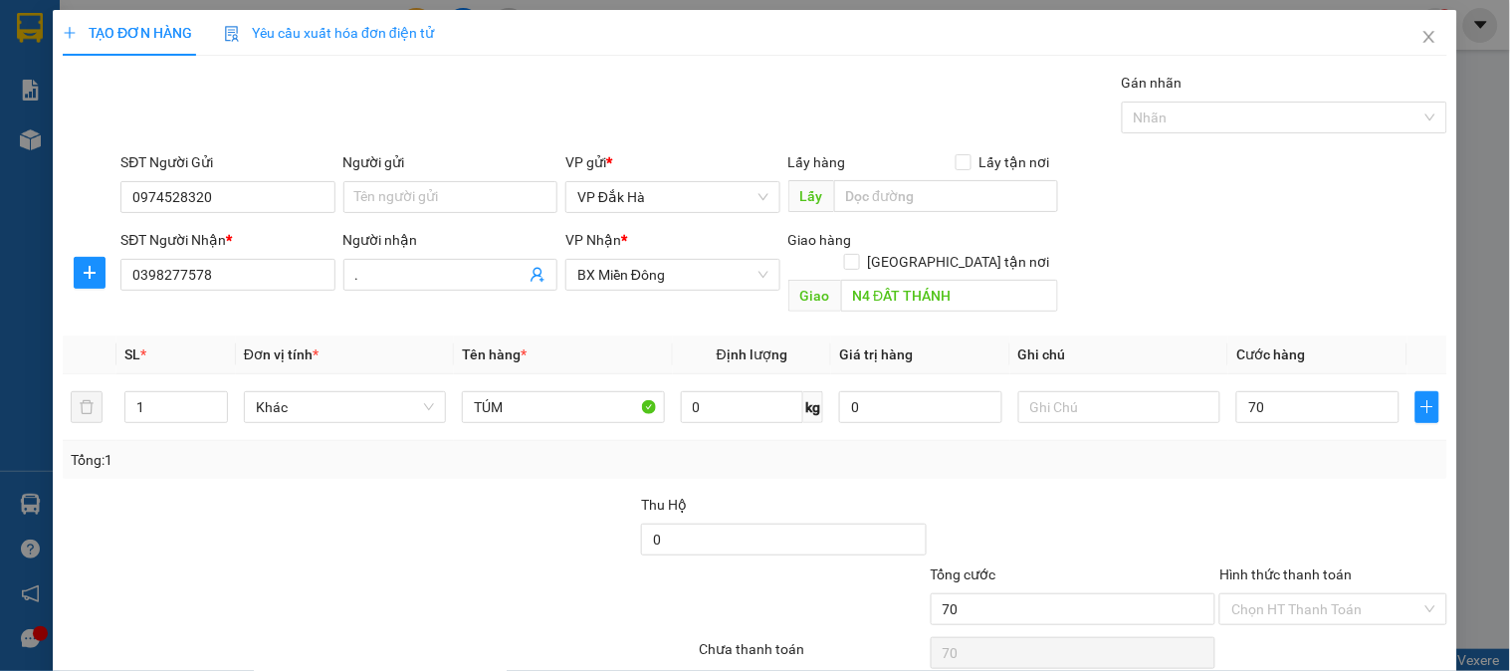
type input "70.000"
click at [1234, 506] on div at bounding box center [1332, 529] width 231 height 70
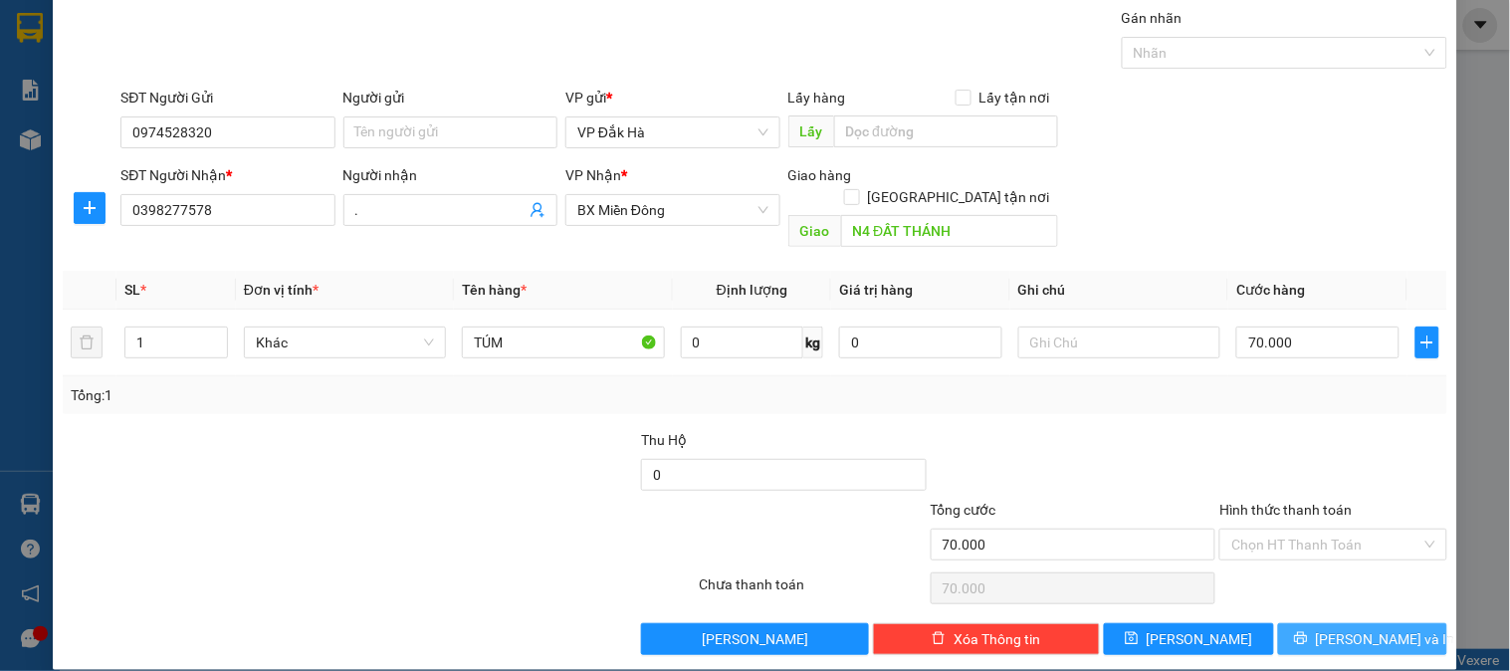
click at [1331, 628] on span "[PERSON_NAME] và In" at bounding box center [1385, 639] width 139 height 22
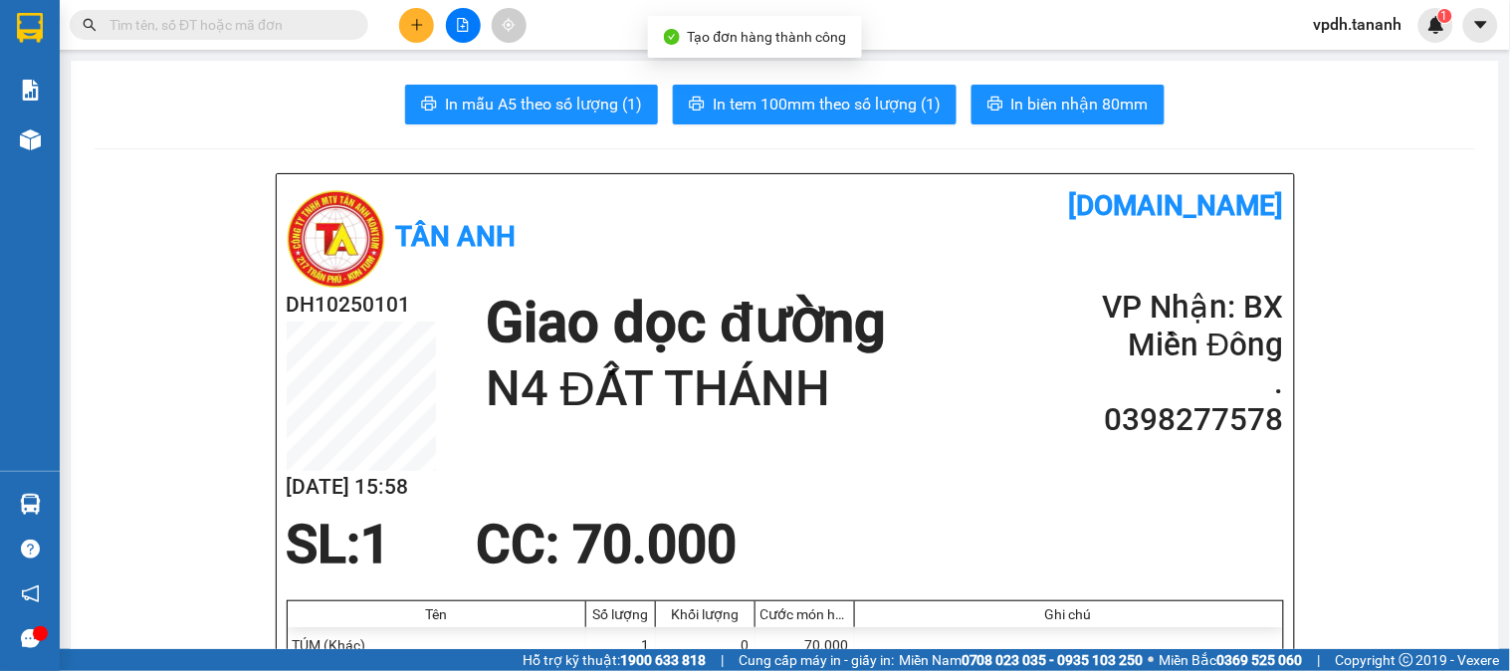
click at [887, 100] on span "In tem 100mm theo số lượng (1)" at bounding box center [827, 104] width 228 height 25
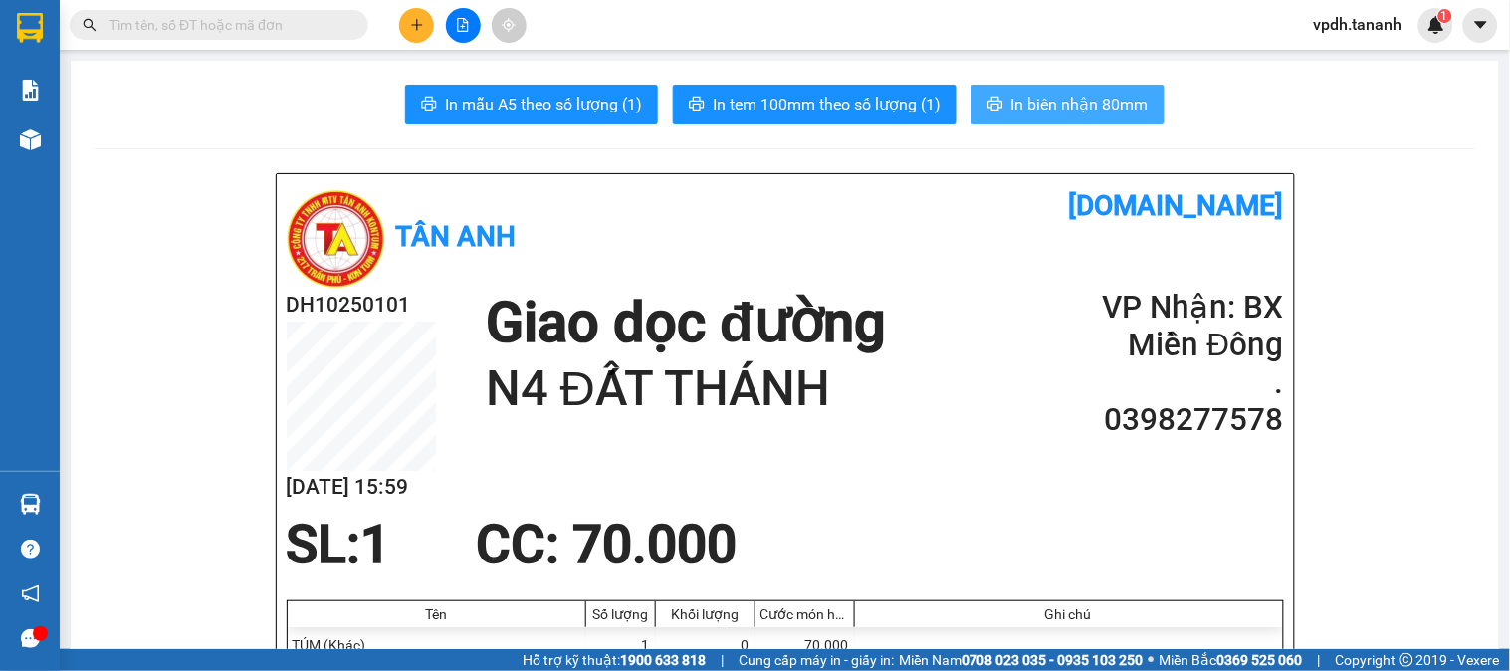
click at [1035, 106] on span "In biên nhận 80mm" at bounding box center [1079, 104] width 137 height 25
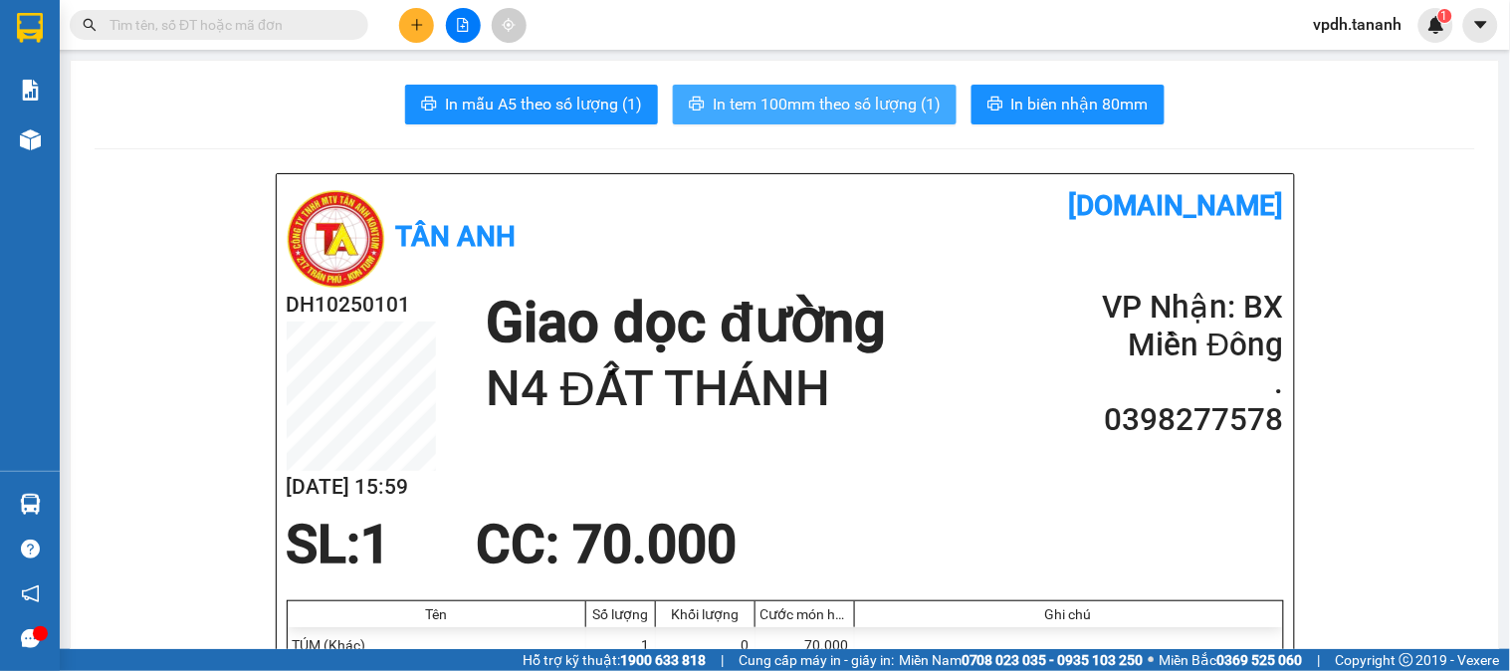
click at [802, 110] on span "In tem 100mm theo số lượng (1)" at bounding box center [827, 104] width 228 height 25
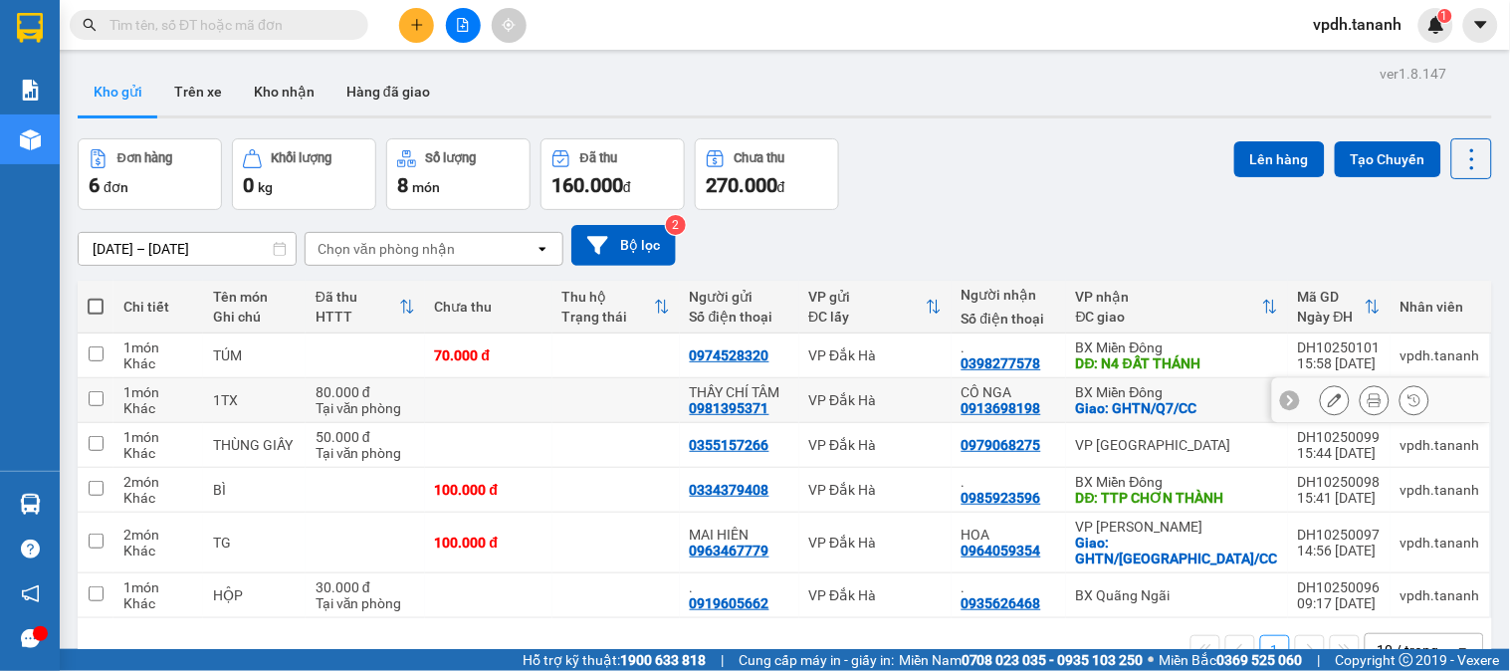
scroll to position [92, 0]
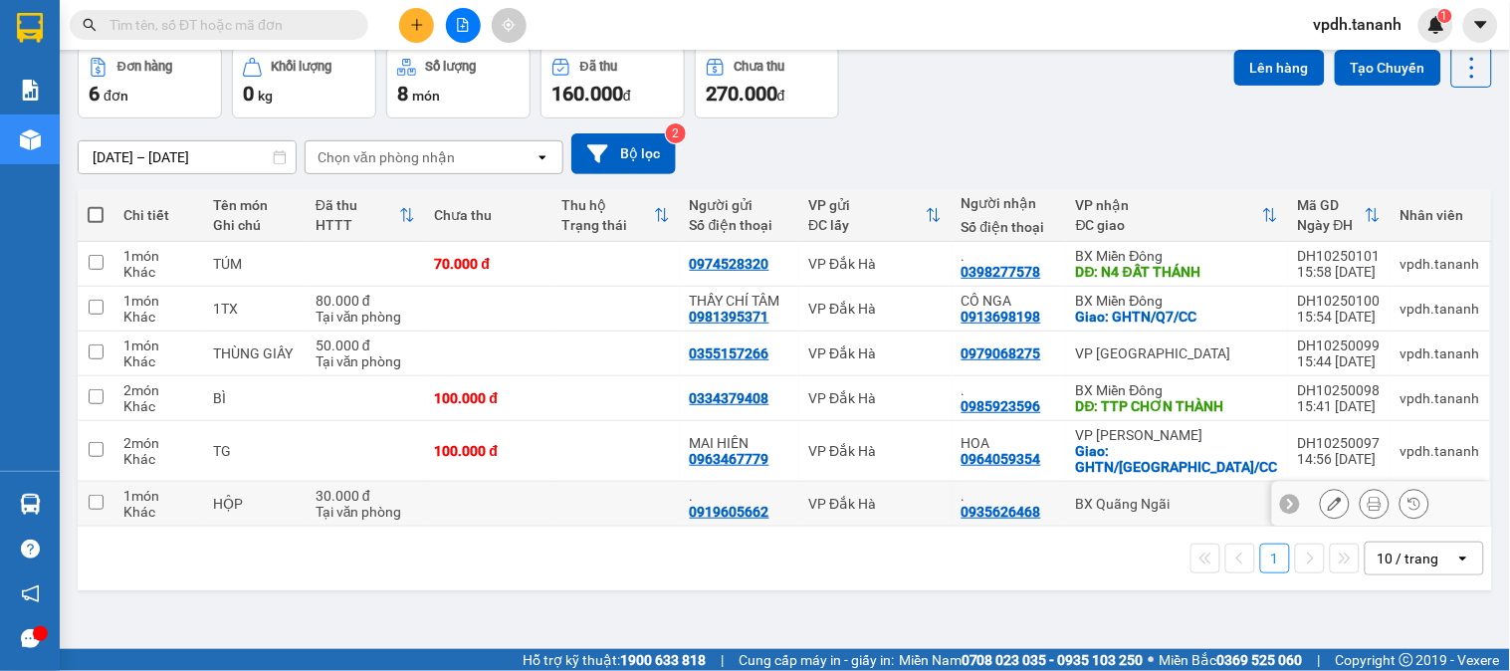
click at [1201, 512] on div "BX Quãng Ngãi" at bounding box center [1177, 504] width 202 height 16
checkbox input "true"
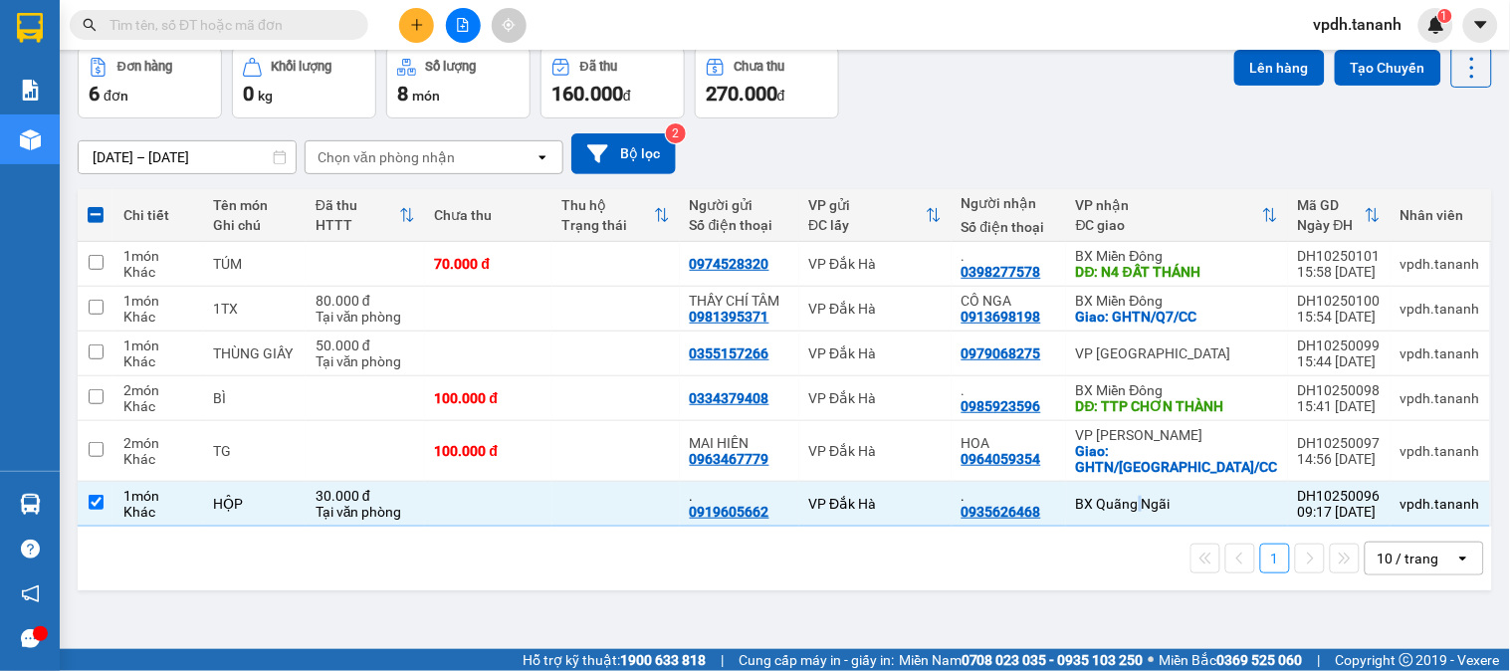
scroll to position [0, 0]
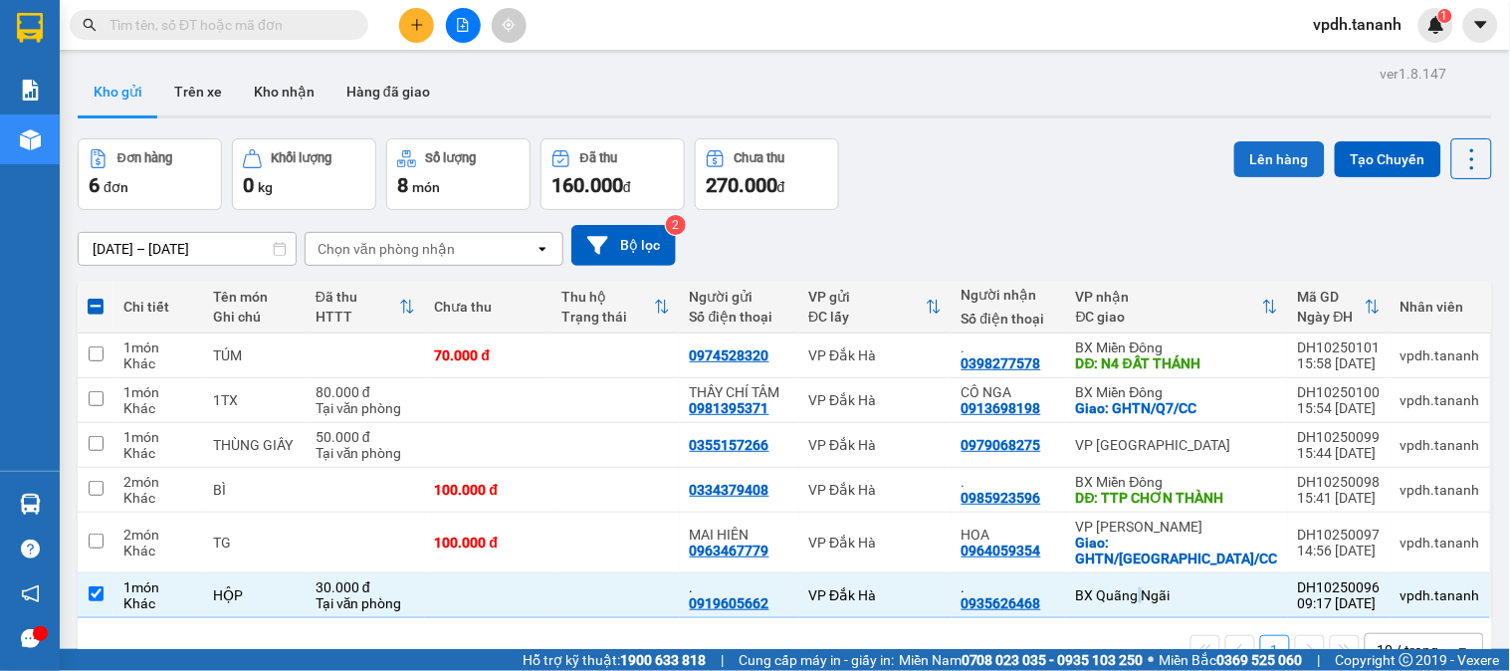
click at [1259, 155] on button "Lên hàng" at bounding box center [1279, 159] width 91 height 36
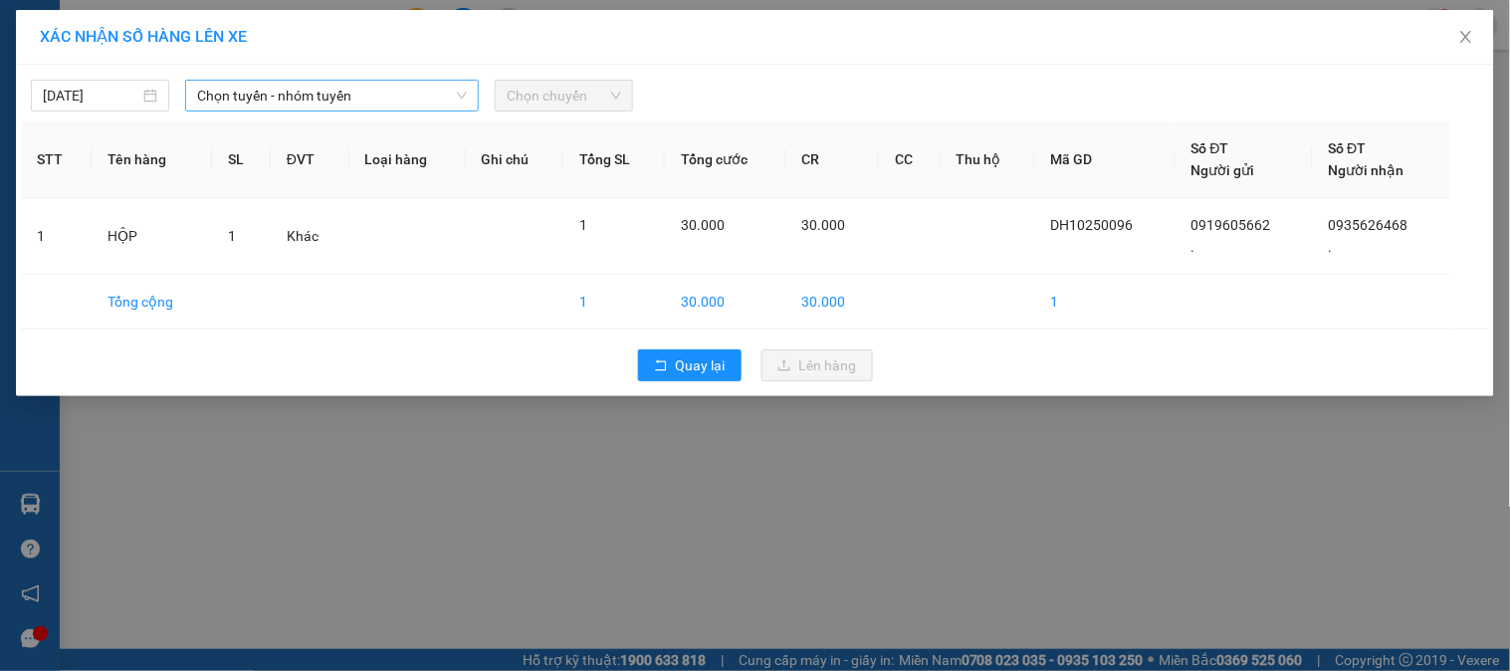
click at [261, 98] on span "Chọn tuyến - nhóm tuyến" at bounding box center [332, 96] width 270 height 30
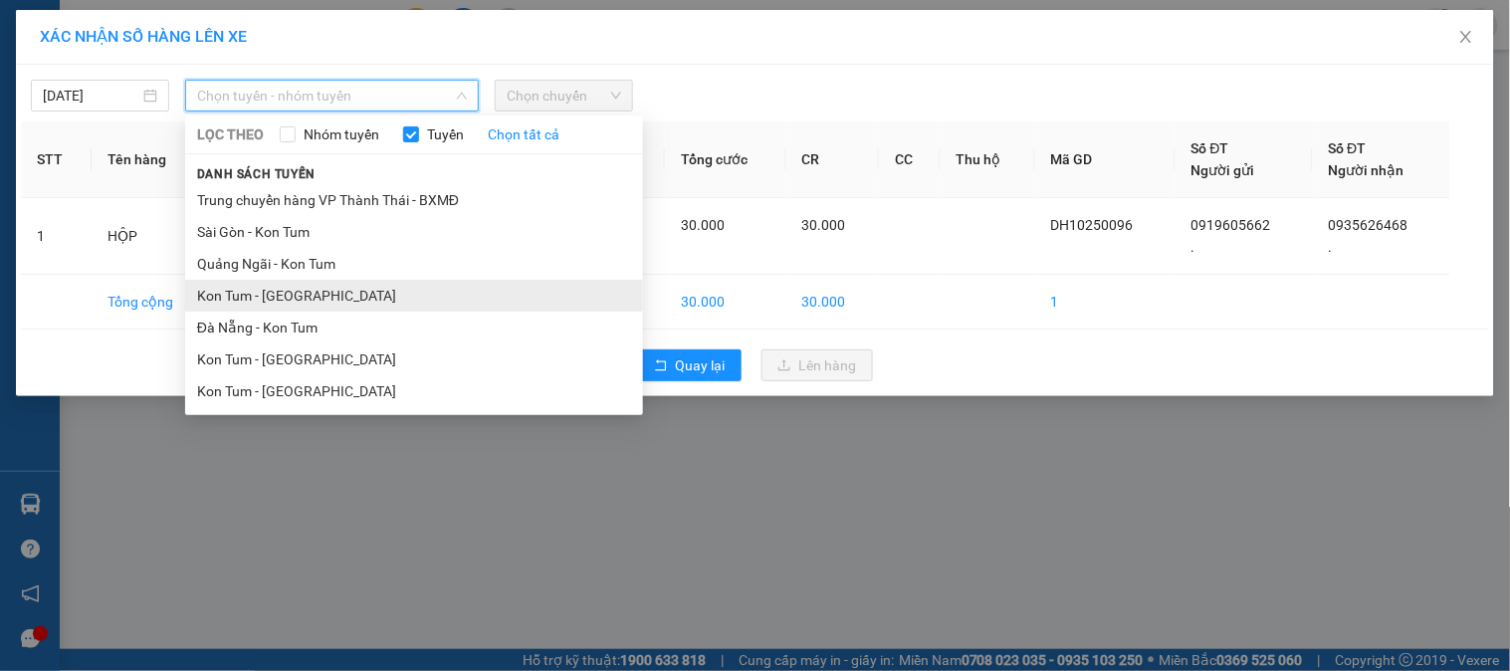
click at [309, 299] on li "Kon Tum - Quảng Ngãi" at bounding box center [414, 296] width 458 height 32
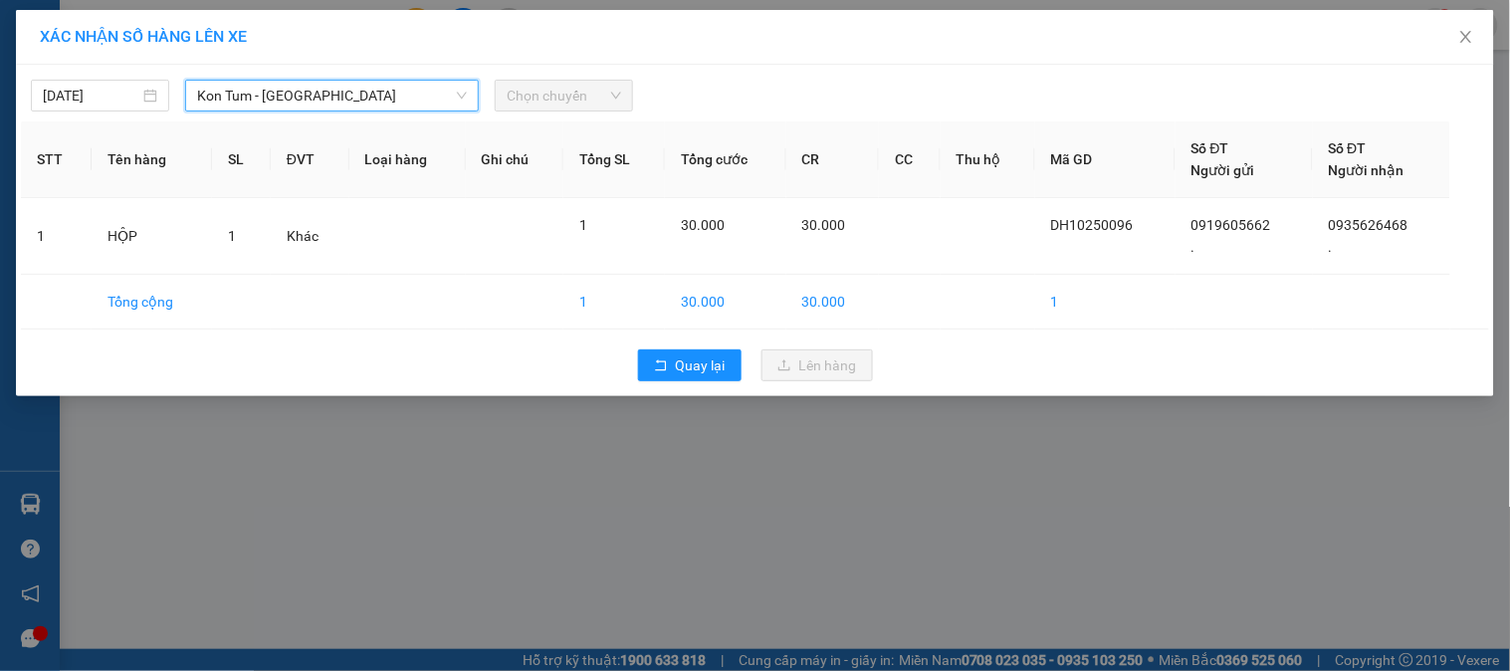
click at [561, 102] on span "Chọn chuyến" at bounding box center [564, 96] width 114 height 30
click at [369, 91] on span "Kon Tum - Quảng Ngãi" at bounding box center [332, 96] width 270 height 30
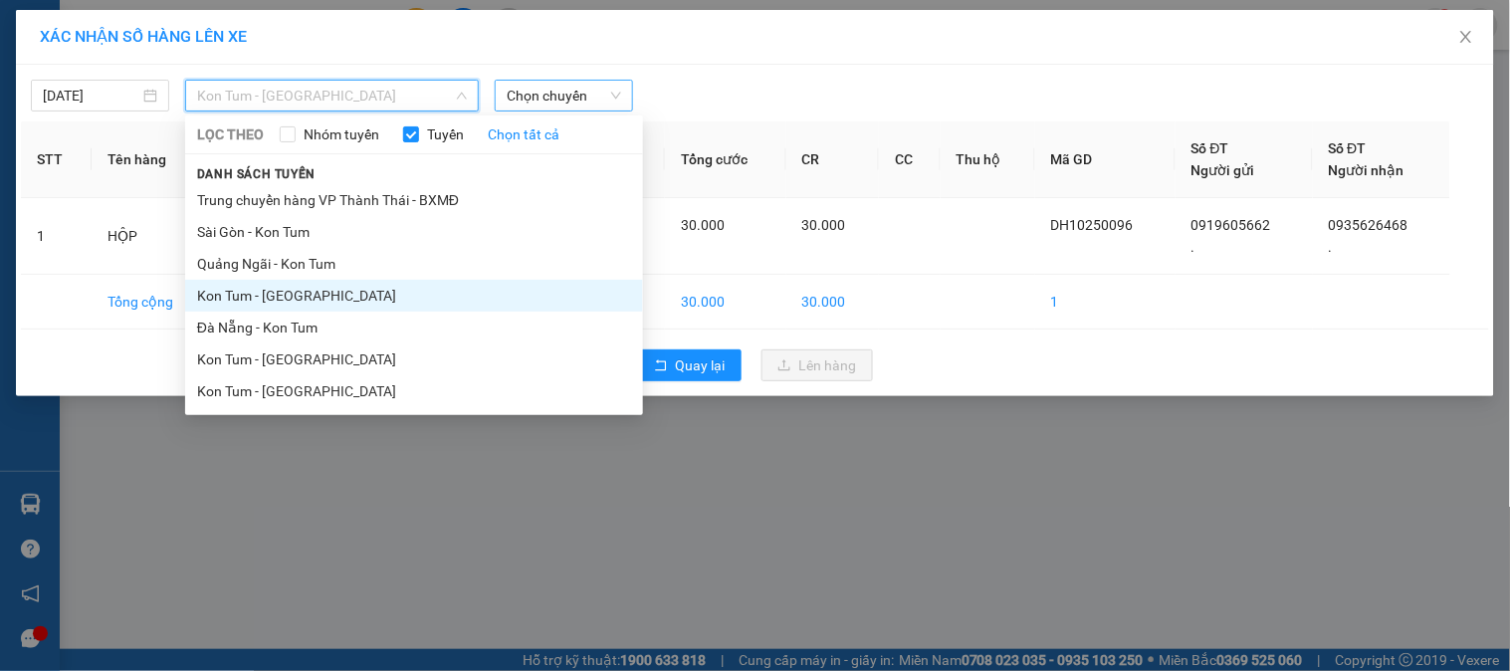
click at [530, 95] on span "Chọn chuyến" at bounding box center [564, 96] width 114 height 30
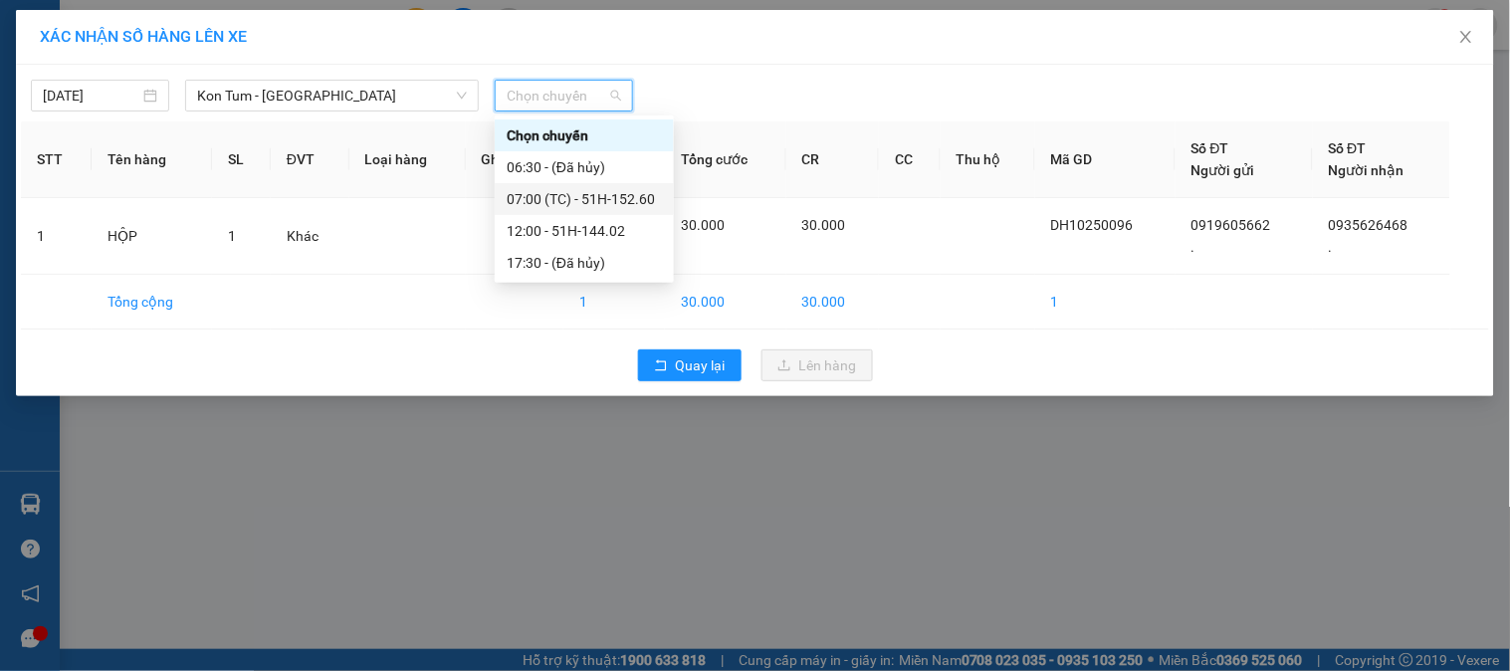
click at [595, 200] on div "07:00 (TC) - 51H-152.60" at bounding box center [584, 199] width 155 height 22
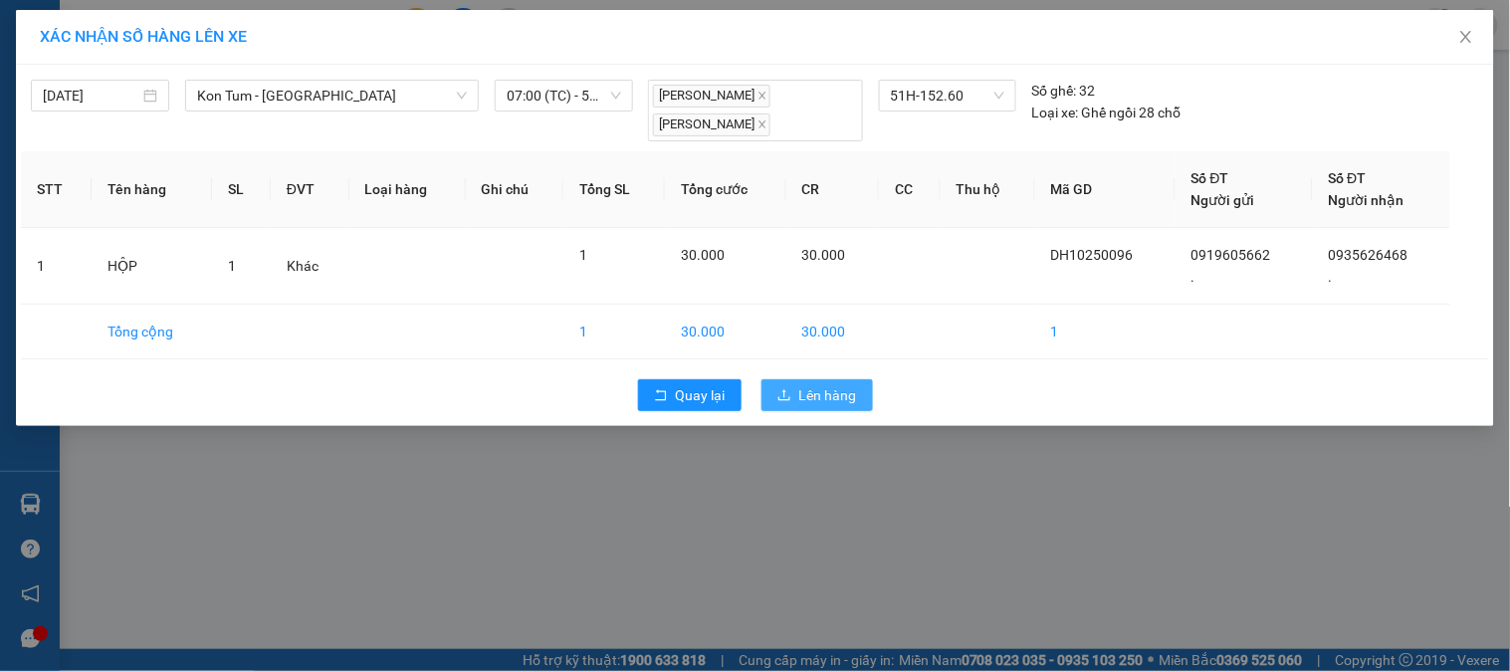
click at [817, 380] on button "Lên hàng" at bounding box center [816, 395] width 111 height 32
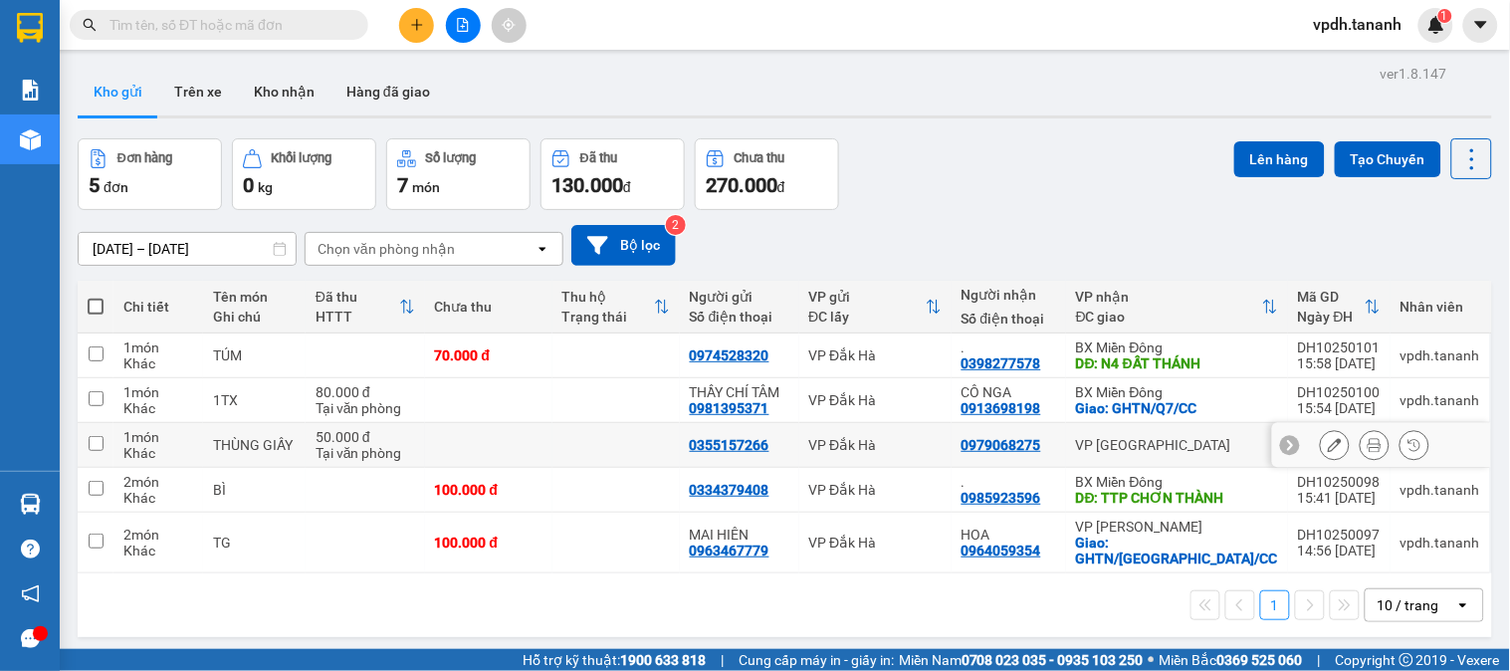
click at [1056, 453] on div "0979068275" at bounding box center [1008, 445] width 95 height 16
checkbox input "true"
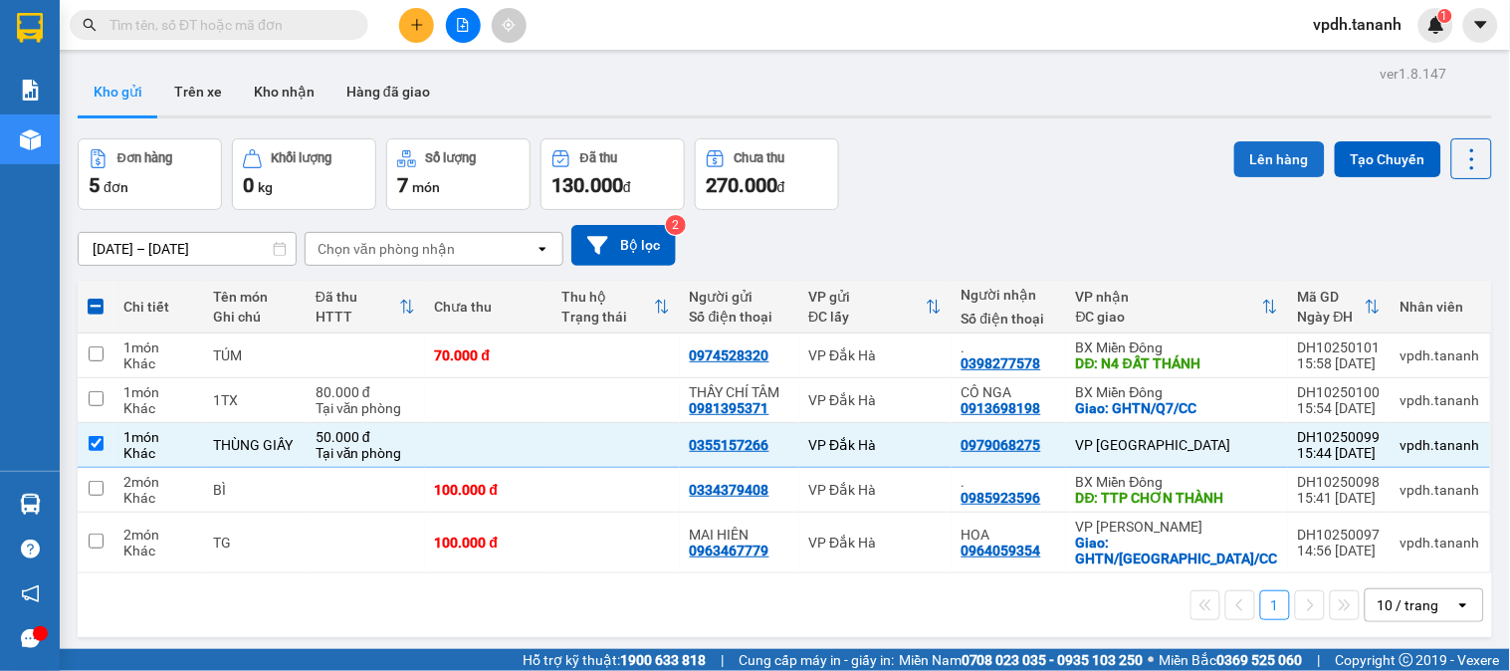
click at [1248, 161] on button "Lên hàng" at bounding box center [1279, 159] width 91 height 36
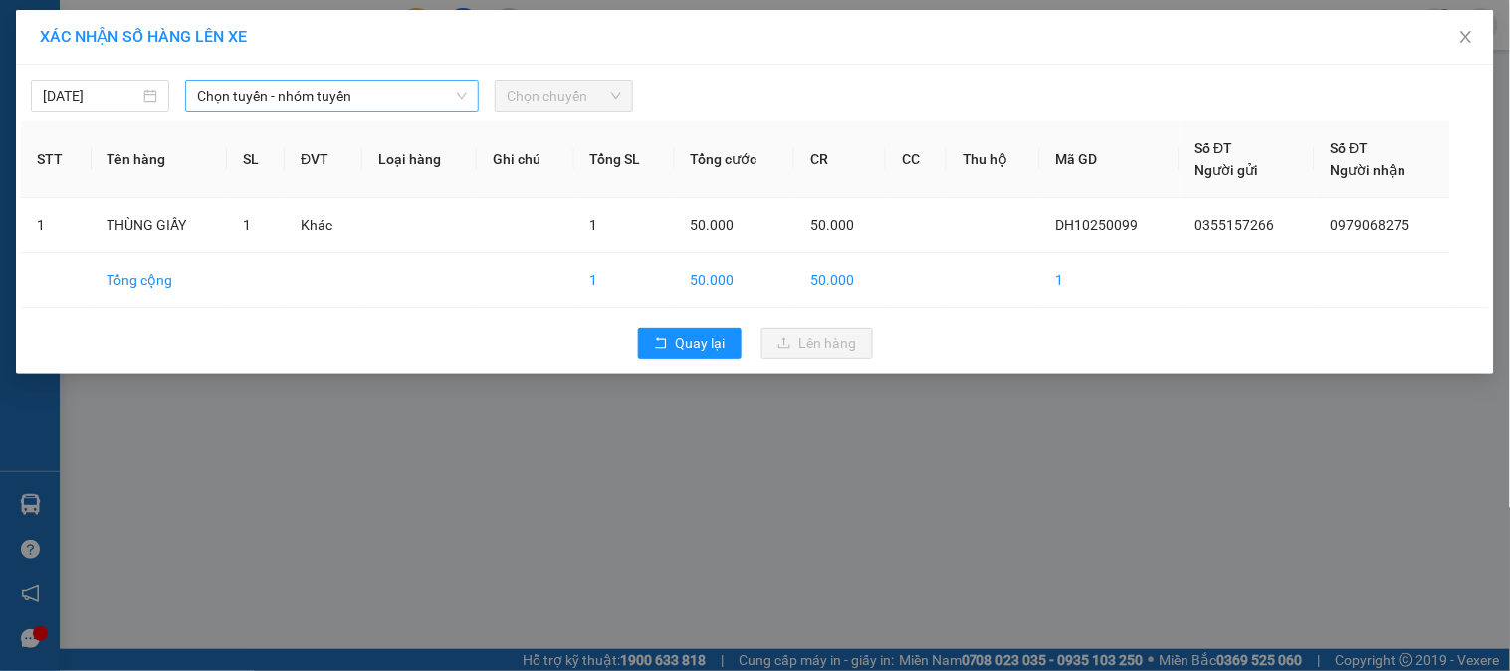
click at [433, 101] on span "Chọn tuyến - nhóm tuyến" at bounding box center [332, 96] width 270 height 30
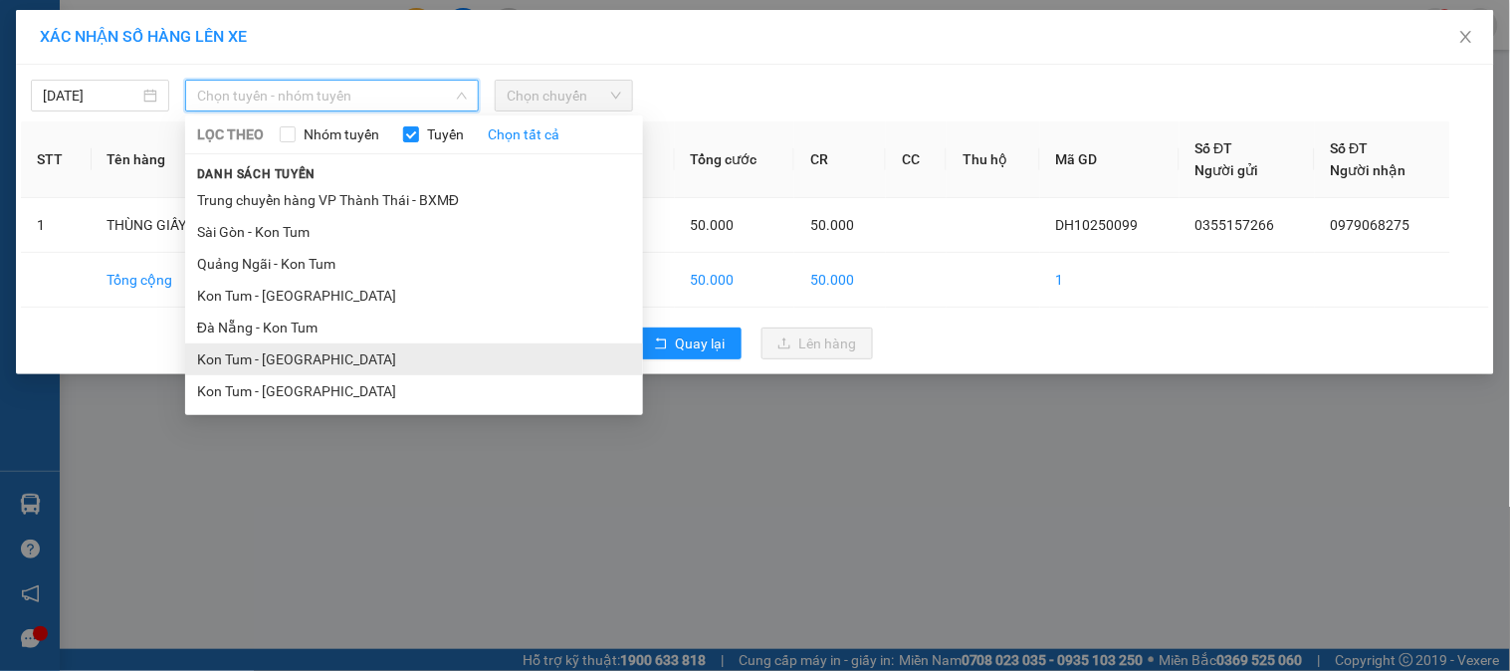
drag, startPoint x: 323, startPoint y: 354, endPoint x: 392, endPoint y: 279, distance: 102.2
click at [321, 354] on li "Kon Tum - Đà Nẵng" at bounding box center [414, 359] width 458 height 32
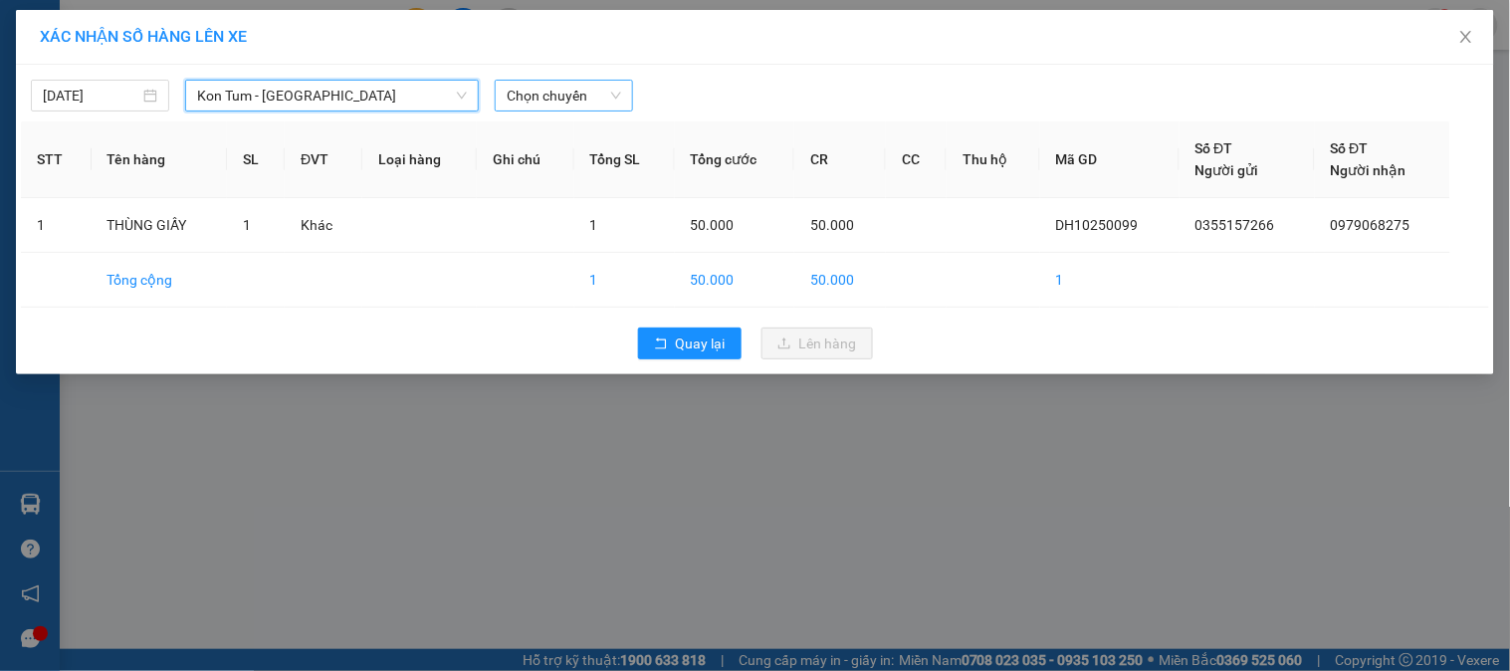
click at [604, 98] on span "Chọn chuyến" at bounding box center [564, 96] width 114 height 30
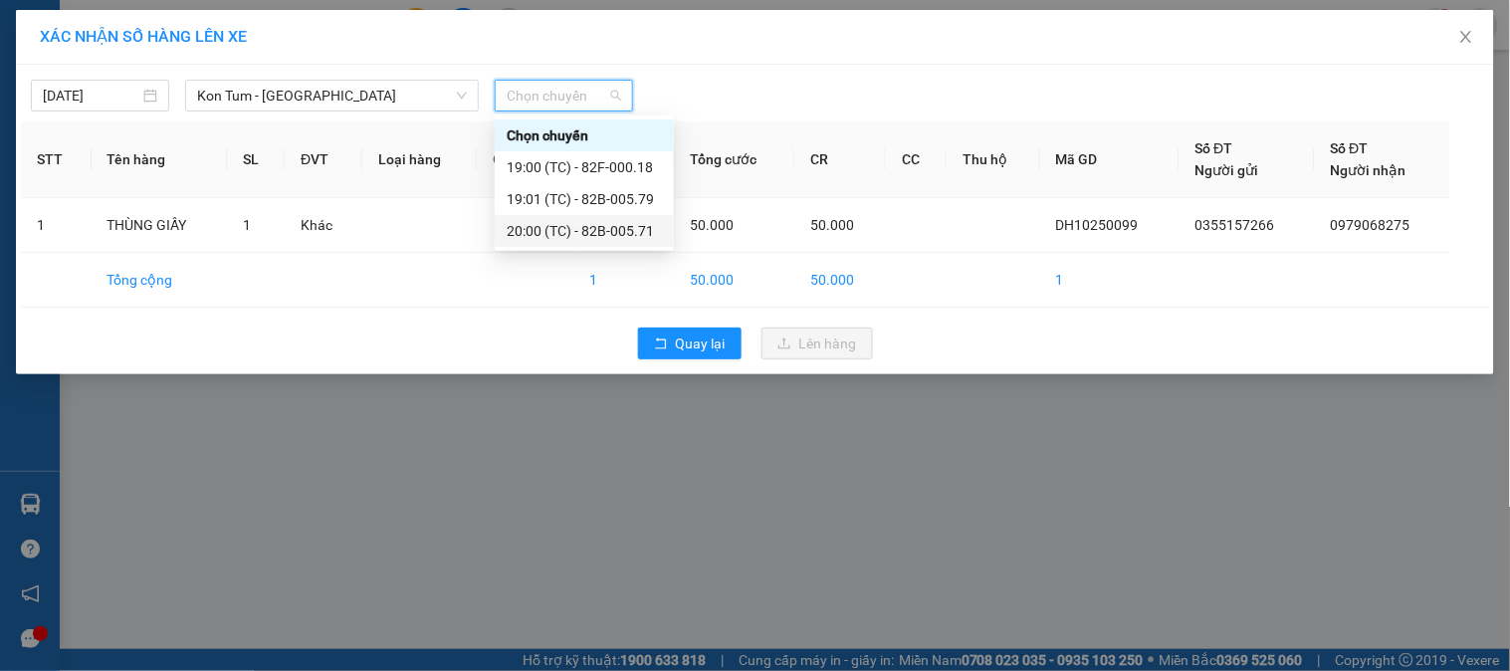
click at [628, 224] on div "20:00 (TC) - 82B-005.71" at bounding box center [584, 231] width 155 height 22
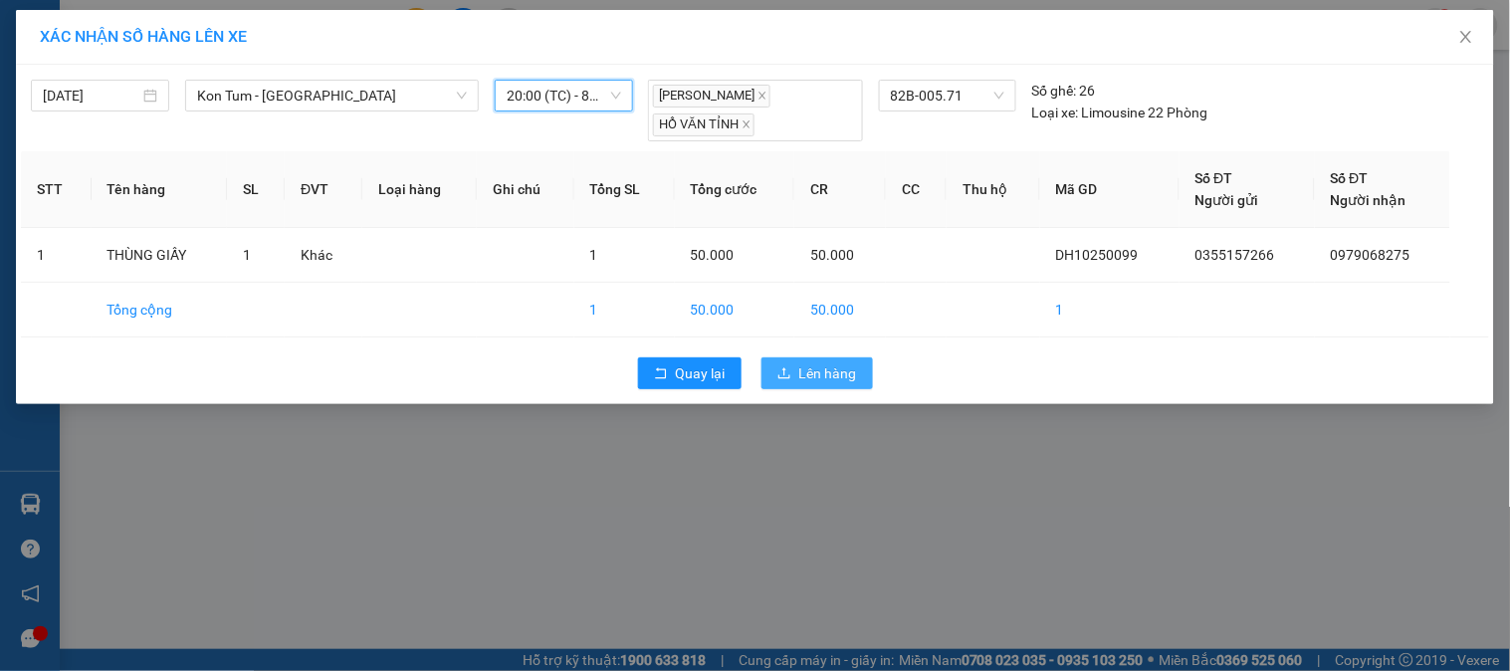
click at [841, 382] on span "Lên hàng" at bounding box center [828, 373] width 58 height 22
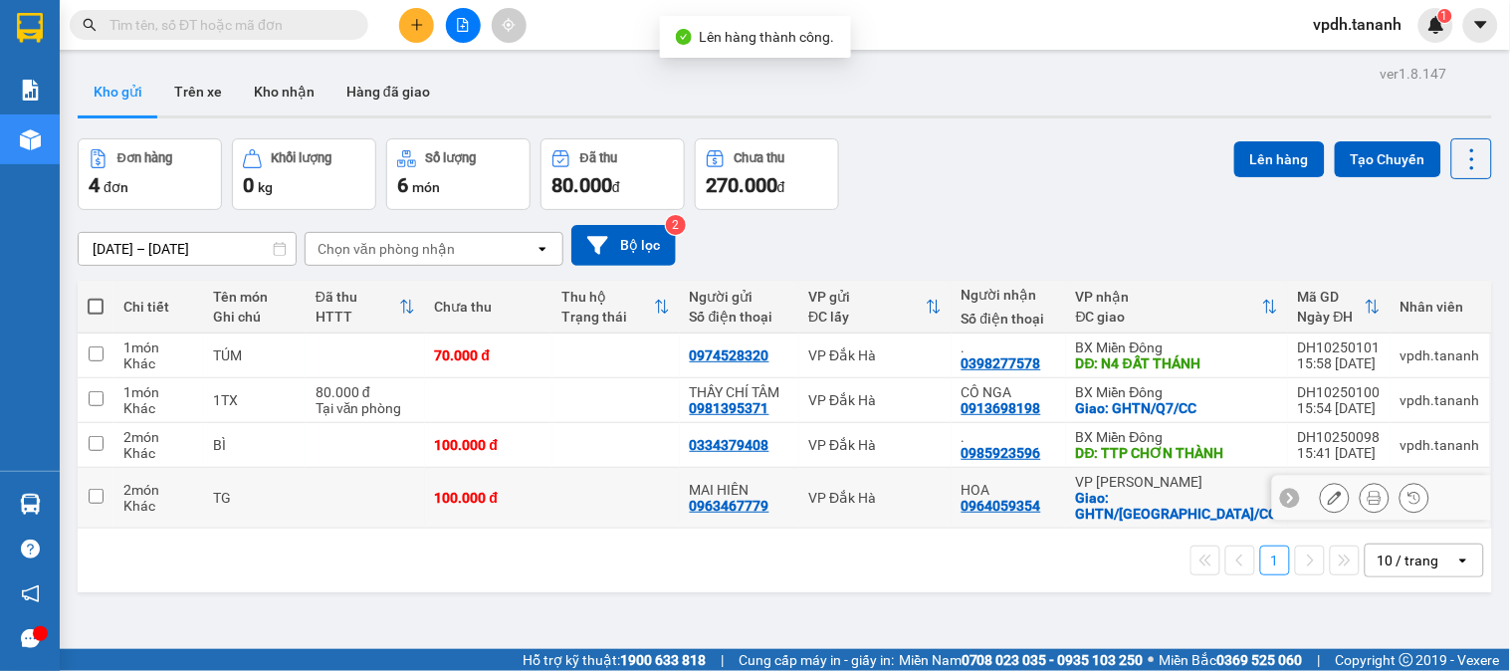
click at [941, 506] on div "VP Đắk Hà" at bounding box center [875, 498] width 132 height 16
checkbox input "true"
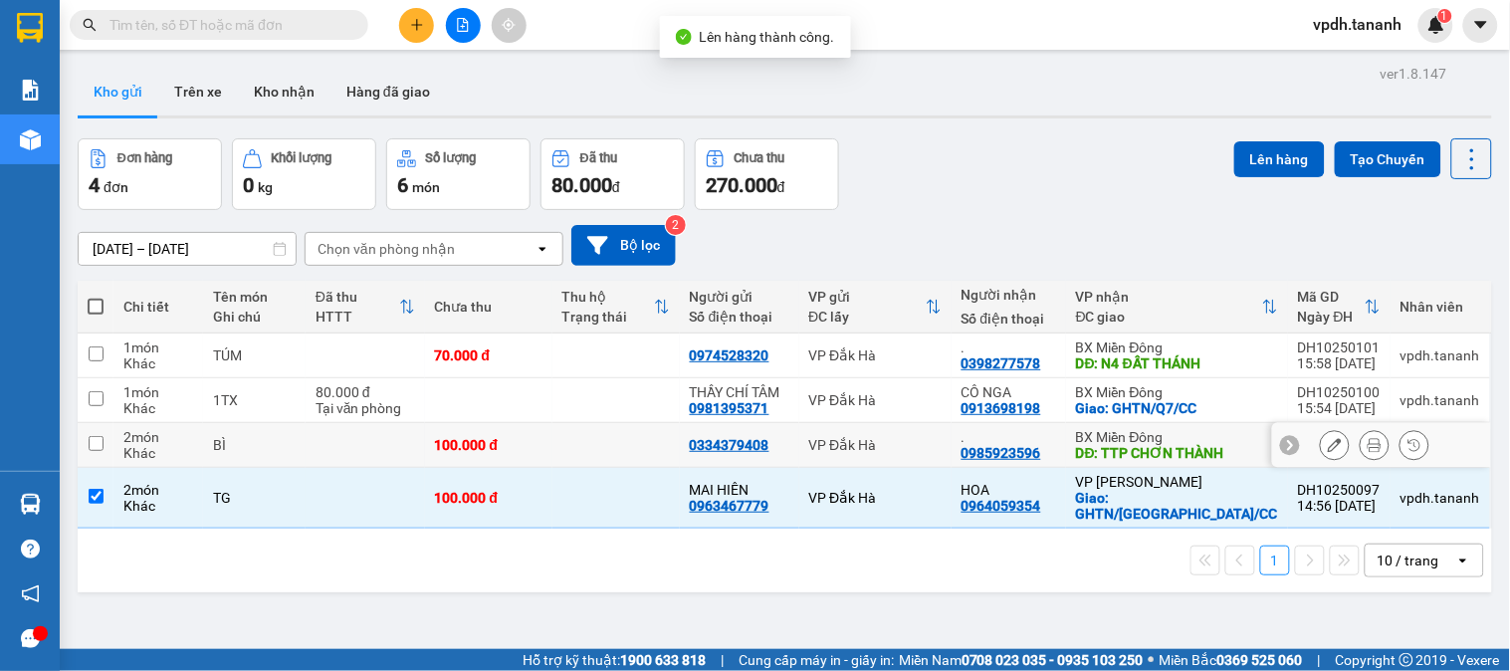
click at [941, 453] on div "VP Đắk Hà" at bounding box center [875, 445] width 132 height 16
checkbox input "true"
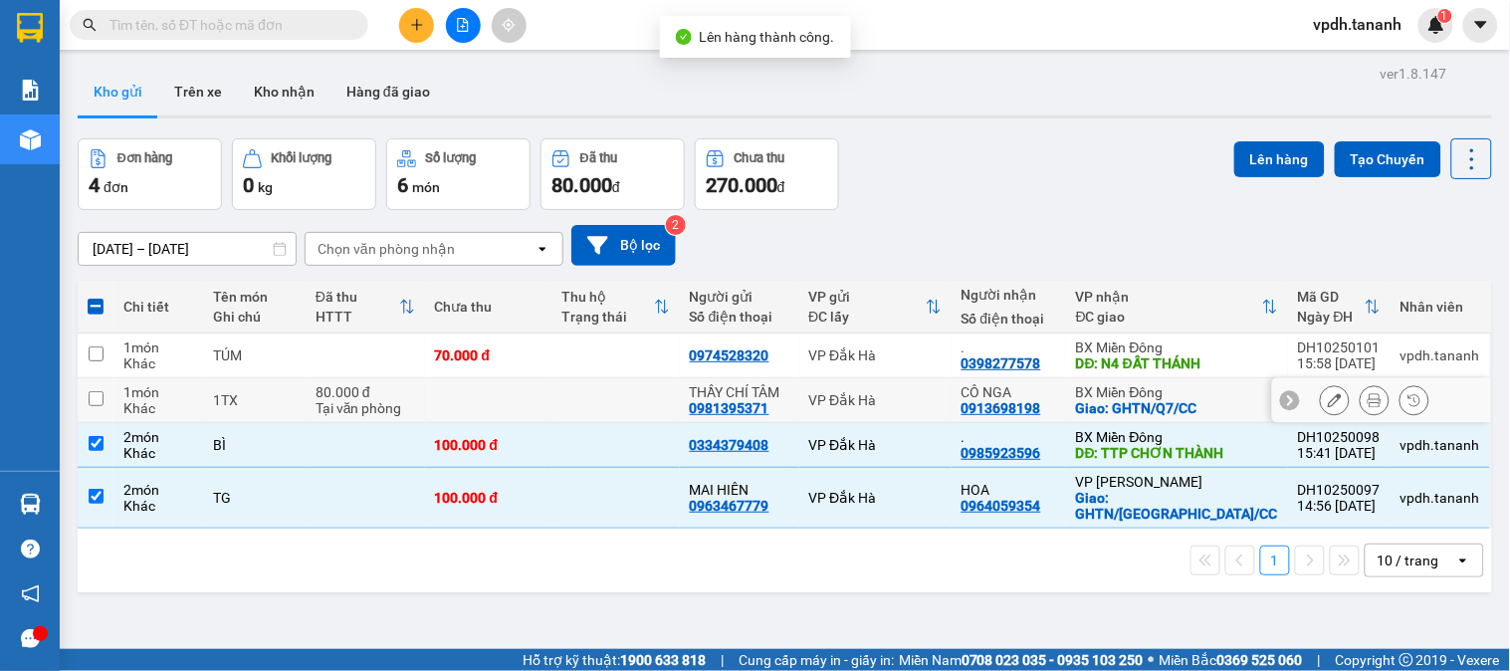
drag, startPoint x: 955, startPoint y: 412, endPoint x: 958, endPoint y: 361, distance: 50.8
click at [941, 408] on div "VP Đắk Hà" at bounding box center [875, 400] width 132 height 16
checkbox input "true"
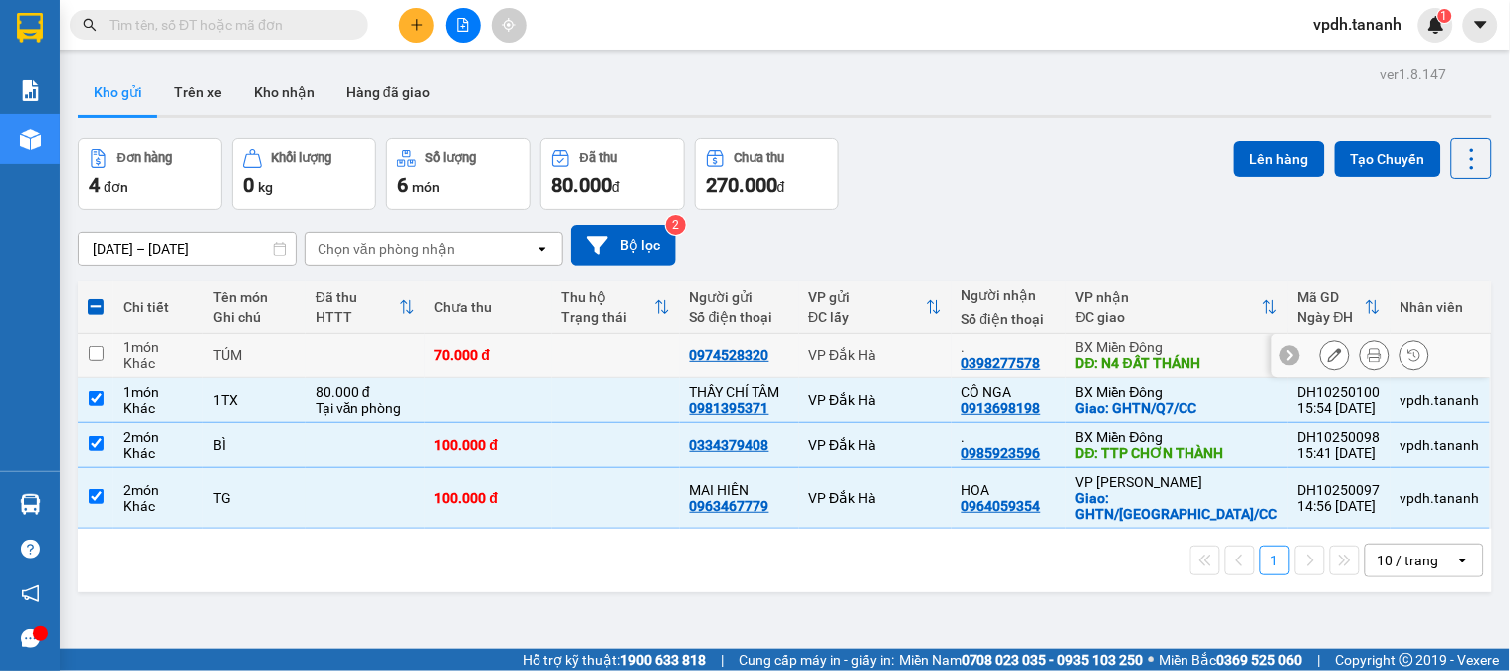
click at [941, 361] on div "VP Đắk Hà" at bounding box center [875, 355] width 132 height 16
checkbox input "true"
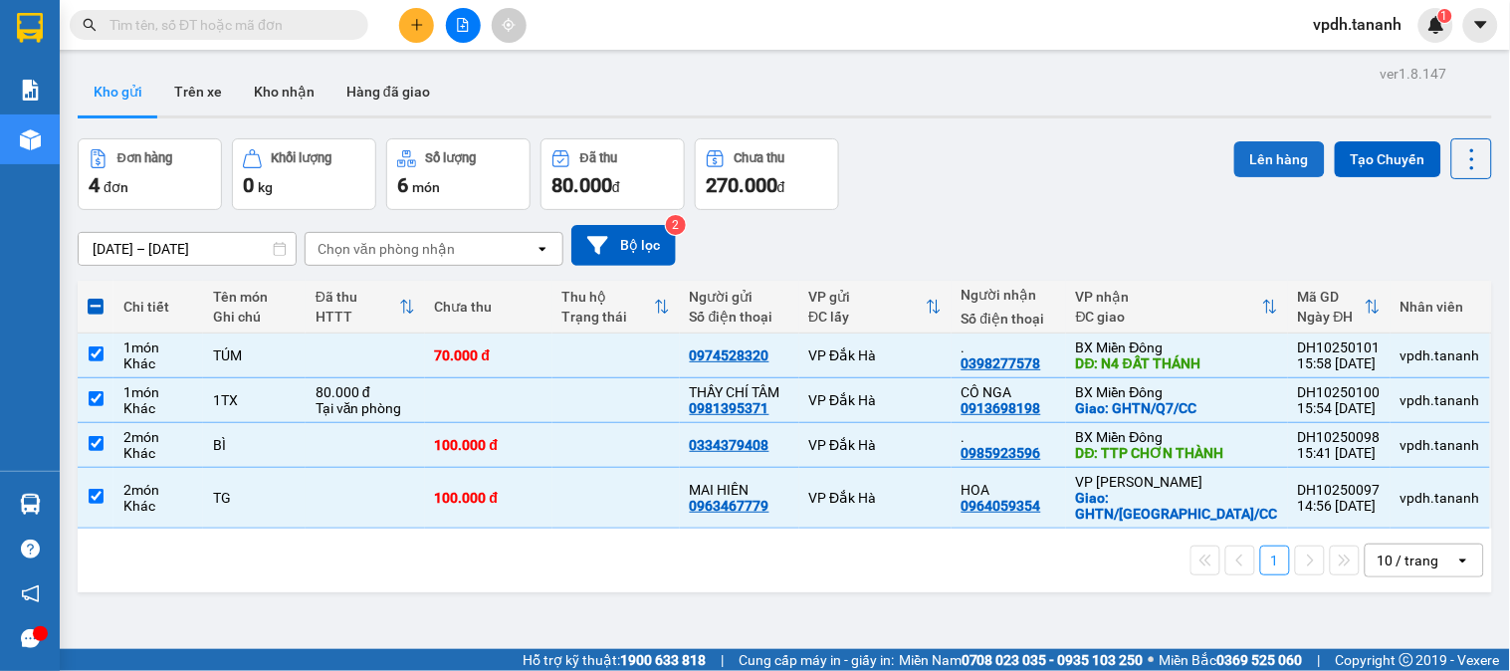
click at [1249, 159] on button "Lên hàng" at bounding box center [1279, 159] width 91 height 36
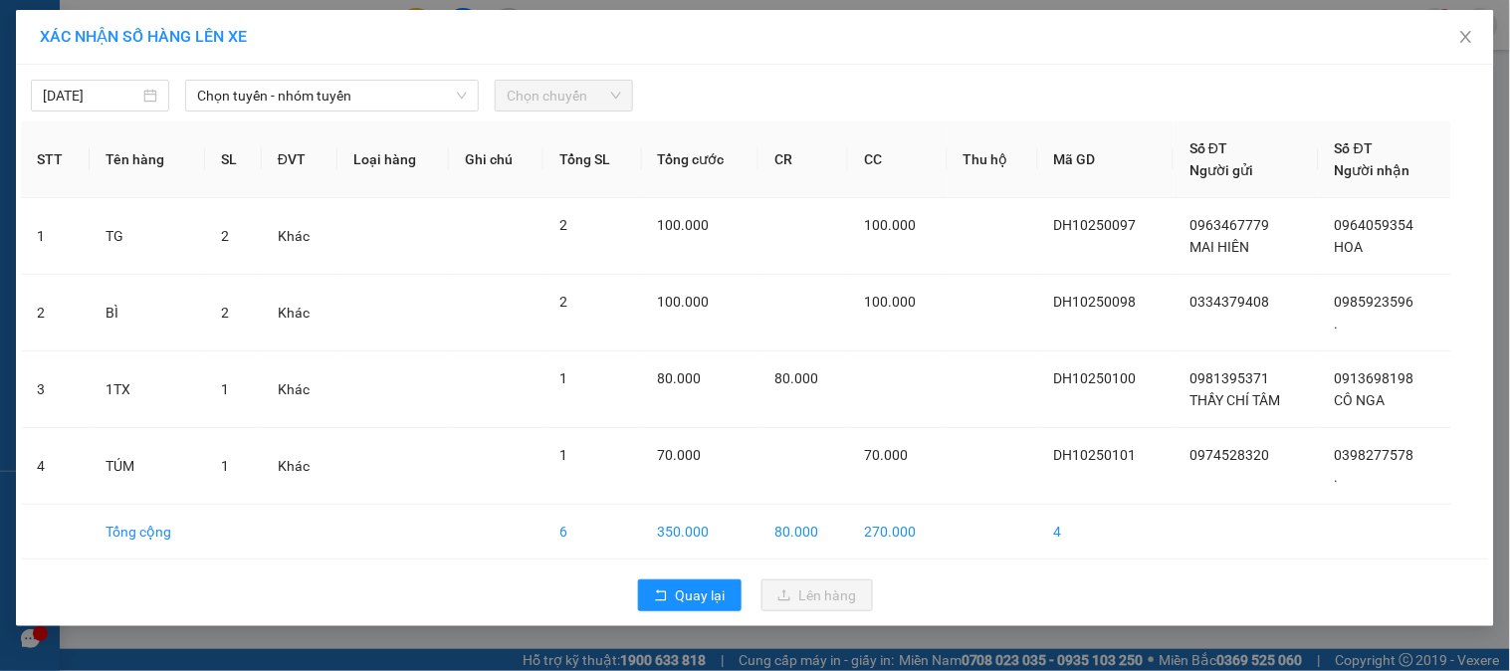
click at [429, 73] on div "15/10/2025 Chọn tuyến - nhóm tuyến Chọn chuyến" at bounding box center [755, 91] width 1468 height 42
click at [433, 87] on span "Chọn tuyến - nhóm tuyến" at bounding box center [332, 96] width 270 height 30
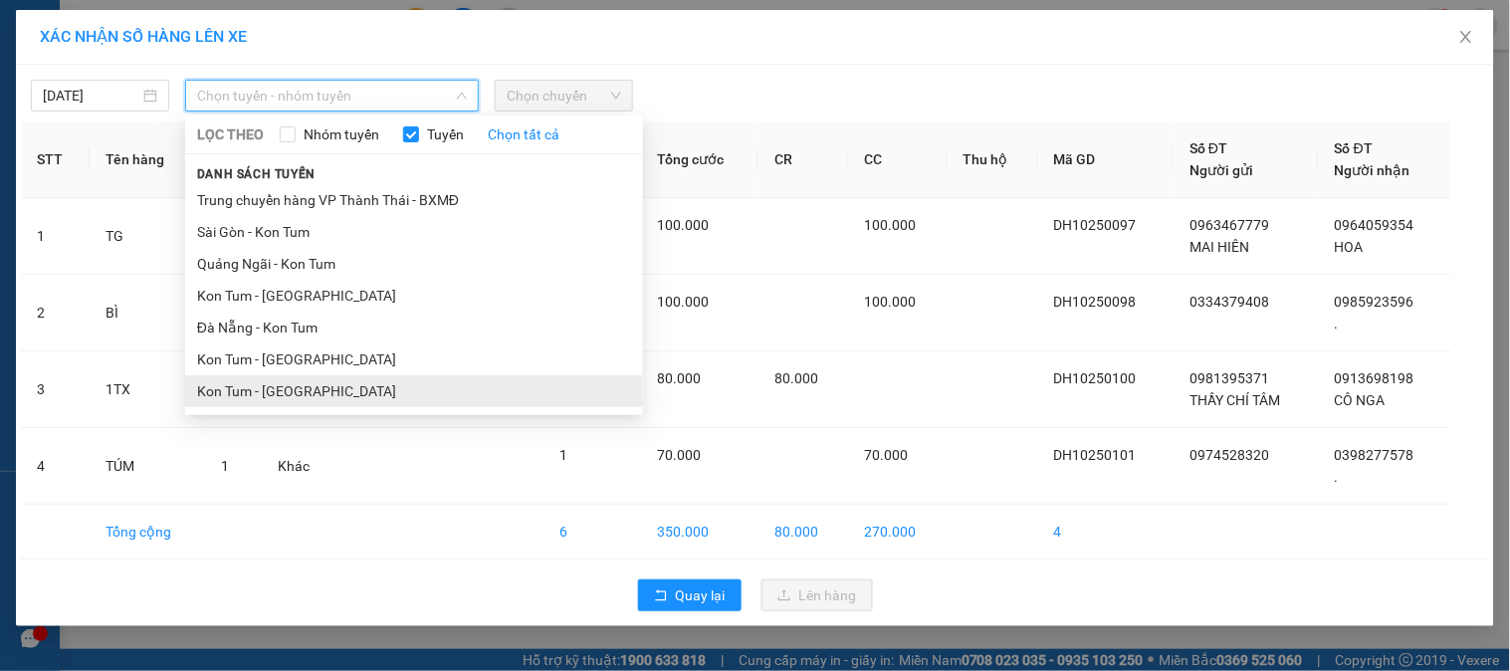
click at [316, 388] on li "Kon Tum - Sài Gòn" at bounding box center [414, 391] width 458 height 32
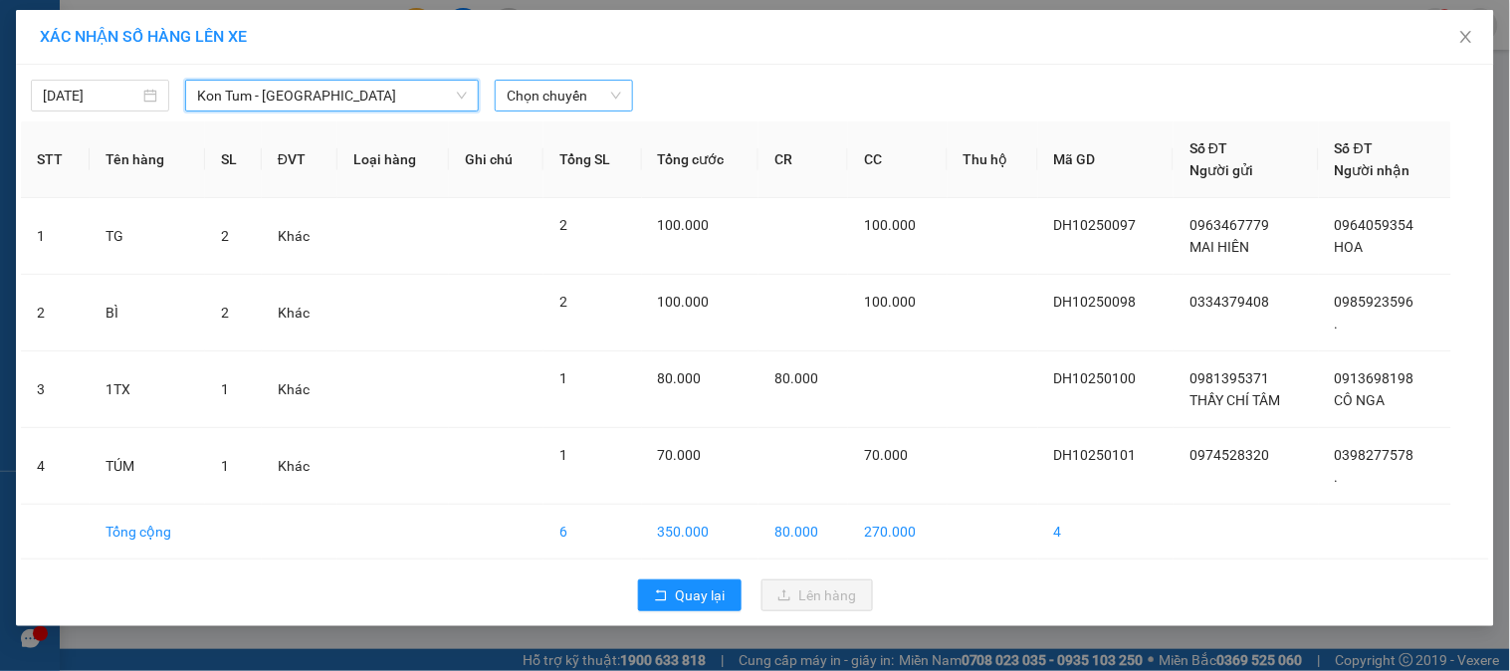
click at [569, 103] on span "Chọn chuyến" at bounding box center [564, 96] width 114 height 30
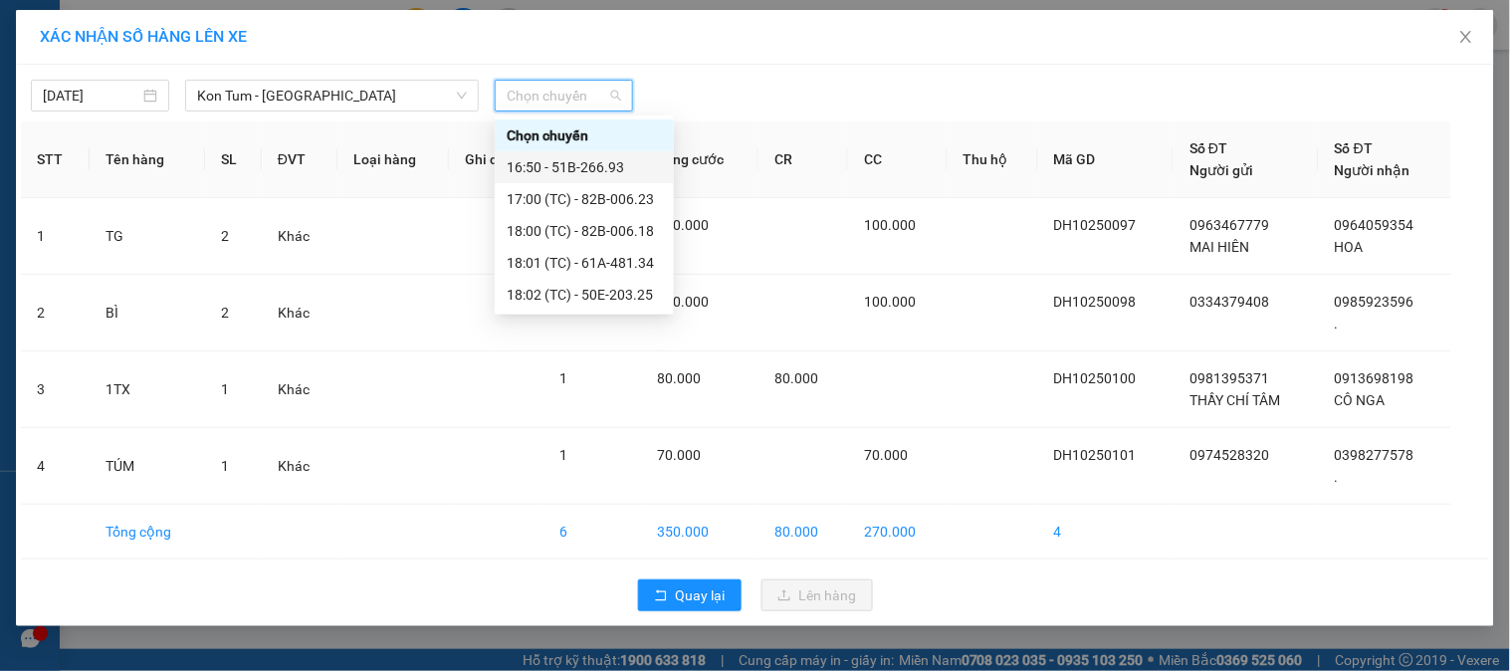
click at [615, 167] on div "16:50 - 51B-266.93" at bounding box center [584, 167] width 155 height 22
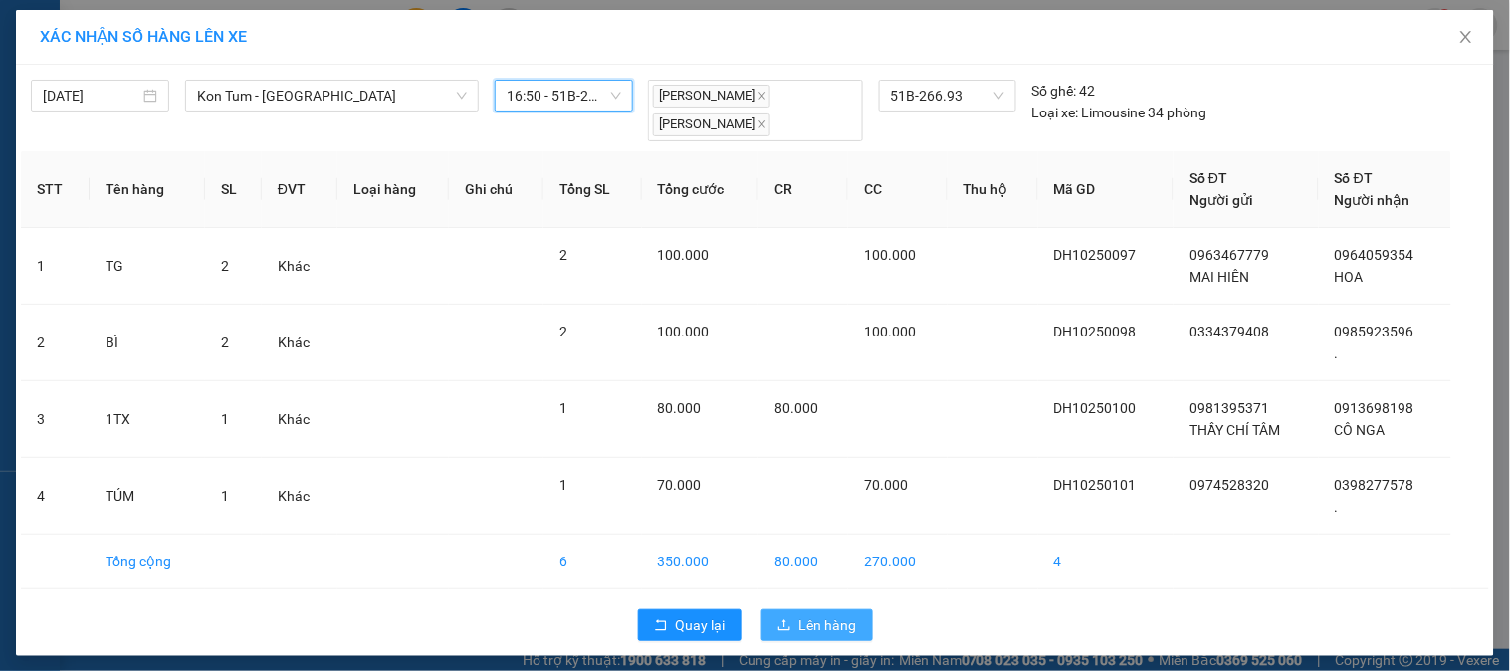
click at [831, 632] on span "Lên hàng" at bounding box center [828, 625] width 58 height 22
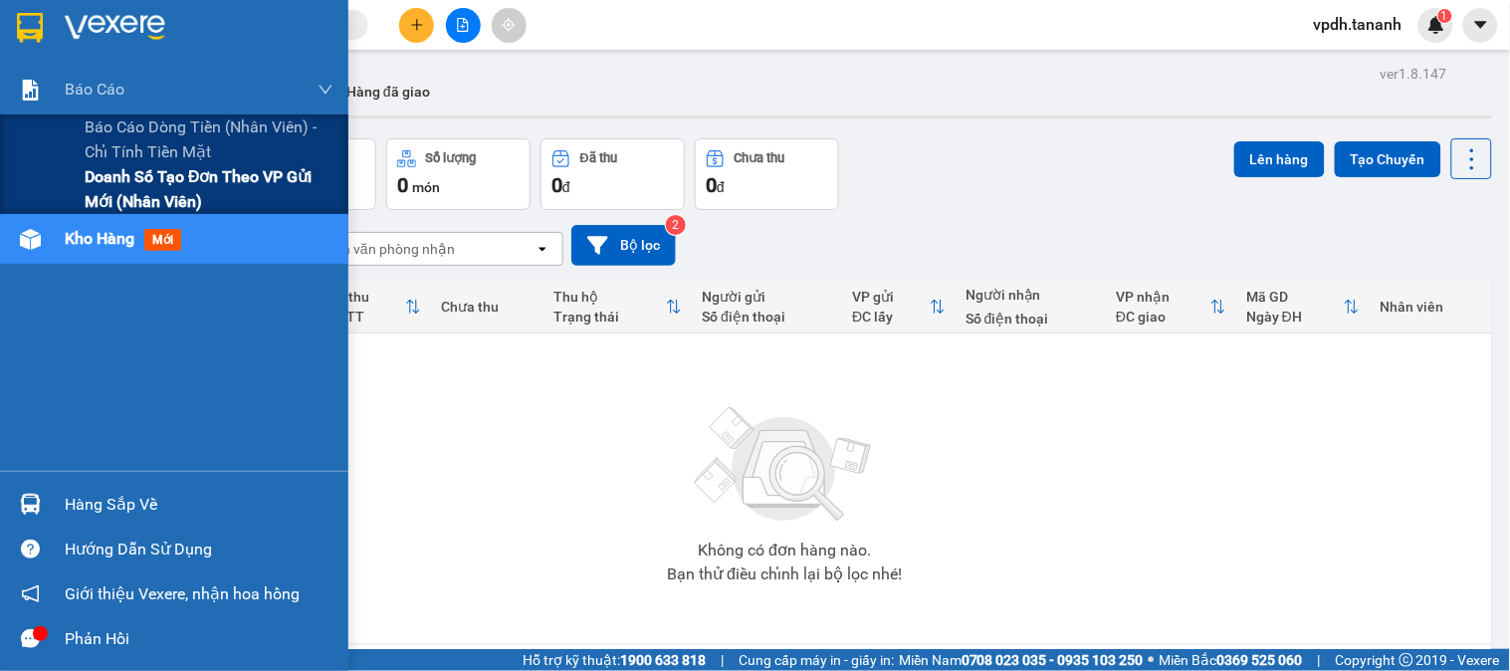
click at [163, 177] on span "Doanh số tạo đơn theo VP gửi mới (nhân viên)" at bounding box center [209, 189] width 249 height 50
